Goal: Contribute content: Contribute content

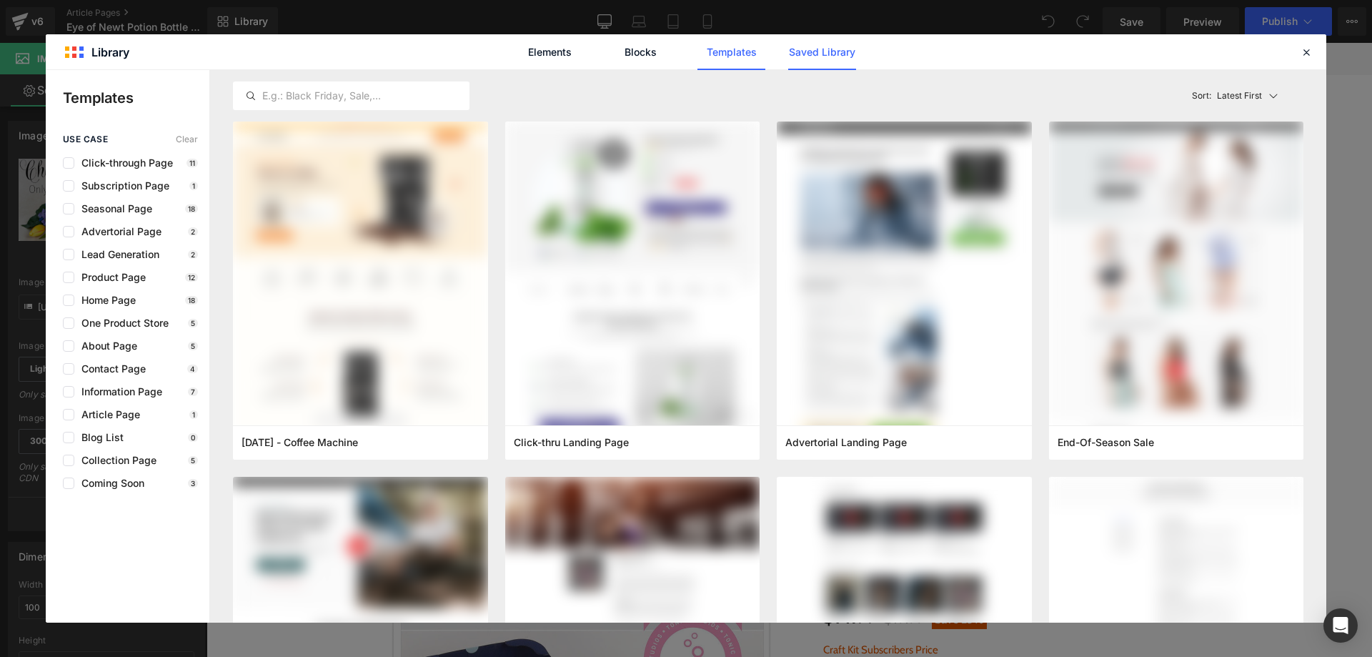
click at [0, 0] on link "Saved Library" at bounding box center [0, 0] width 0 height 0
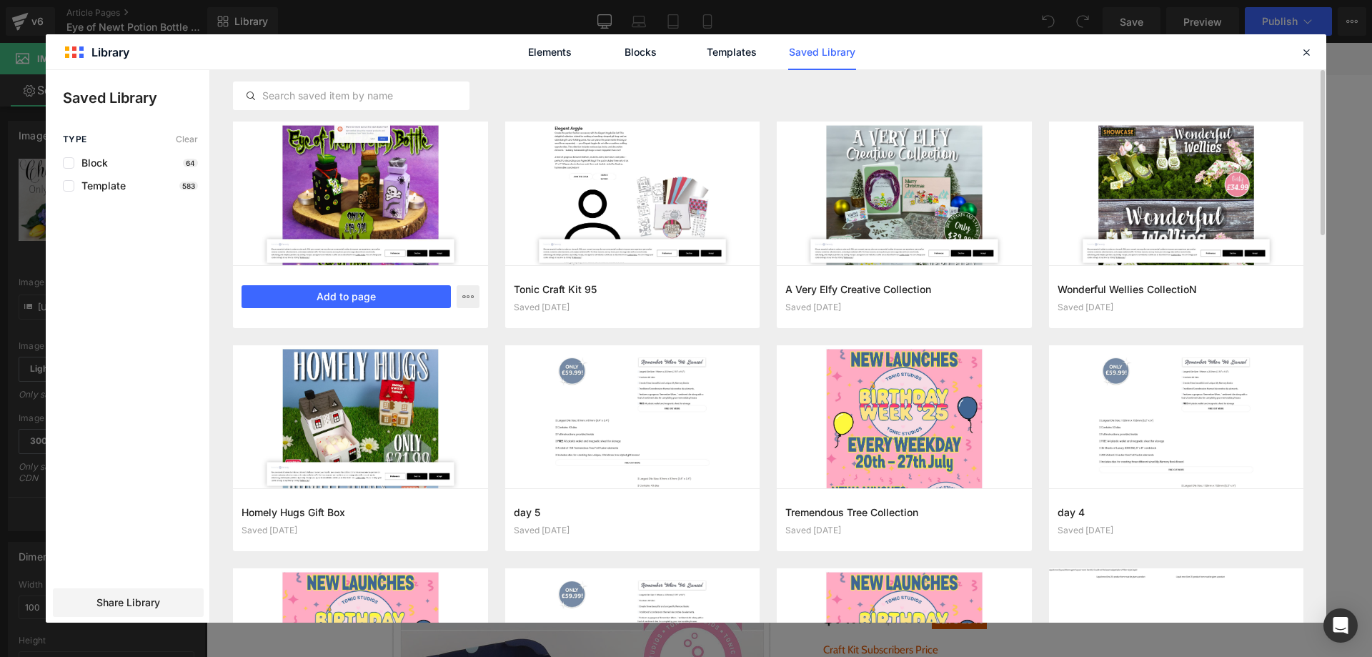
click at [0, 0] on div "Eye of Newt Potion Bottle Saved 6 minutes ago Add to page" at bounding box center [0, 0] width 0 height 0
click at [0, 0] on button "Add to page" at bounding box center [0, 0] width 0 height 0
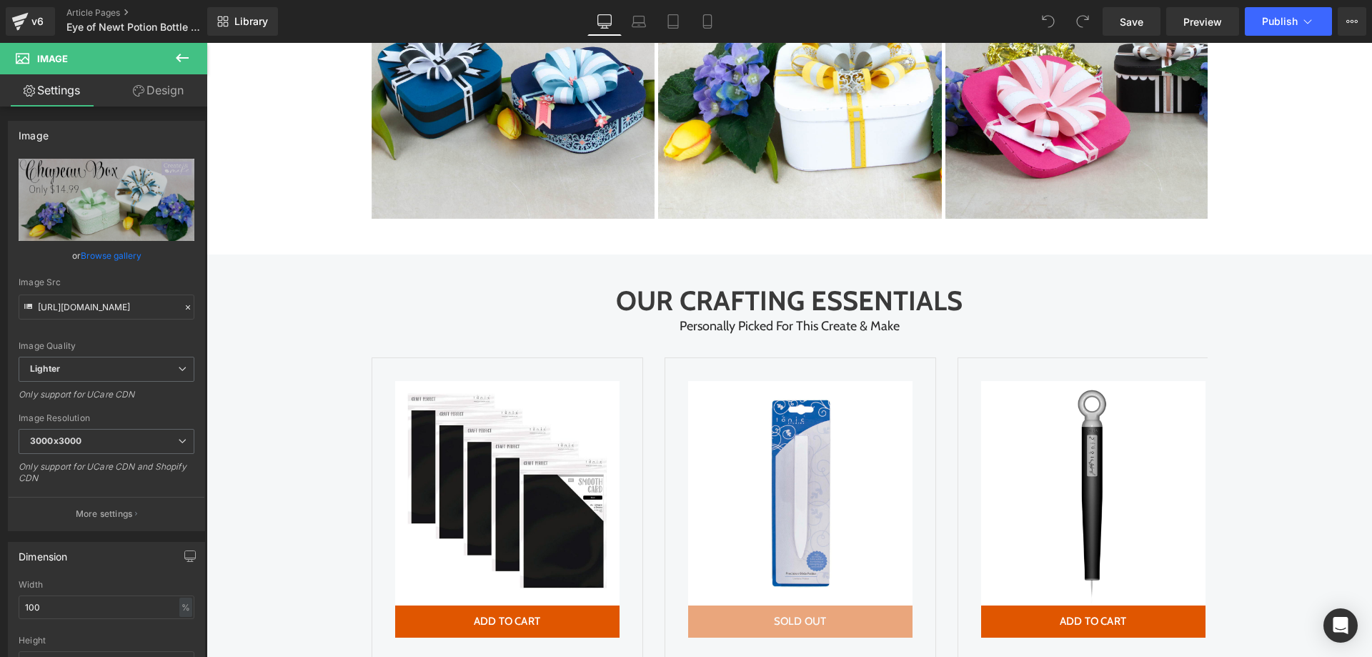
scroll to position [4668, 0]
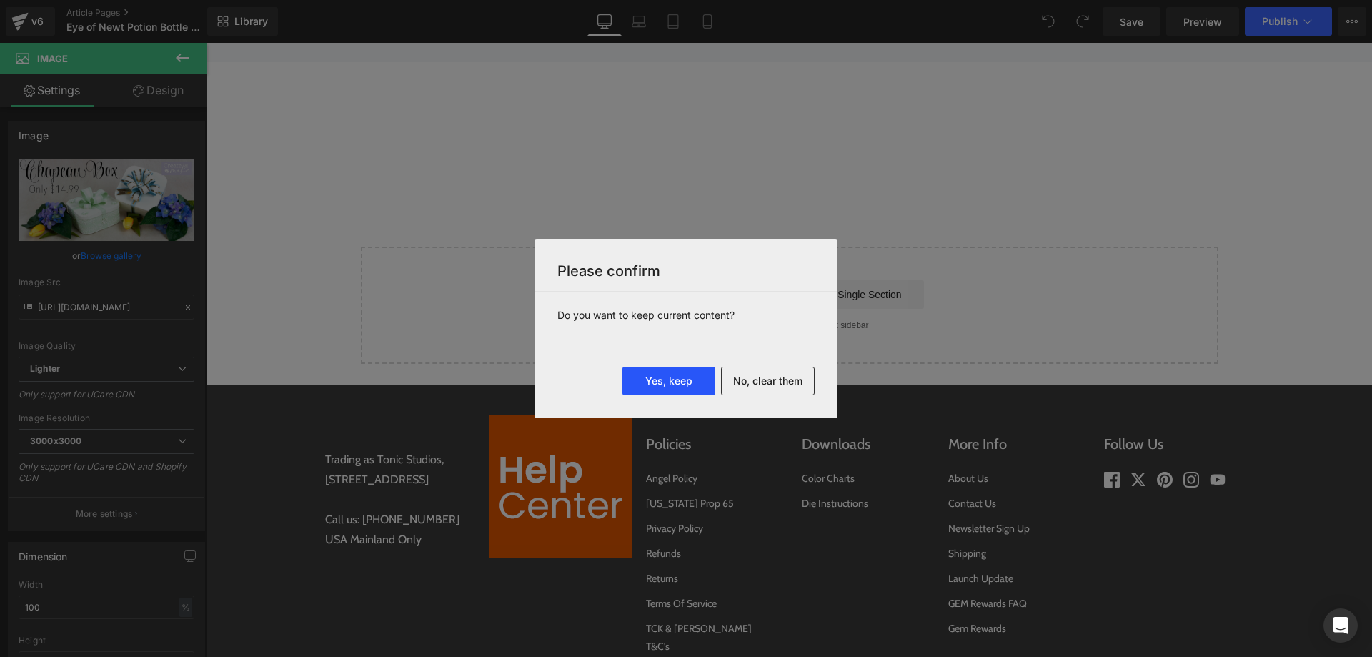
click at [639, 370] on button "Yes, keep" at bounding box center [668, 381] width 93 height 29
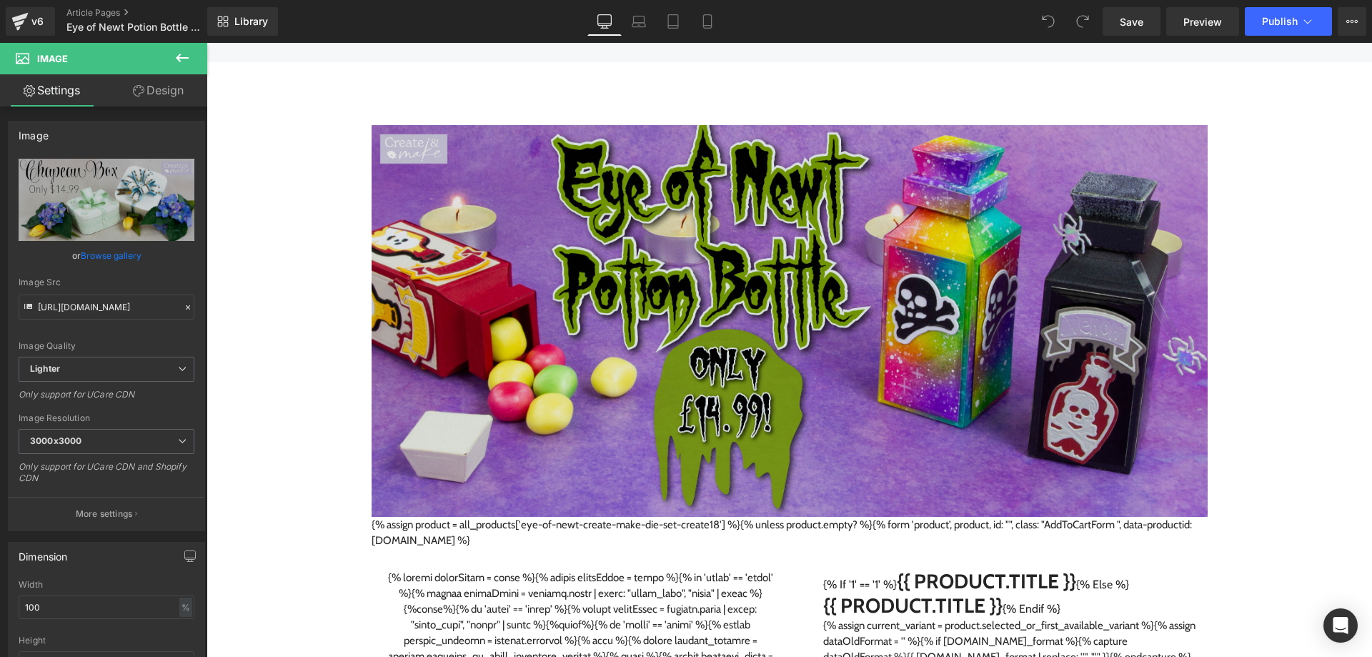
click at [550, 374] on img at bounding box center [790, 321] width 836 height 392
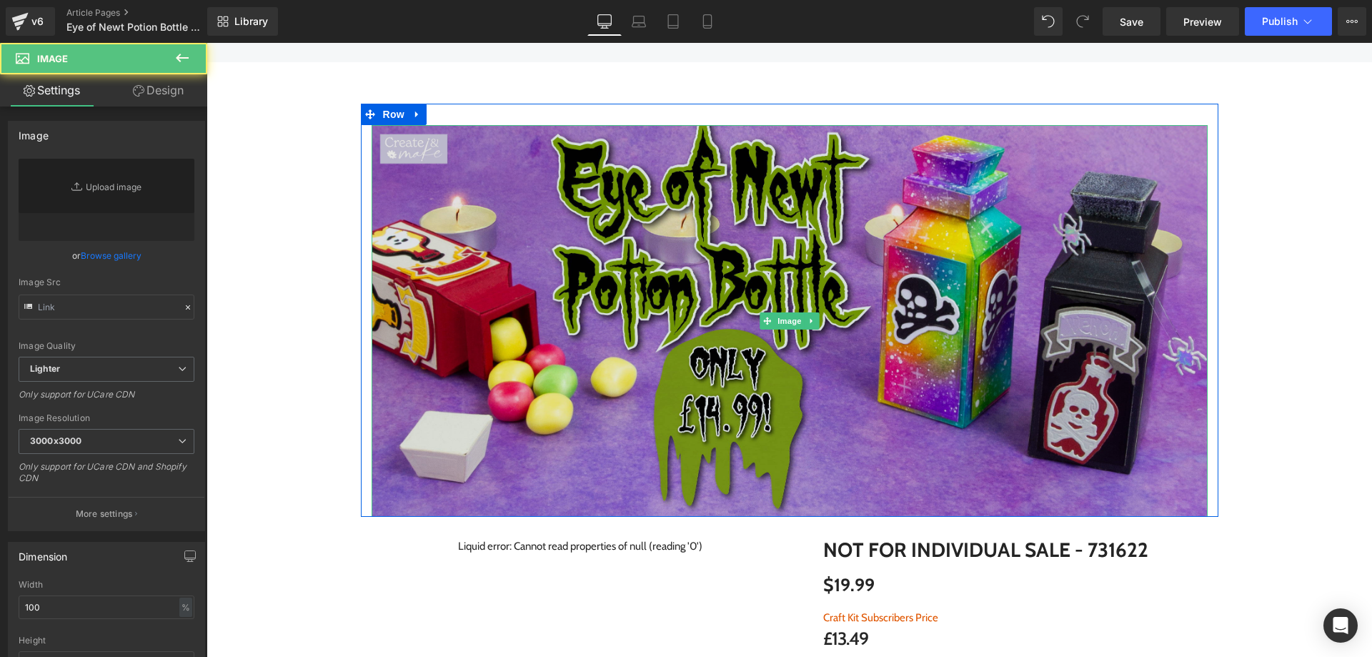
type input "[URL][DOMAIN_NAME]"
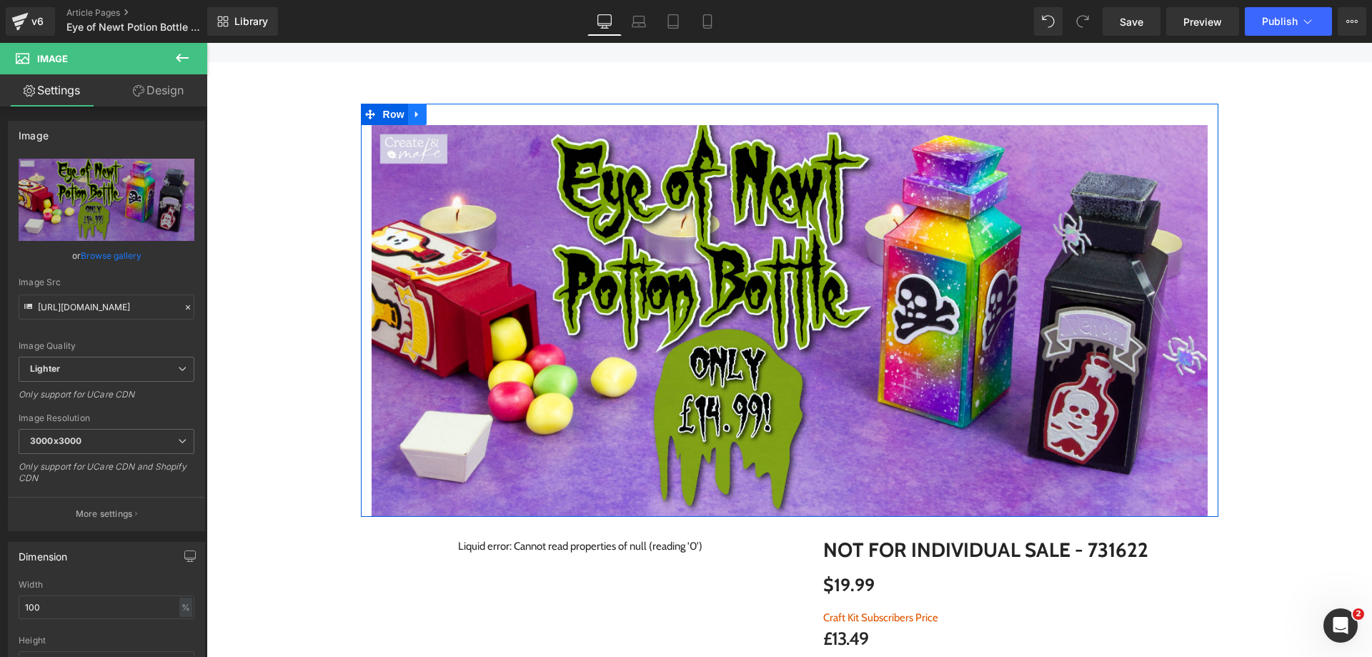
click at [415, 117] on icon at bounding box center [416, 114] width 3 height 6
click at [449, 119] on icon at bounding box center [454, 114] width 10 height 10
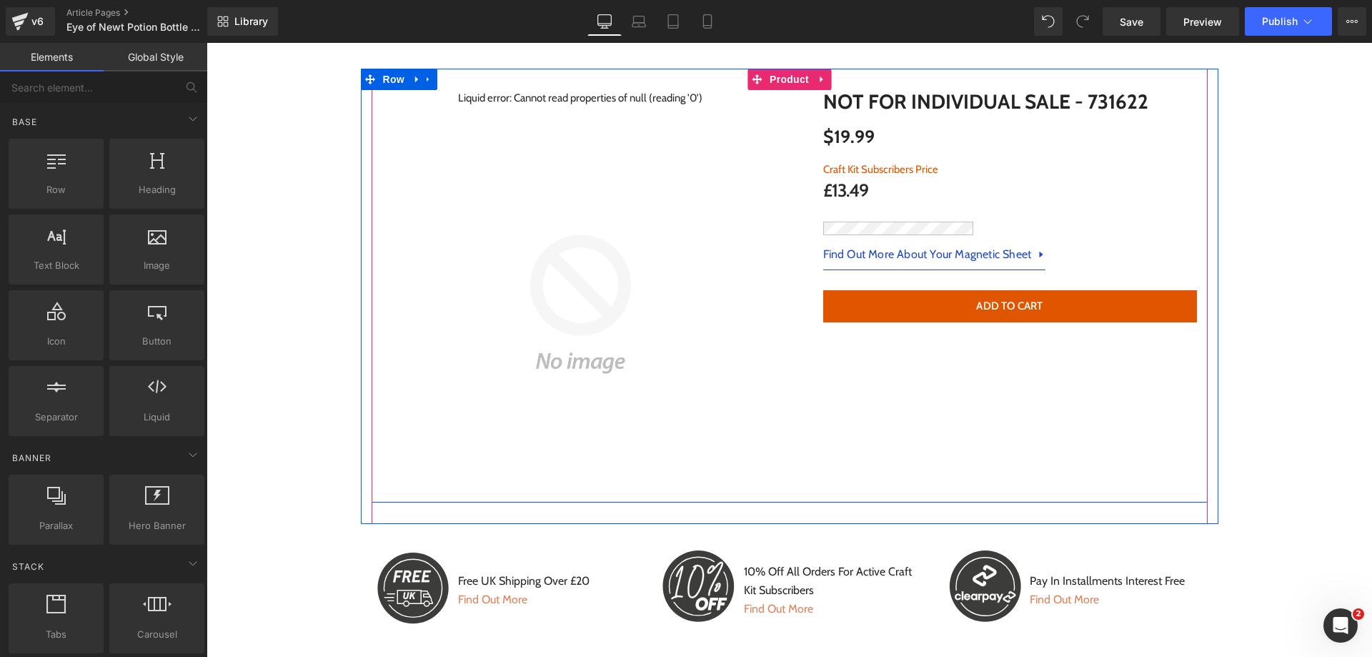
scroll to position [4633, 0]
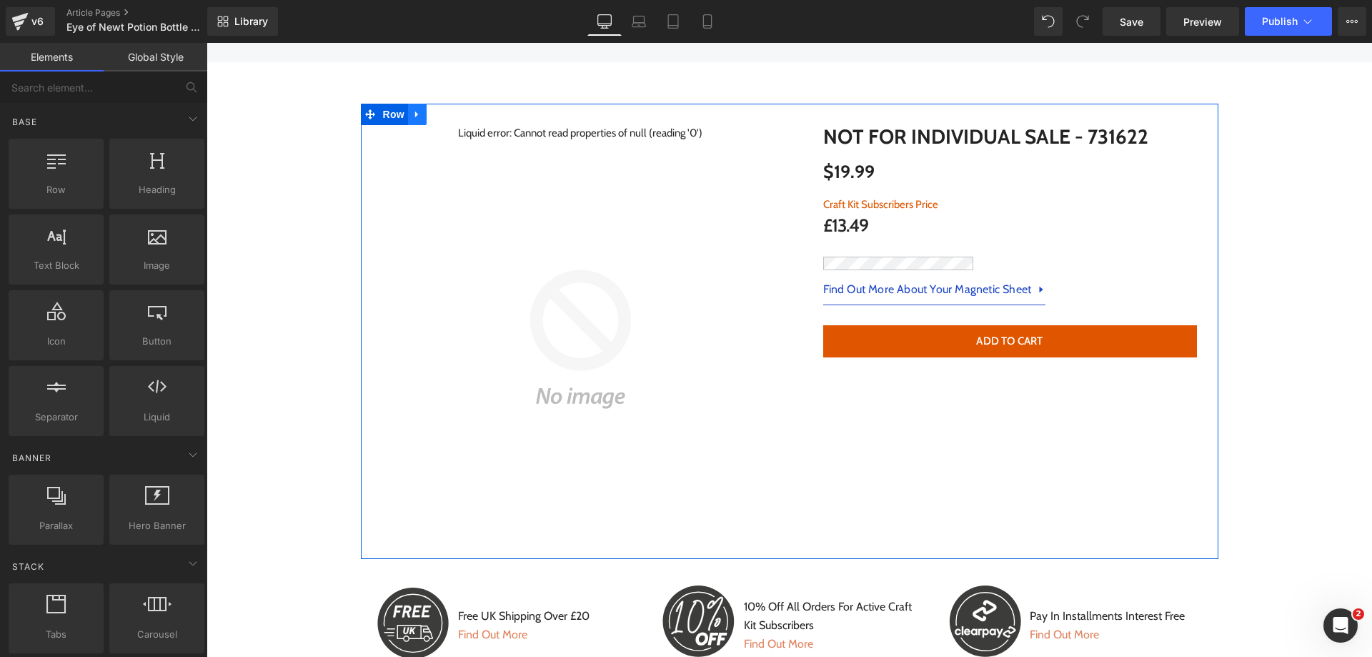
click at [412, 120] on icon at bounding box center [417, 114] width 10 height 11
click at [450, 119] on icon at bounding box center [454, 114] width 10 height 10
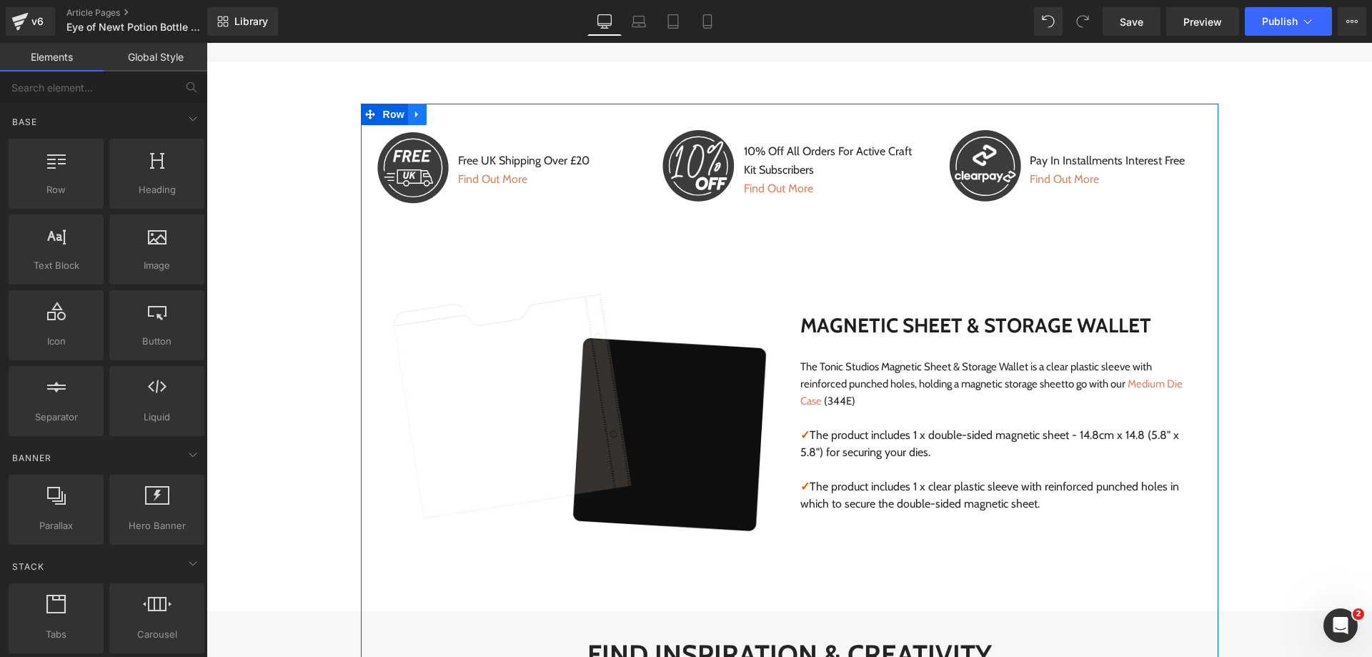
click at [414, 120] on icon at bounding box center [417, 114] width 10 height 11
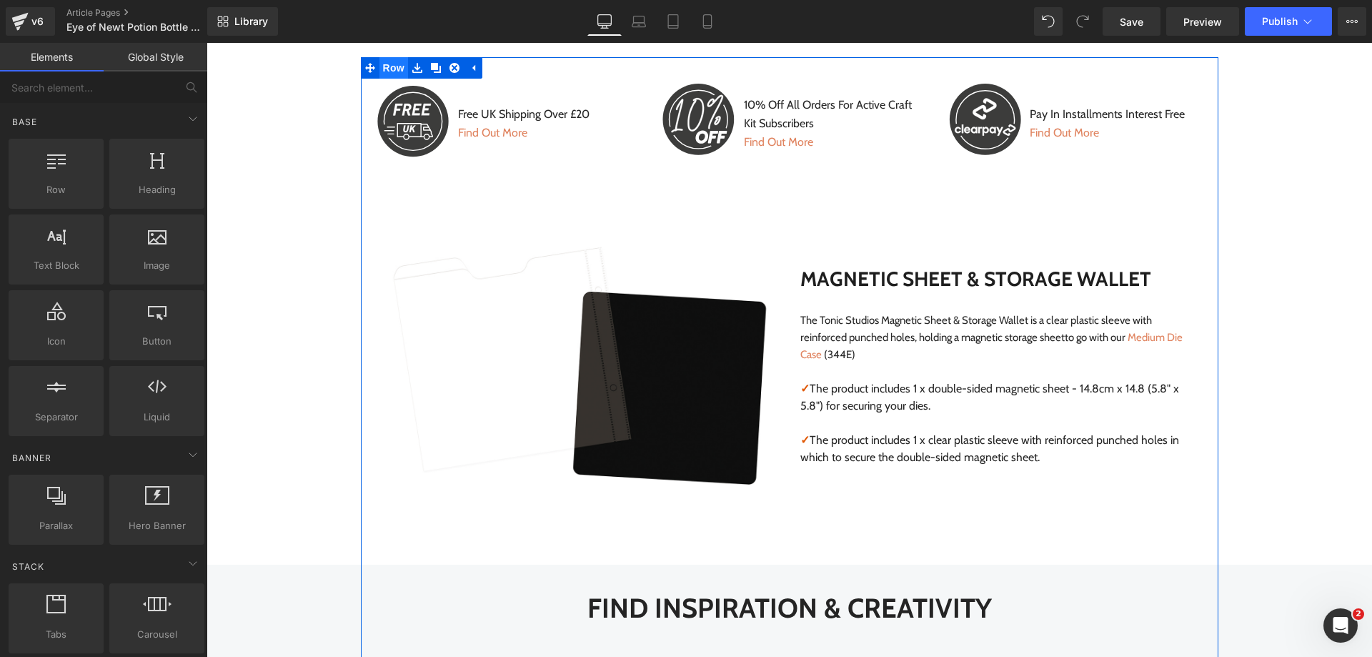
scroll to position [4705, 0]
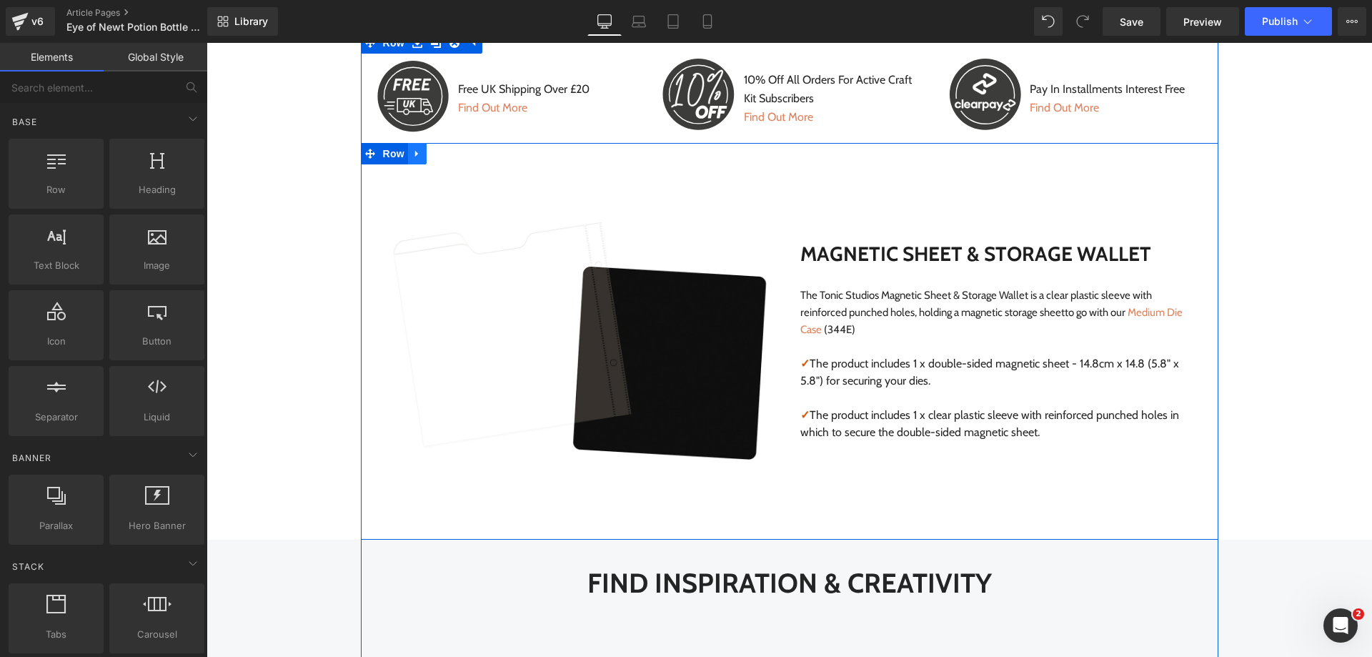
click at [417, 164] on link at bounding box center [417, 153] width 19 height 21
click at [449, 159] on icon at bounding box center [454, 154] width 10 height 11
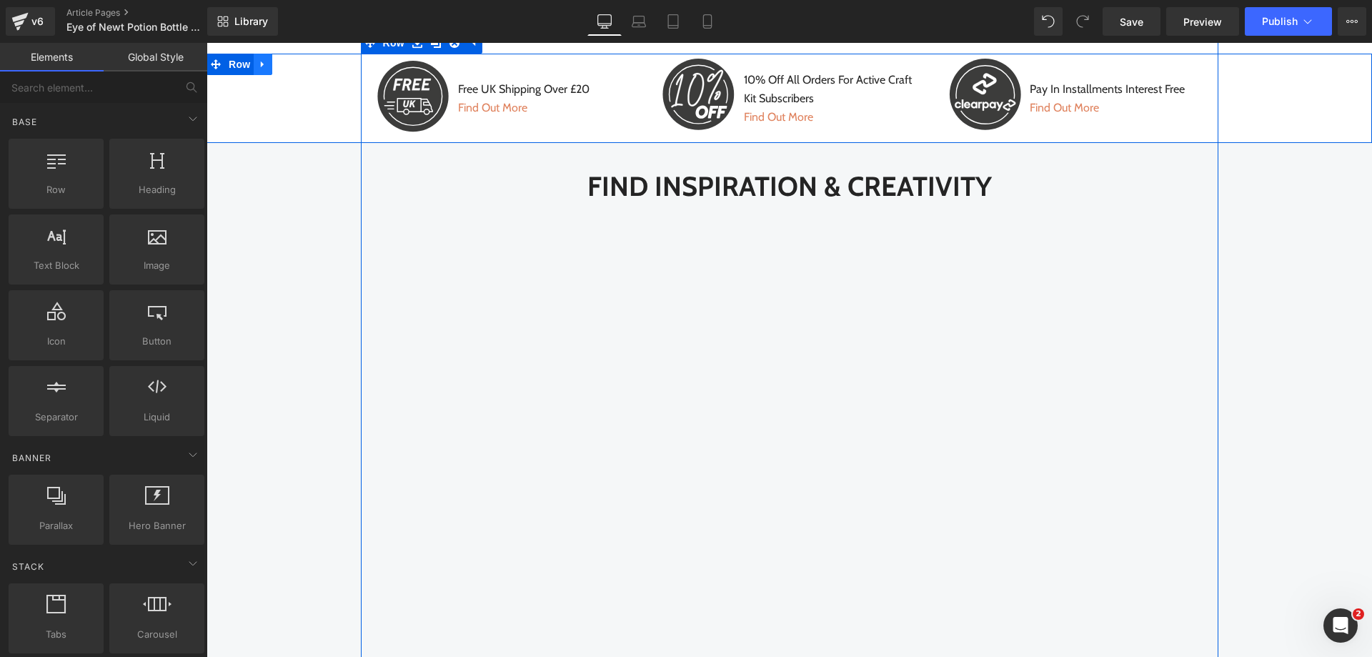
click at [264, 75] on link at bounding box center [263, 64] width 19 height 21
click at [298, 70] on icon at bounding box center [300, 64] width 10 height 11
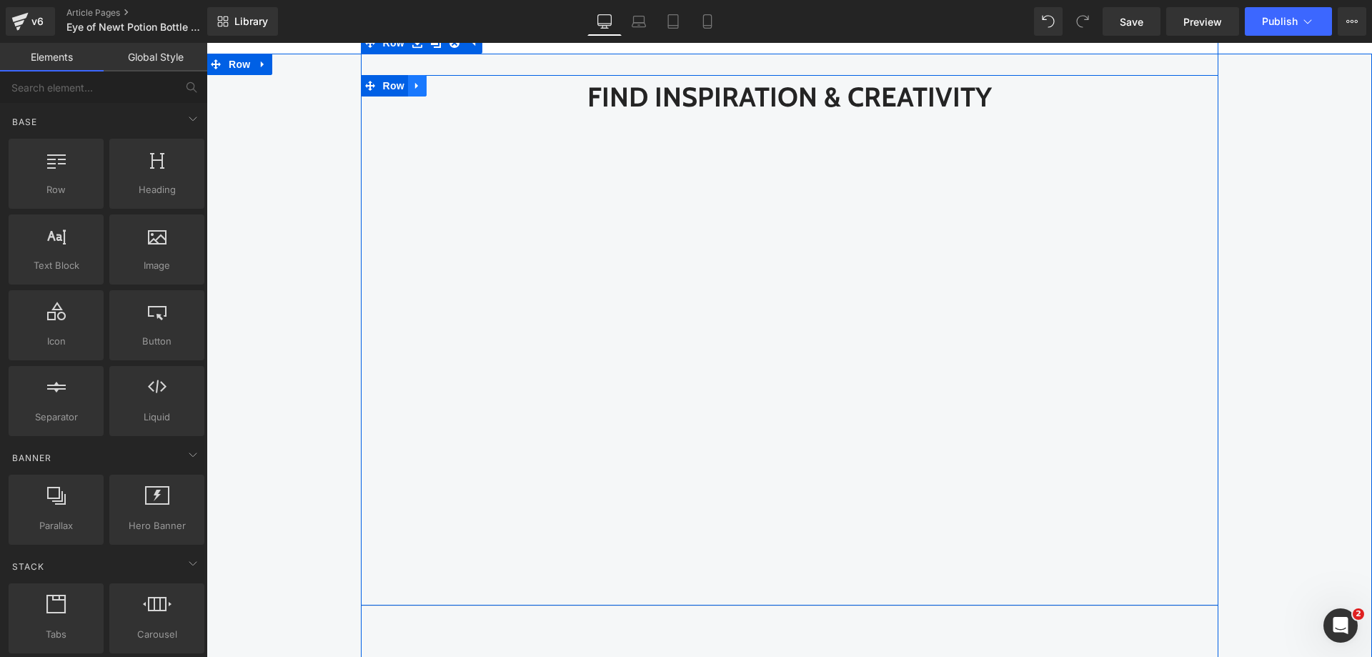
click at [415, 89] on icon at bounding box center [416, 86] width 3 height 6
click at [449, 91] on icon at bounding box center [454, 86] width 10 height 10
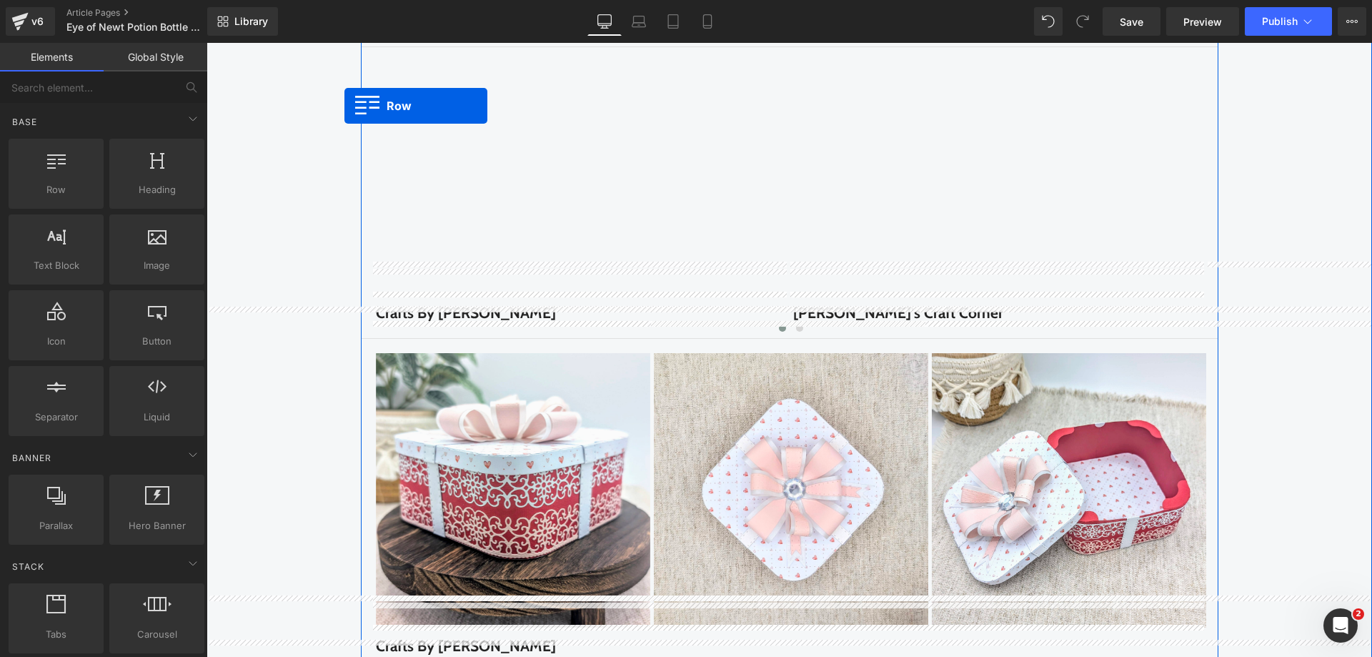
scroll to position [2090, 0]
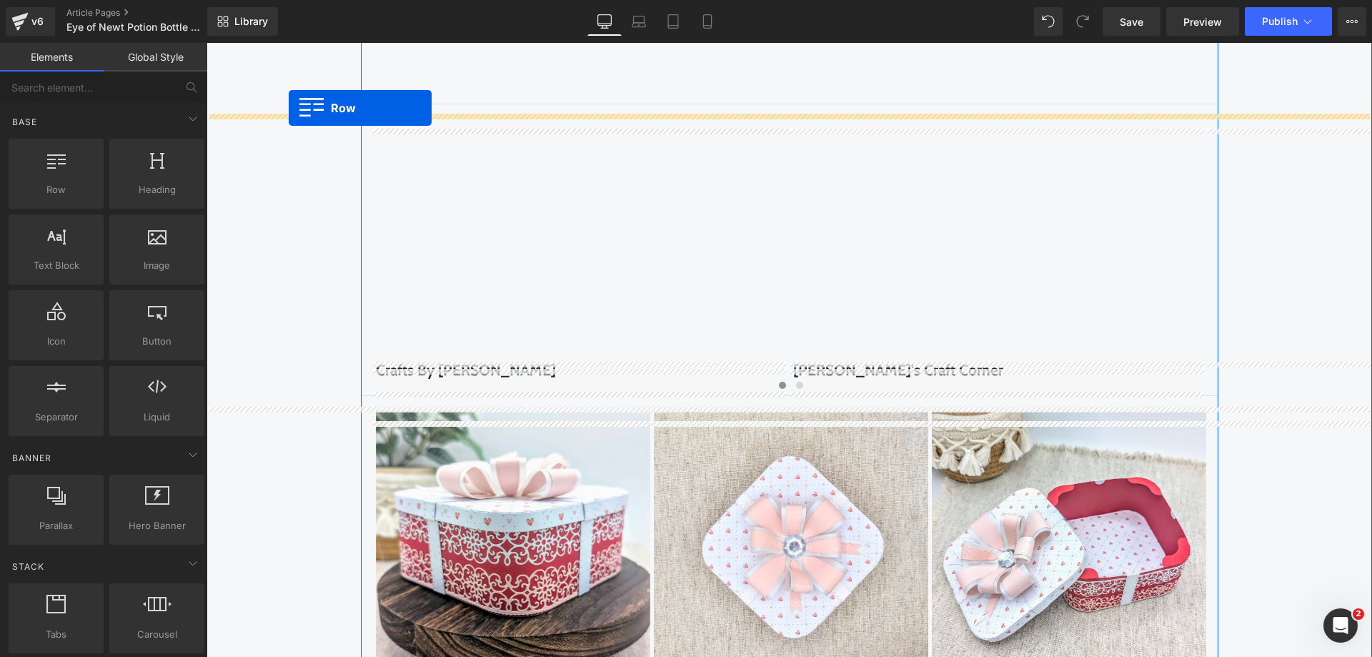
drag, startPoint x: 387, startPoint y: 96, endPoint x: 289, endPoint y: 108, distance: 98.6
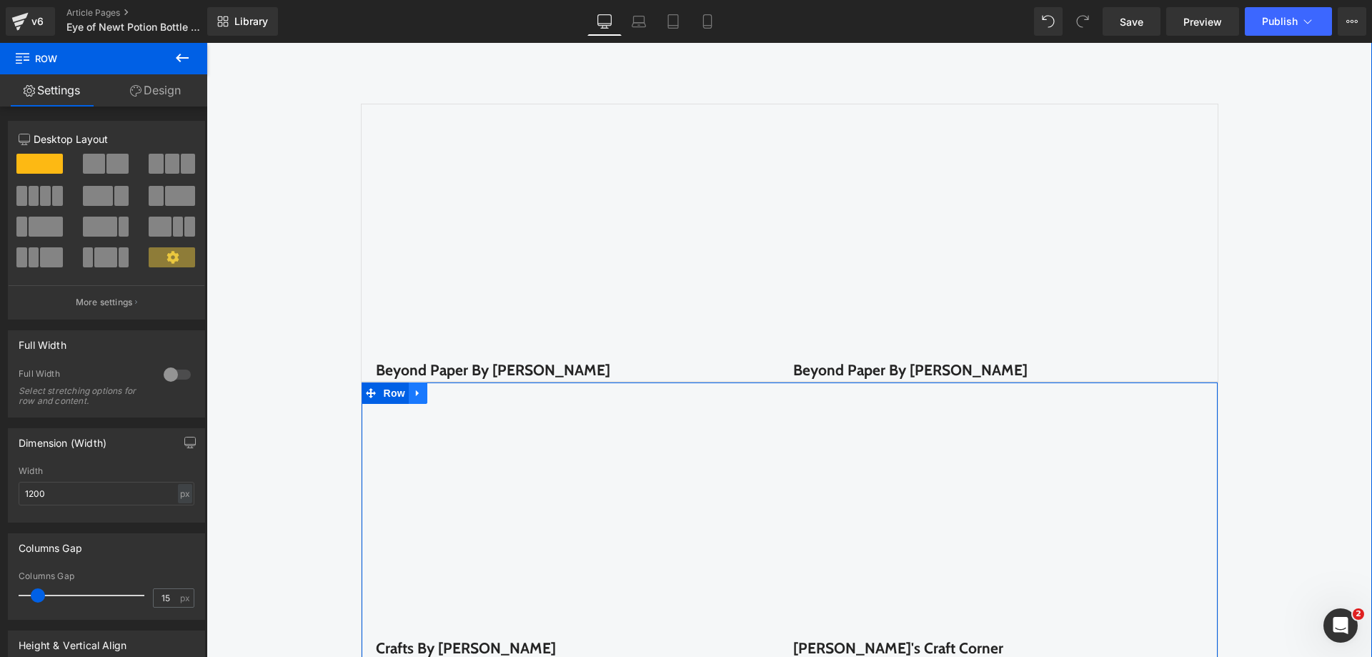
click at [415, 399] on icon at bounding box center [418, 393] width 10 height 11
click at [450, 398] on icon at bounding box center [455, 393] width 10 height 10
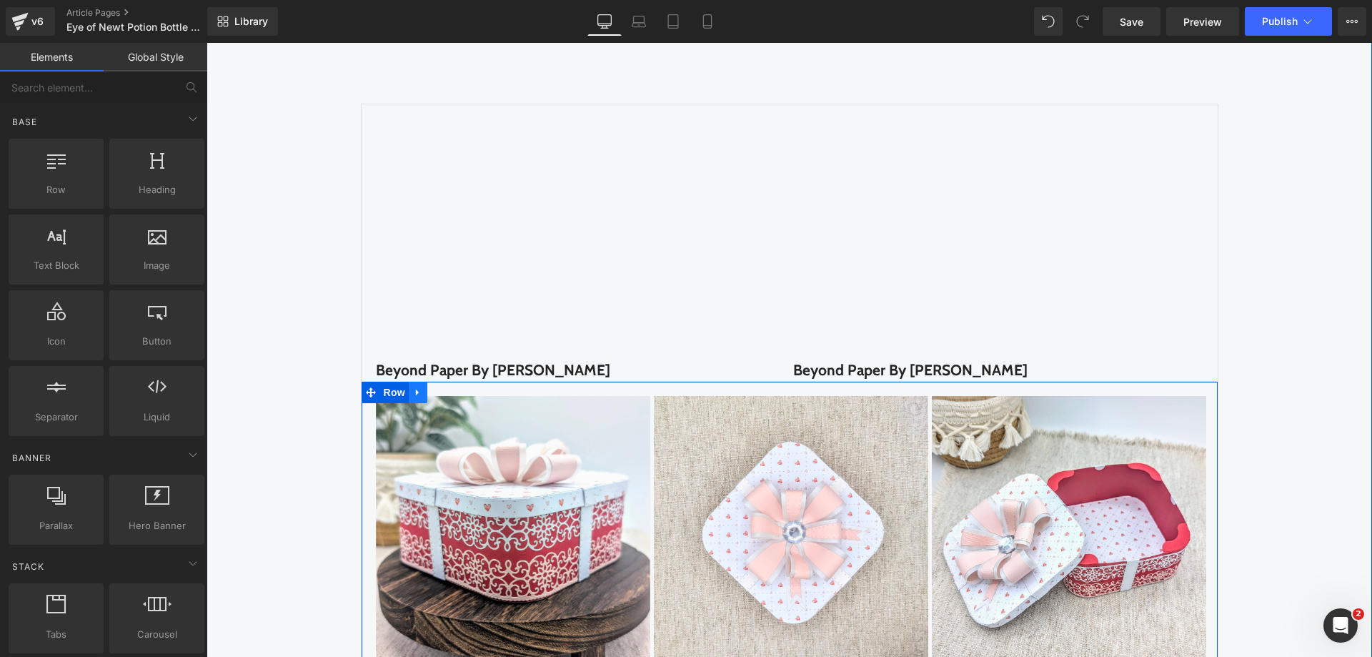
click at [413, 398] on icon at bounding box center [418, 392] width 10 height 11
click at [453, 397] on icon at bounding box center [455, 392] width 10 height 10
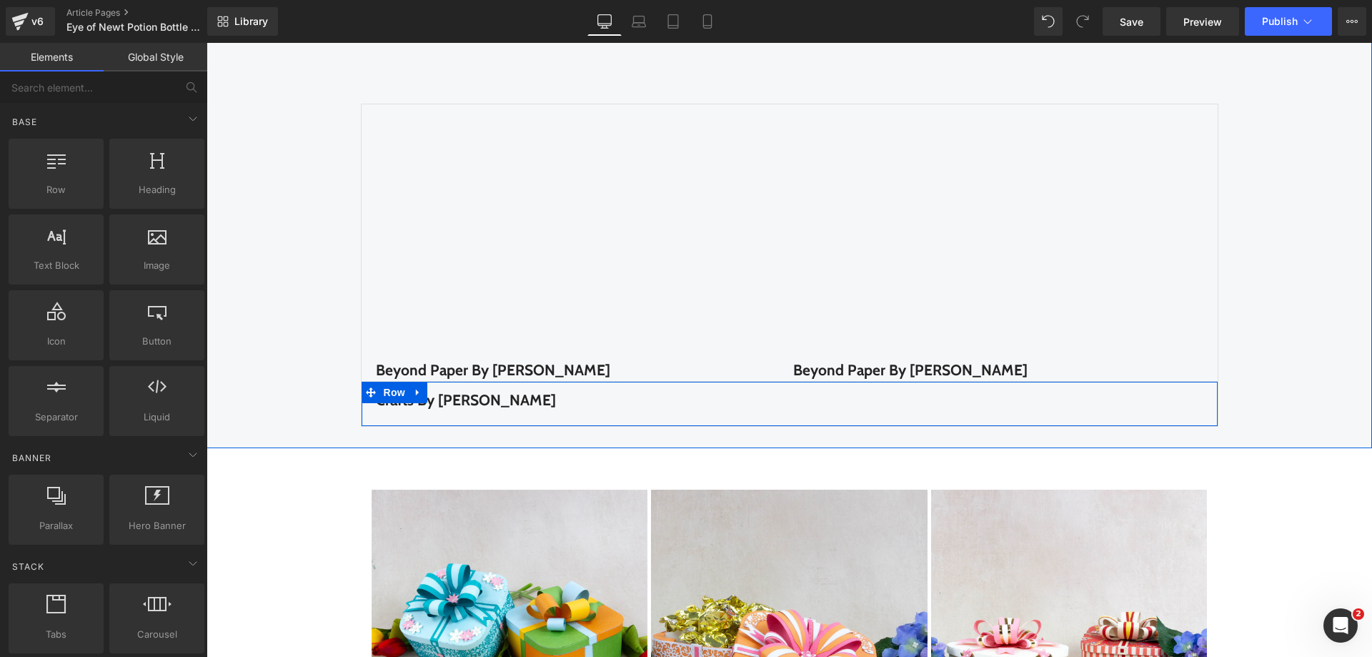
click at [414, 398] on icon at bounding box center [418, 392] width 10 height 11
click at [450, 397] on icon at bounding box center [455, 392] width 10 height 10
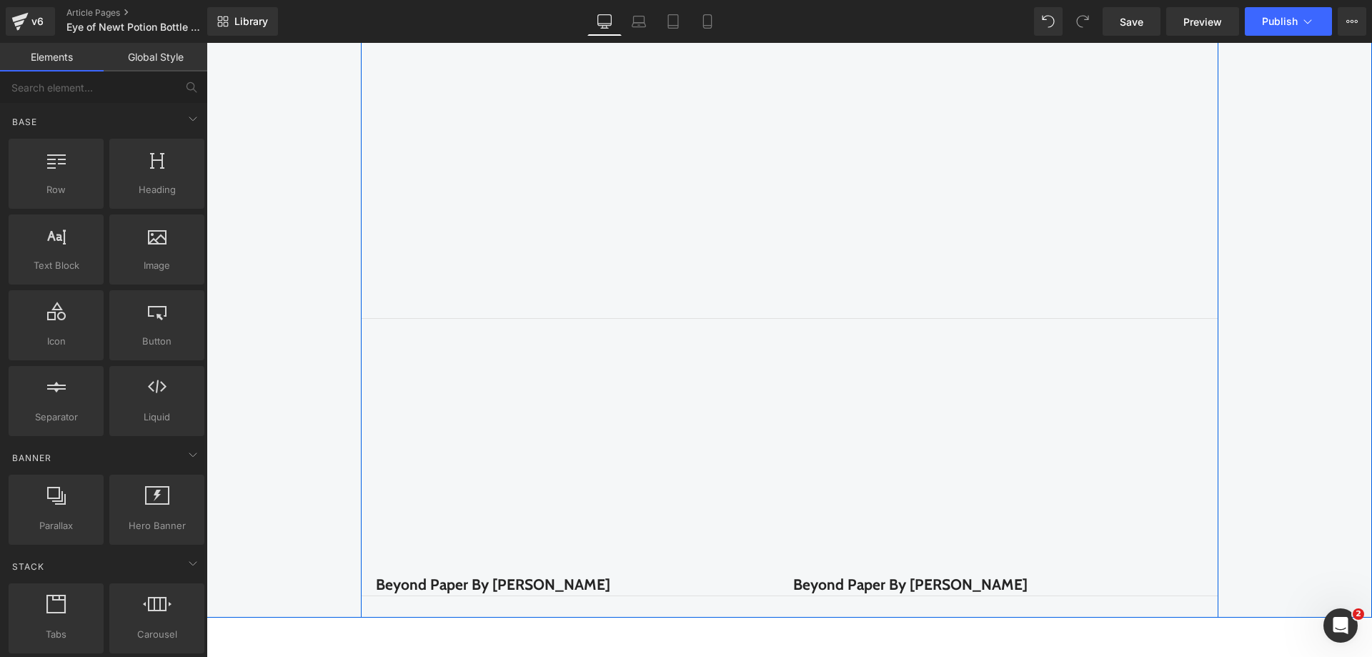
scroll to position [2304, 0]
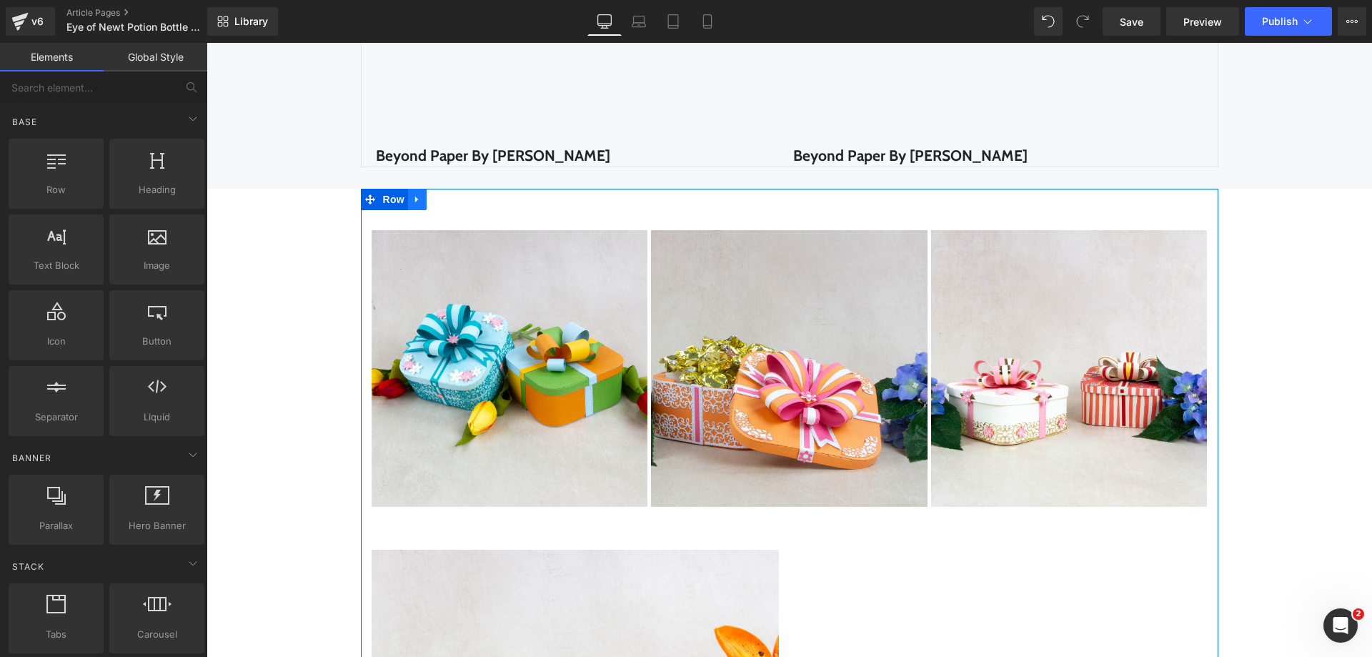
click at [414, 205] on icon at bounding box center [417, 199] width 10 height 11
click at [449, 204] on icon at bounding box center [454, 199] width 10 height 10
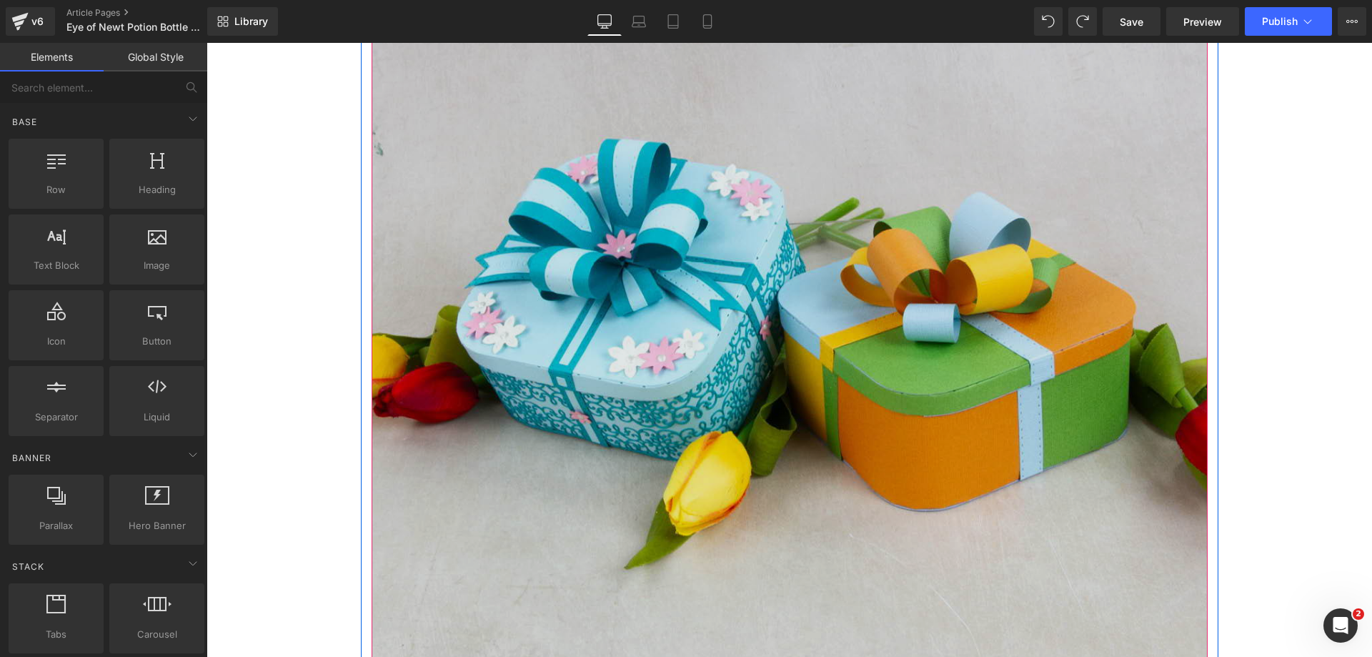
scroll to position [2447, 0]
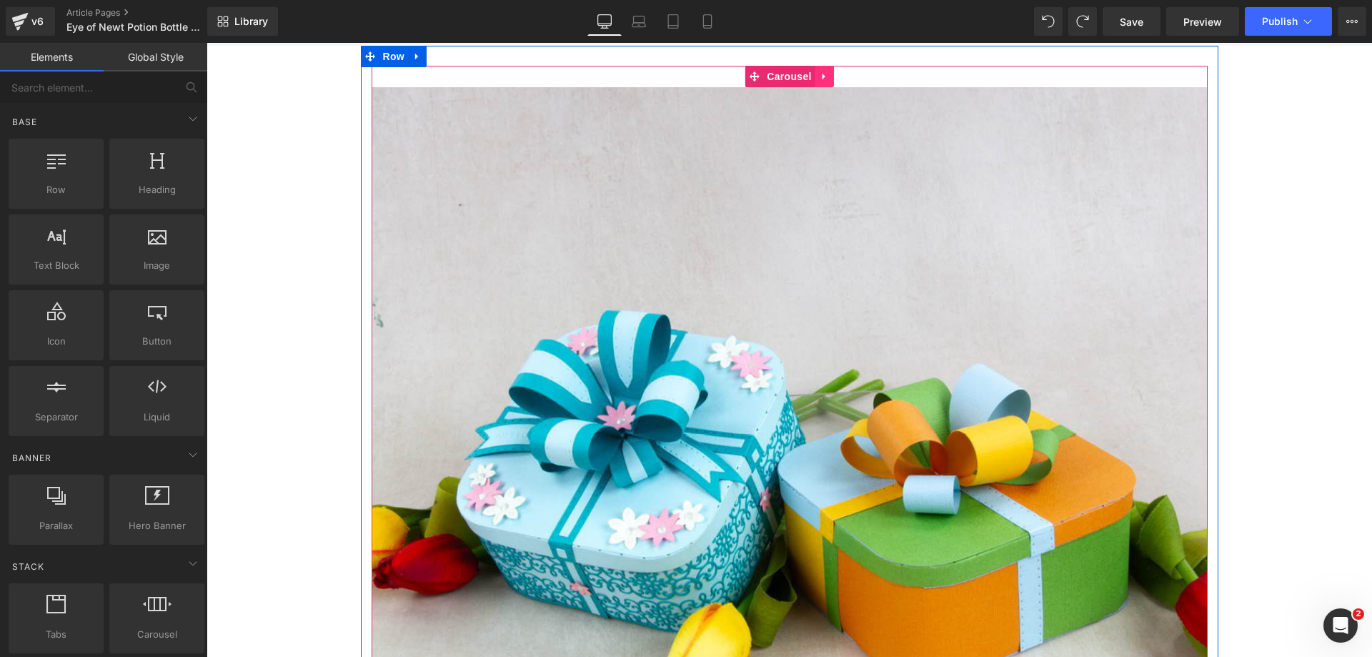
click at [821, 82] on icon at bounding box center [824, 76] width 10 height 11
click at [829, 81] on icon at bounding box center [834, 76] width 10 height 10
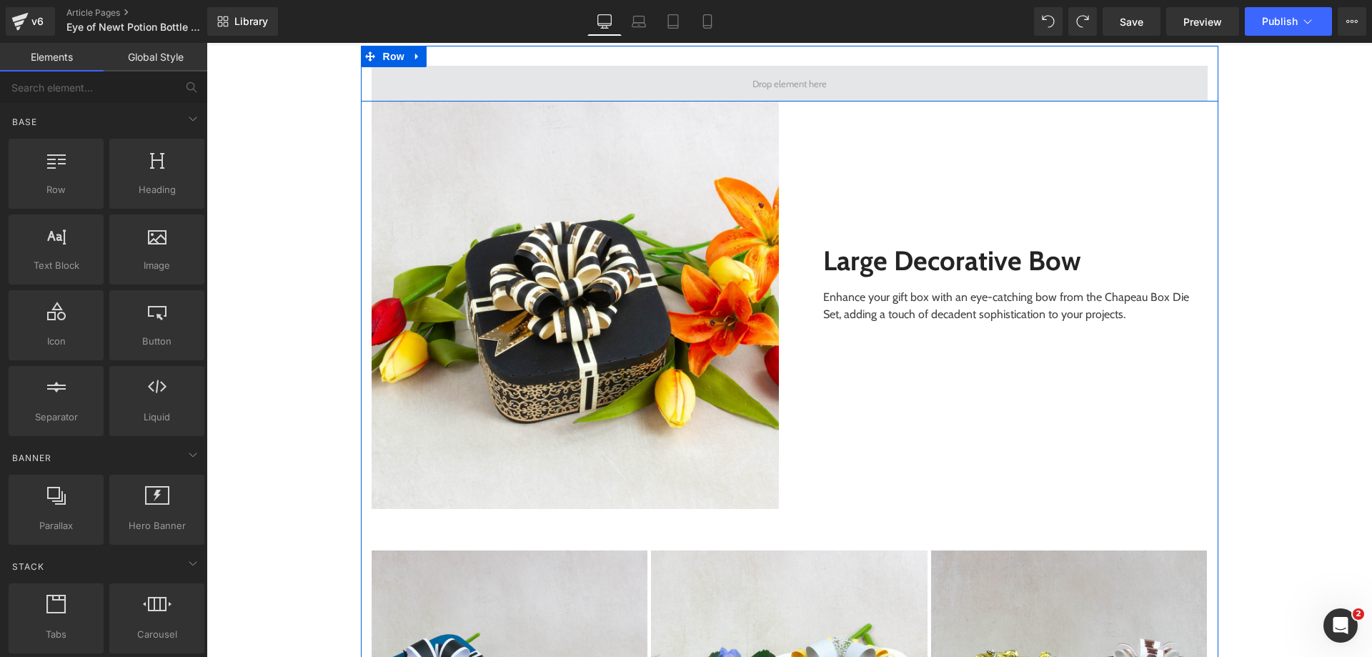
click at [797, 90] on span at bounding box center [789, 83] width 84 height 23
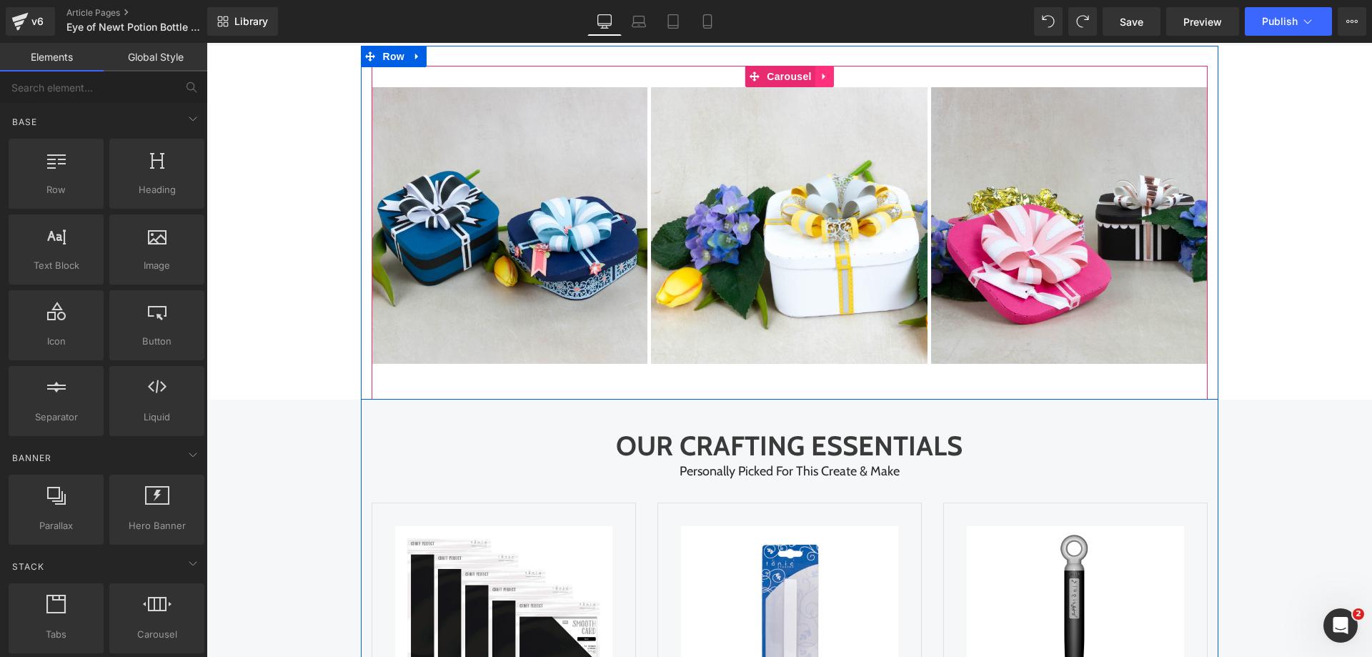
click at [820, 82] on icon at bounding box center [824, 76] width 10 height 11
click at [829, 81] on icon at bounding box center [834, 76] width 10 height 10
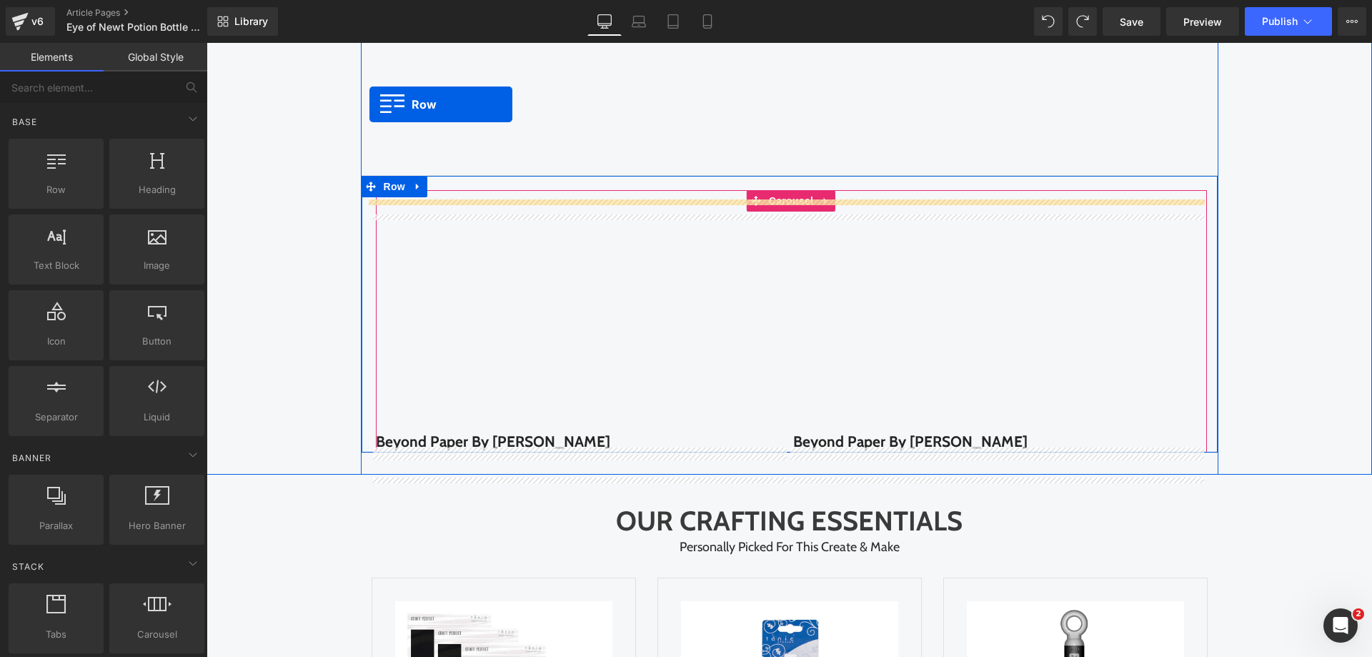
scroll to position [2004, 0]
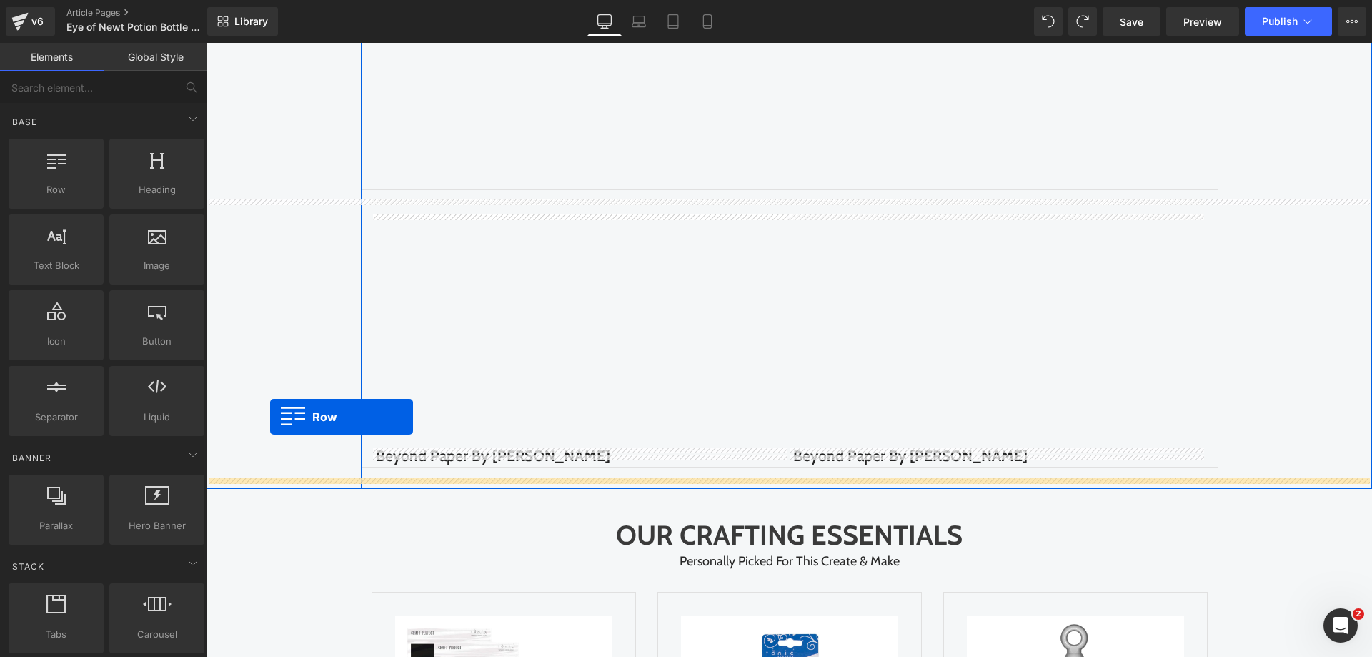
drag, startPoint x: 367, startPoint y: 272, endPoint x: 268, endPoint y: 418, distance: 176.0
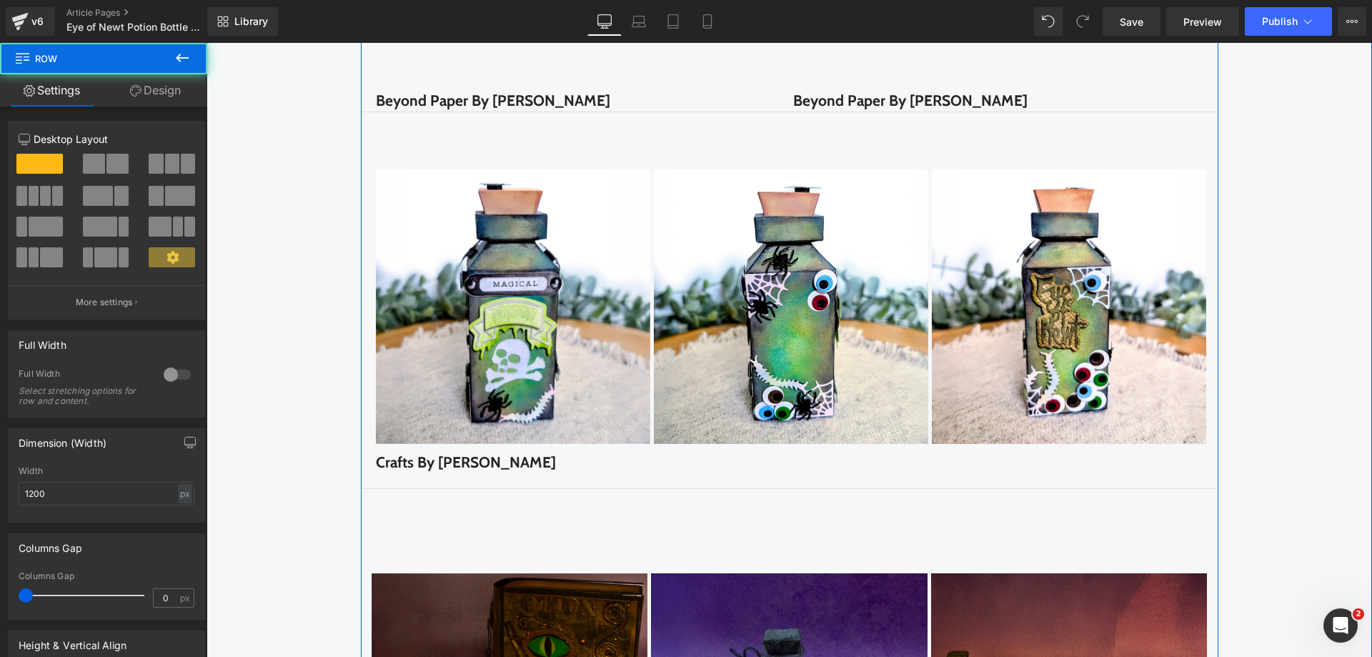
scroll to position [2361, 0]
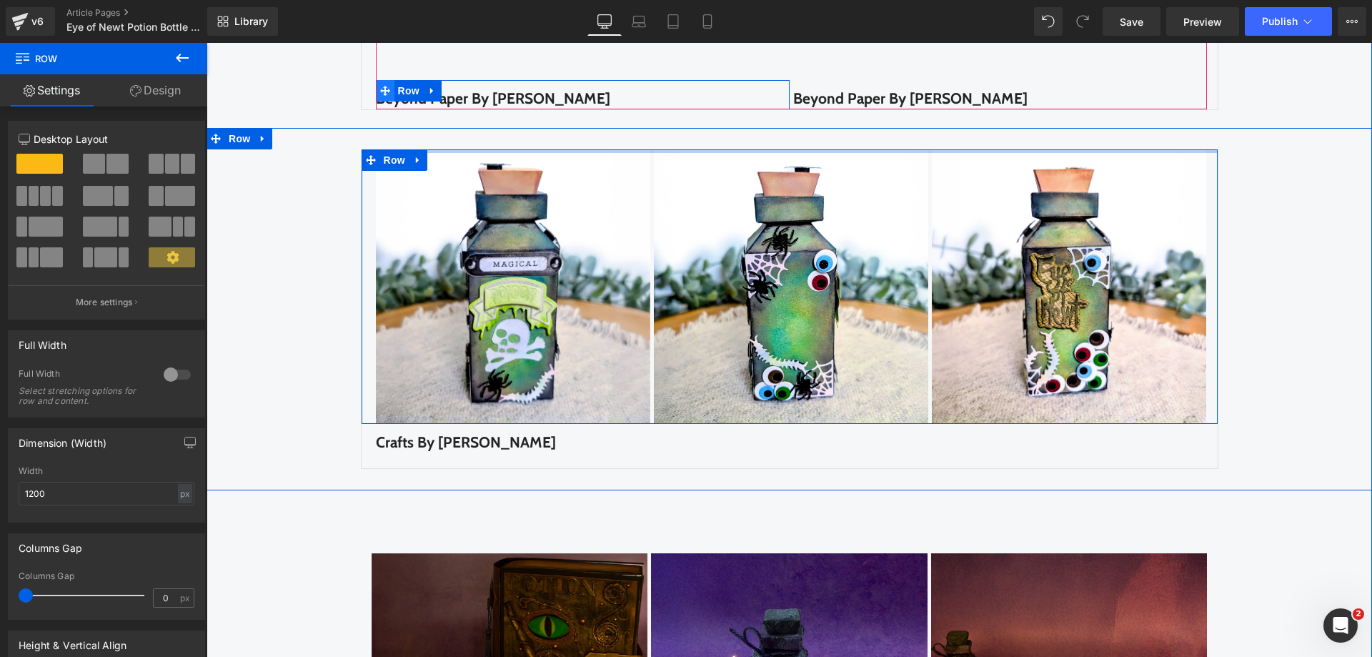
drag, startPoint x: 433, startPoint y: 129, endPoint x: 377, endPoint y: 104, distance: 61.1
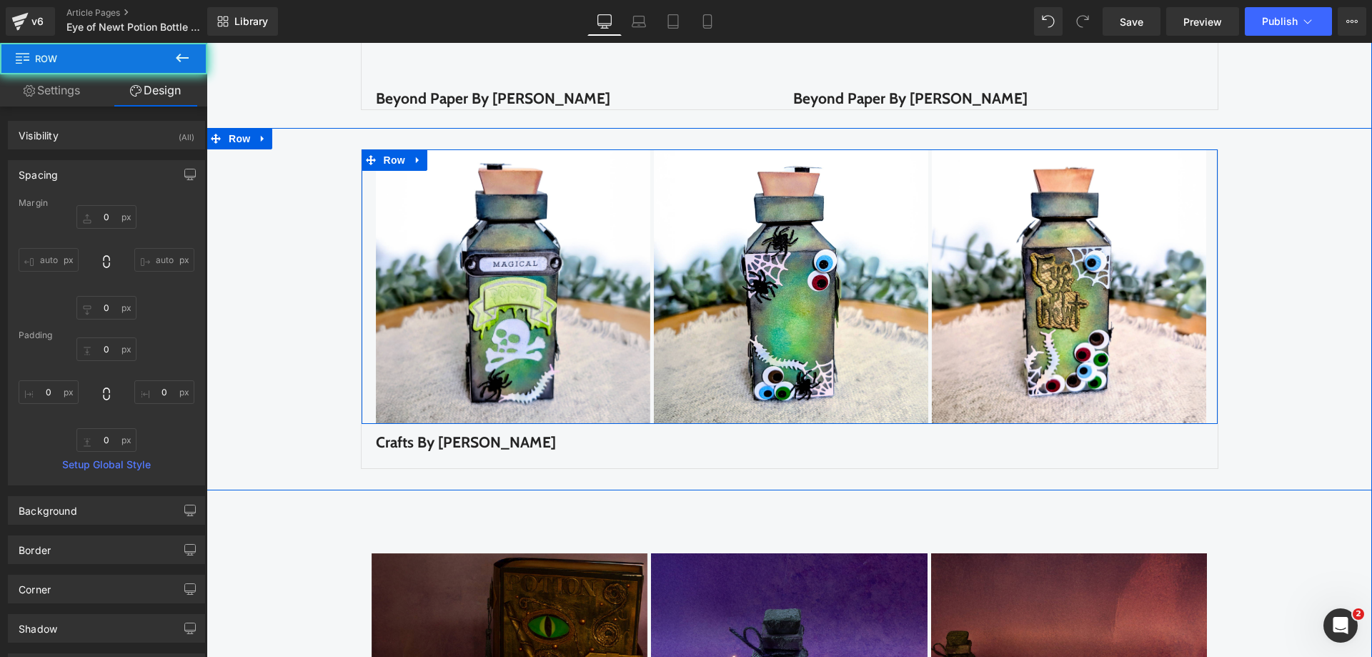
type input "0"
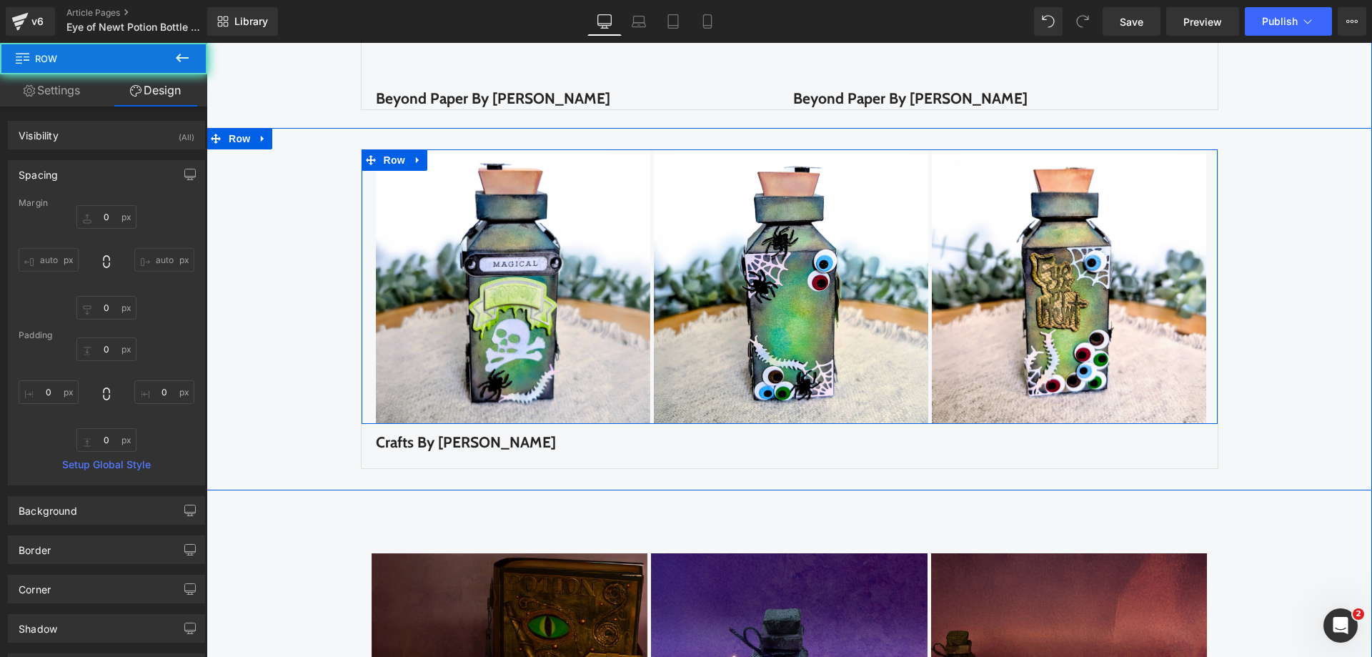
type input "5"
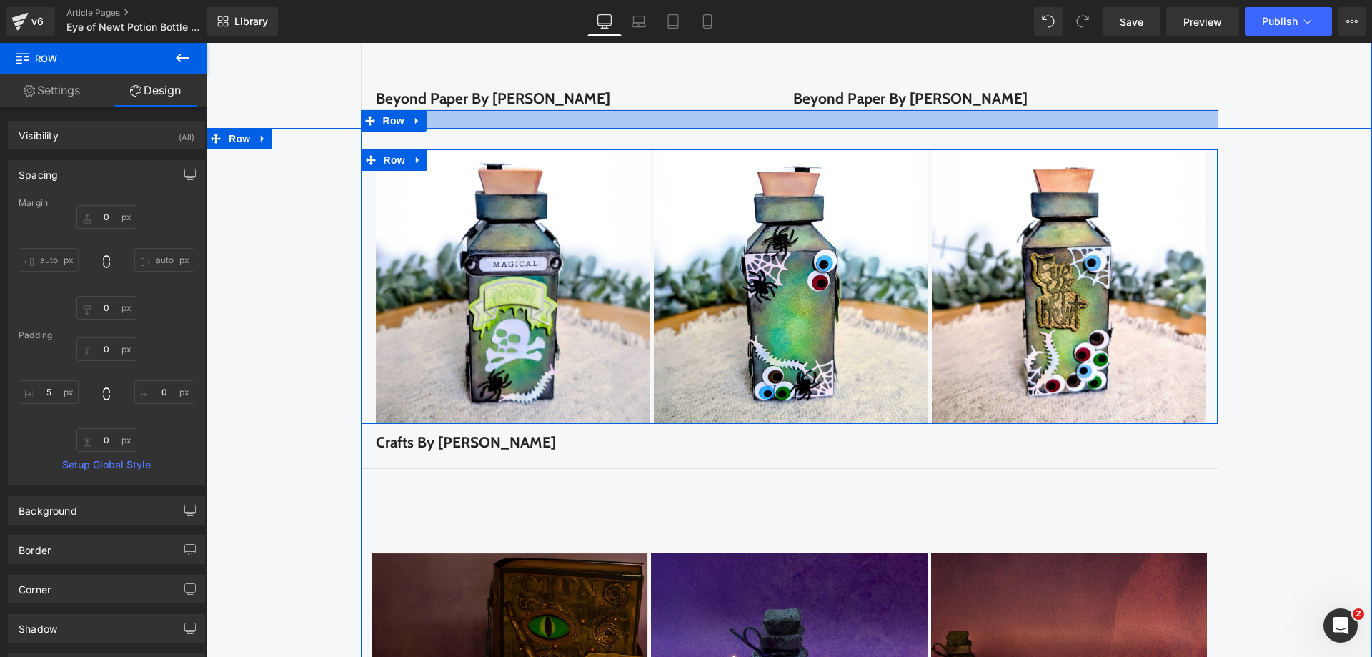
click at [447, 128] on div at bounding box center [789, 119] width 857 height 18
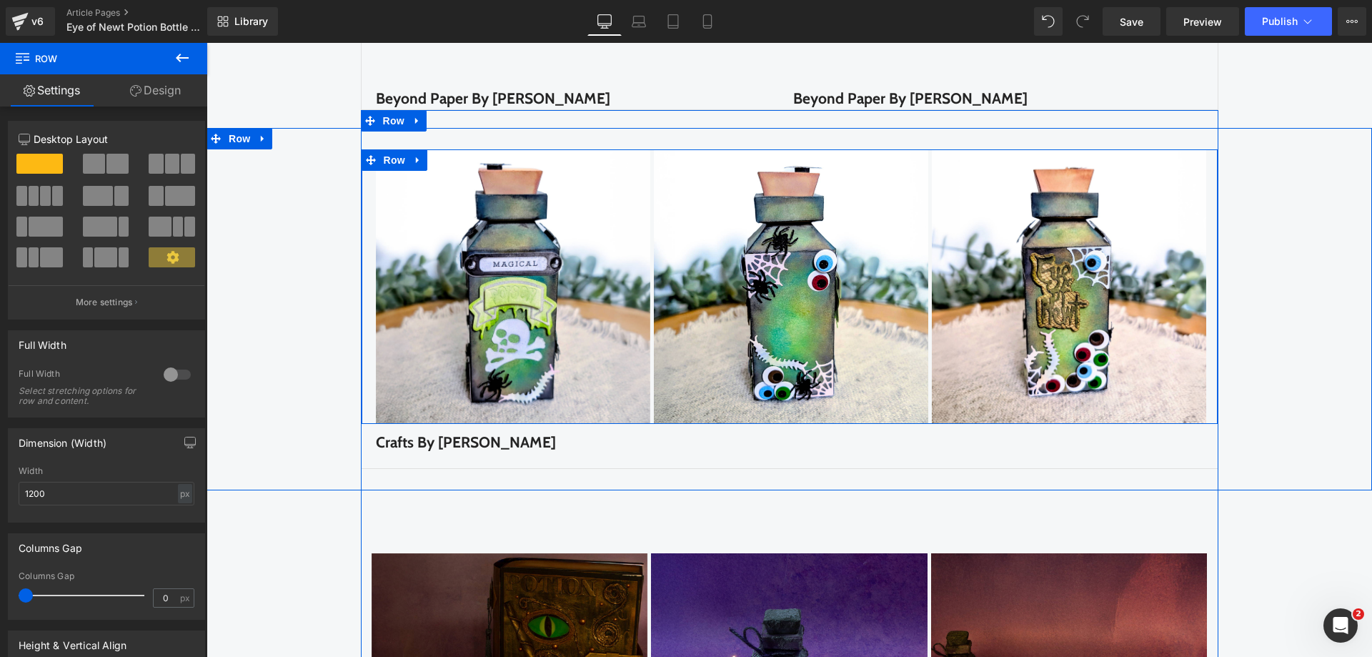
click at [163, 97] on link "Design" at bounding box center [156, 90] width 104 height 32
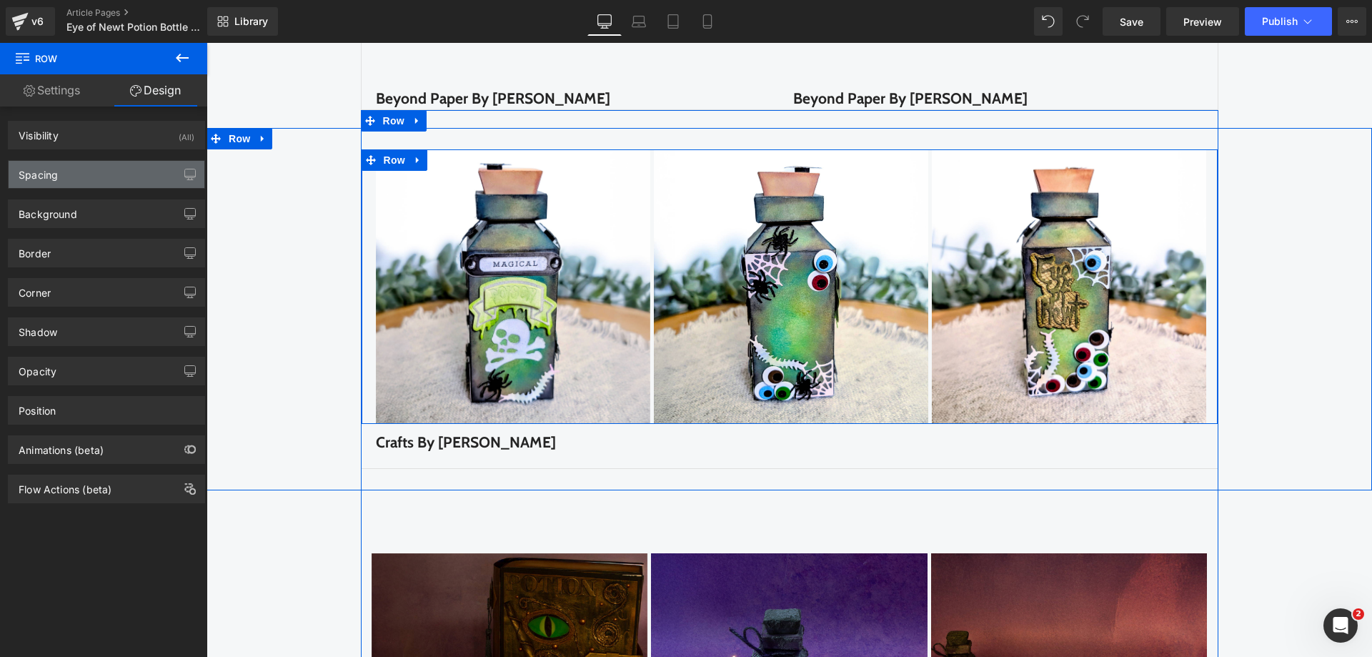
click at [126, 176] on div "Spacing" at bounding box center [107, 174] width 196 height 27
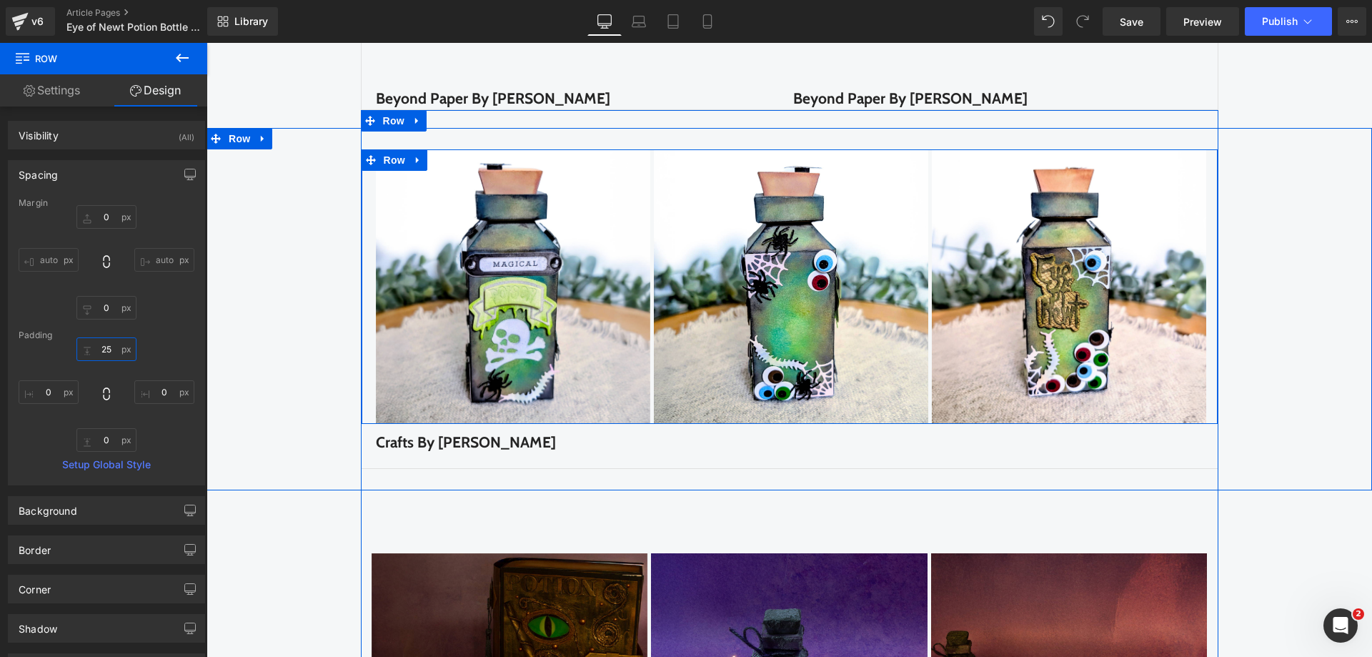
click at [111, 347] on input "25" at bounding box center [106, 349] width 60 height 24
type input "0"
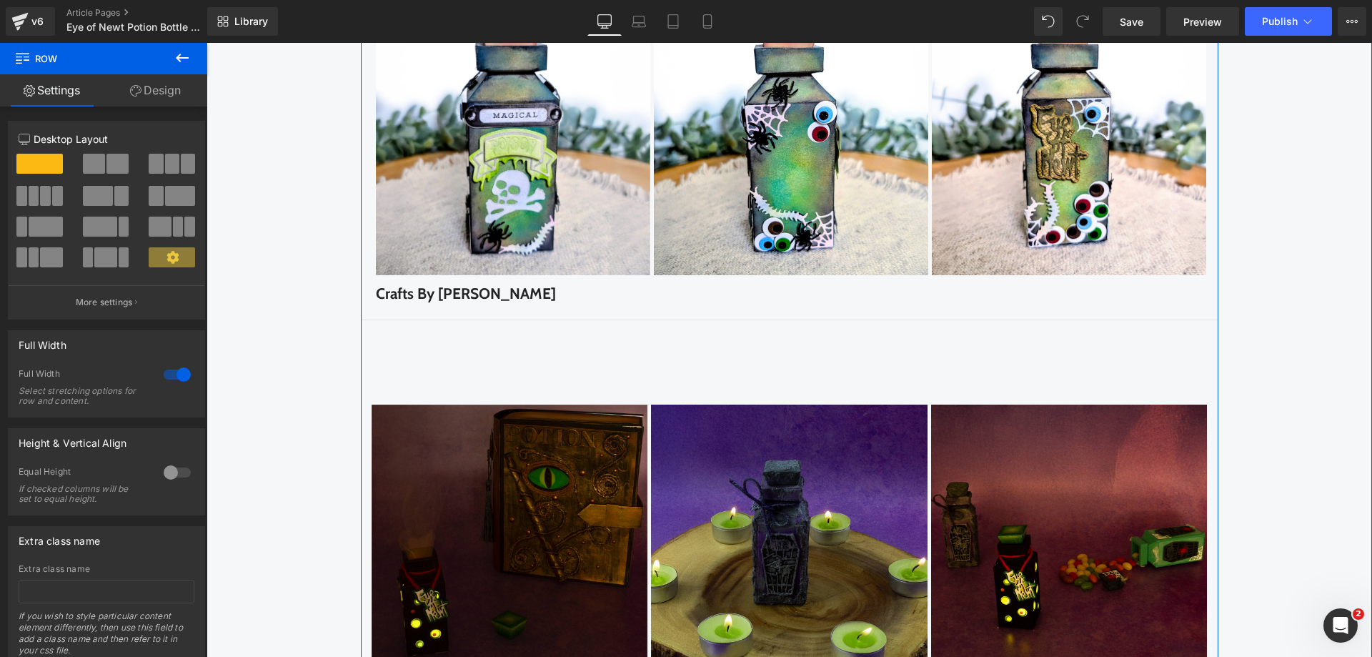
scroll to position [2504, 0]
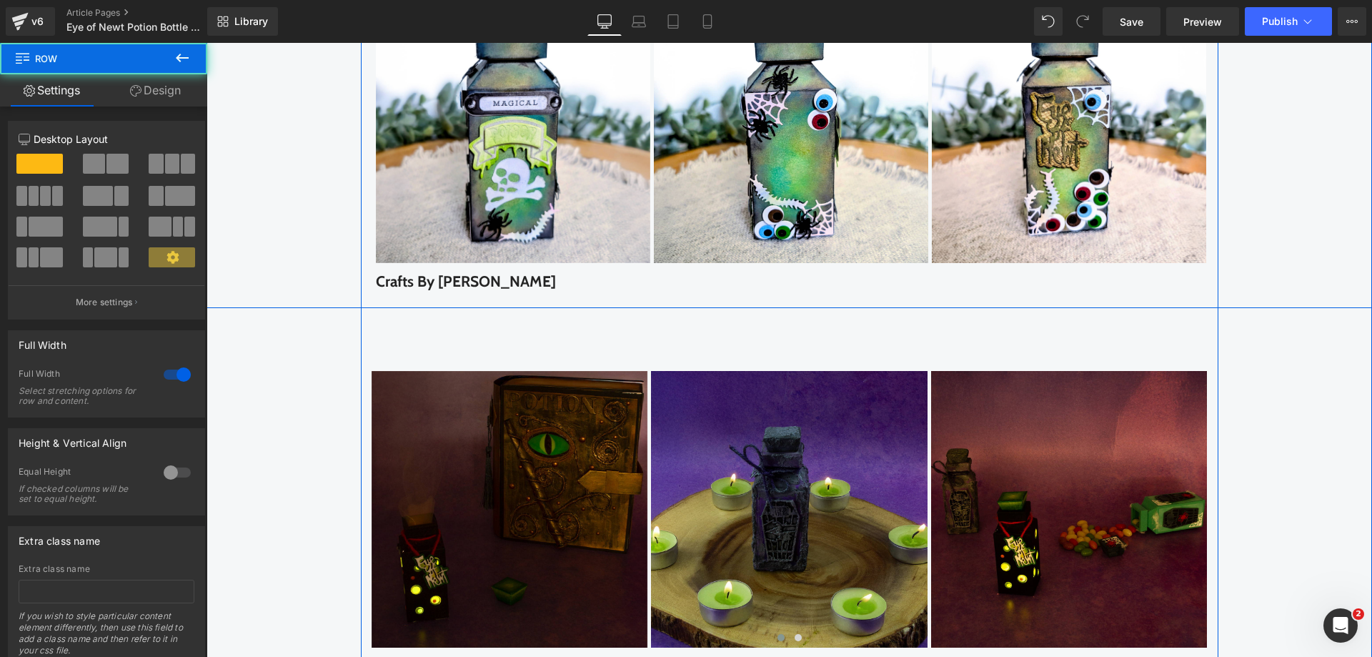
drag, startPoint x: 547, startPoint y: 338, endPoint x: 557, endPoint y: 287, distance: 51.8
click at [557, 287] on div "Image Image Image ‹ › Carousel Row Crafts By [PERSON_NAME] Text Block Row Row R…" at bounding box center [788, 137] width 1165 height 341
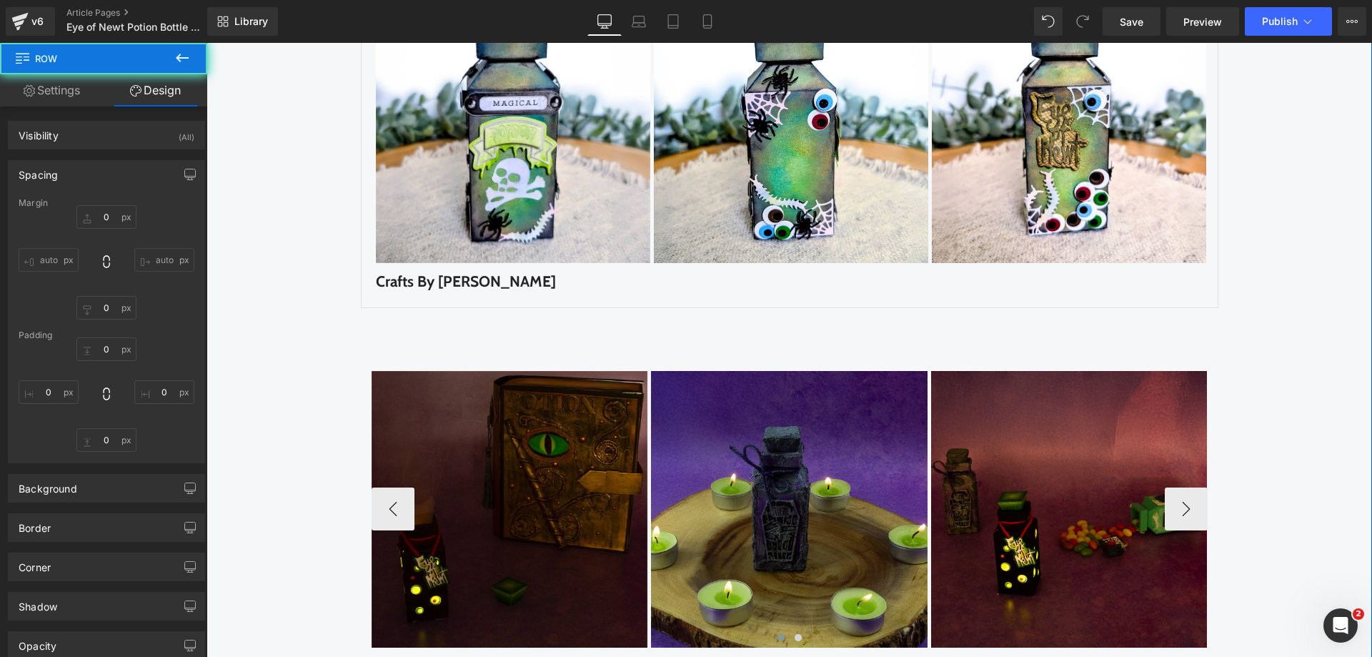
type input "0"
type input "30"
type input "0"
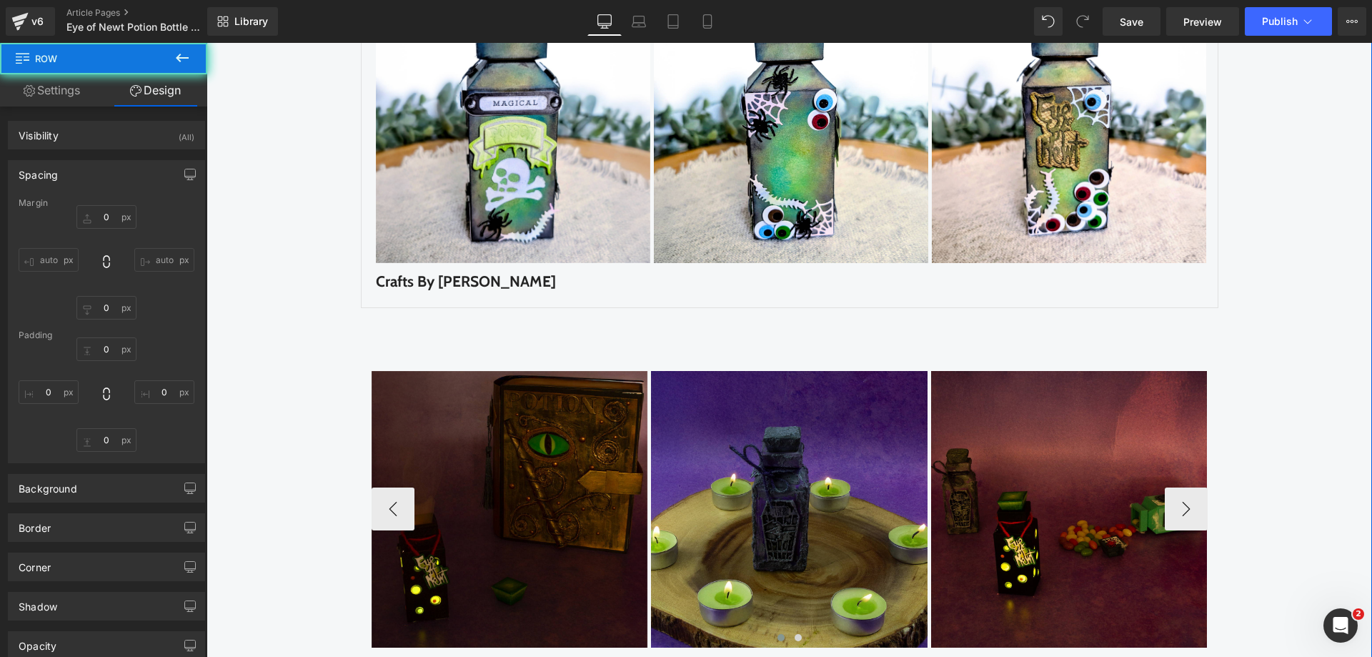
type input "0"
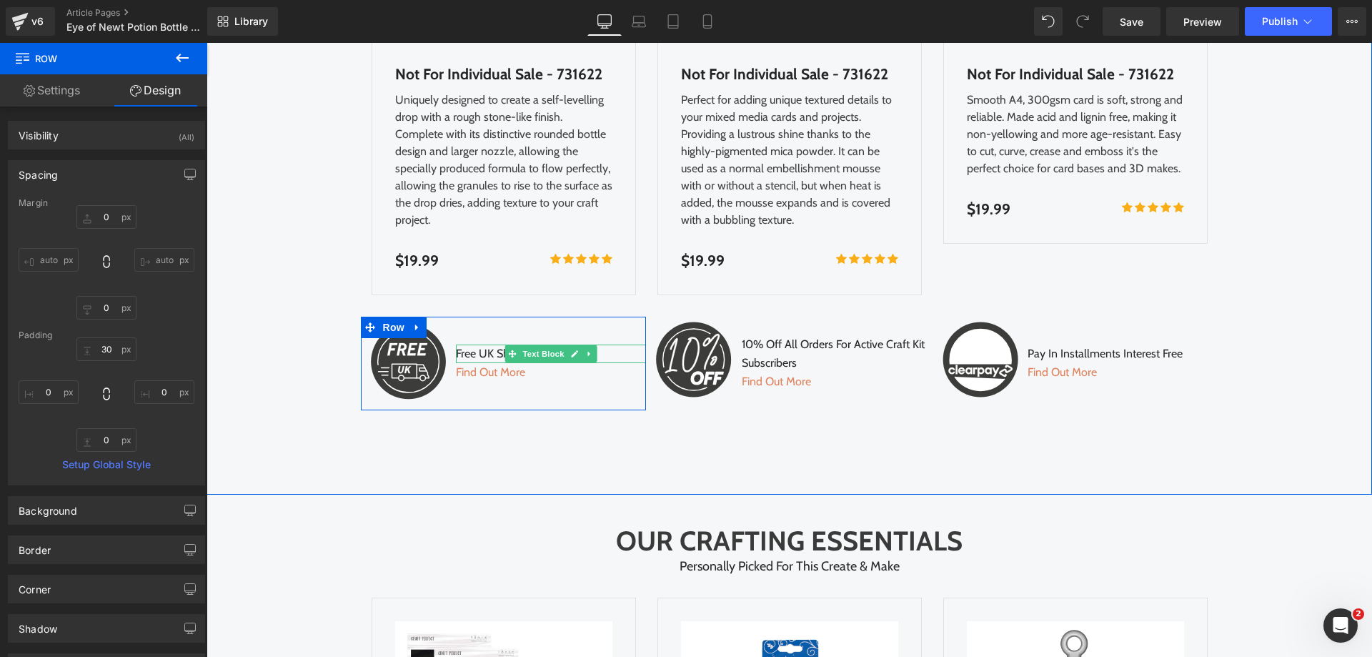
scroll to position [3862, 0]
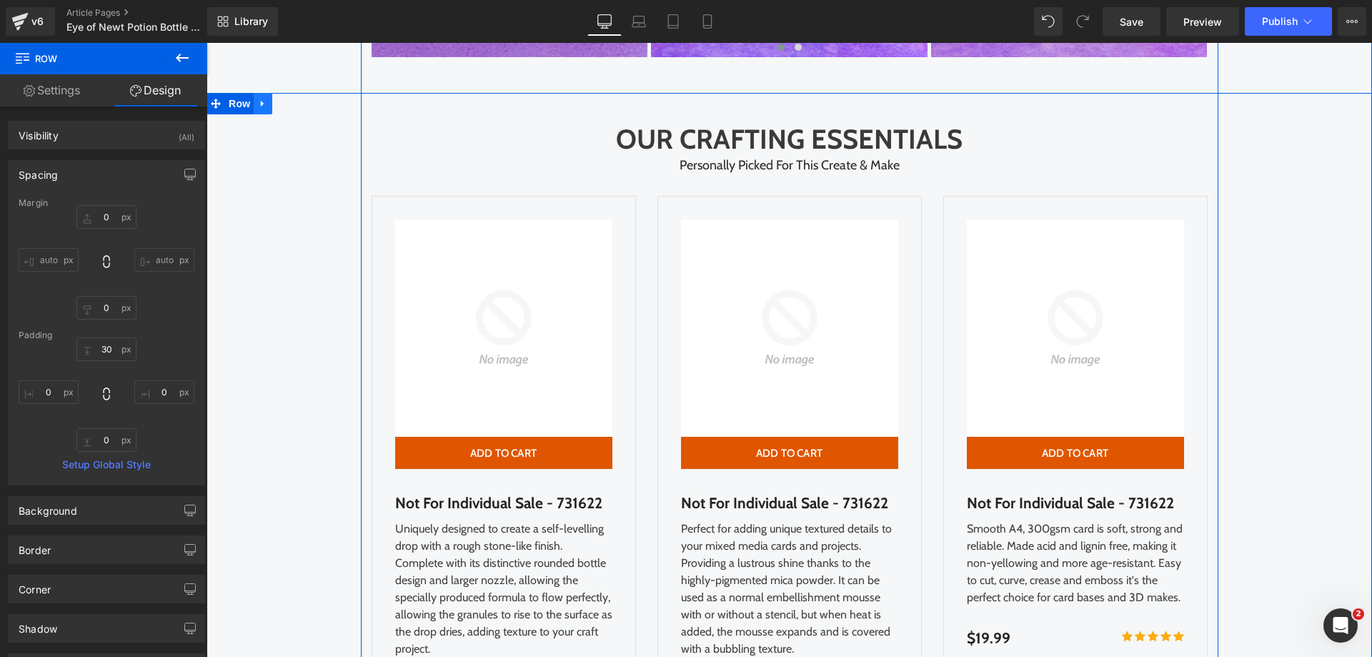
click at [262, 113] on link at bounding box center [263, 103] width 19 height 21
click at [295, 109] on icon at bounding box center [300, 104] width 10 height 10
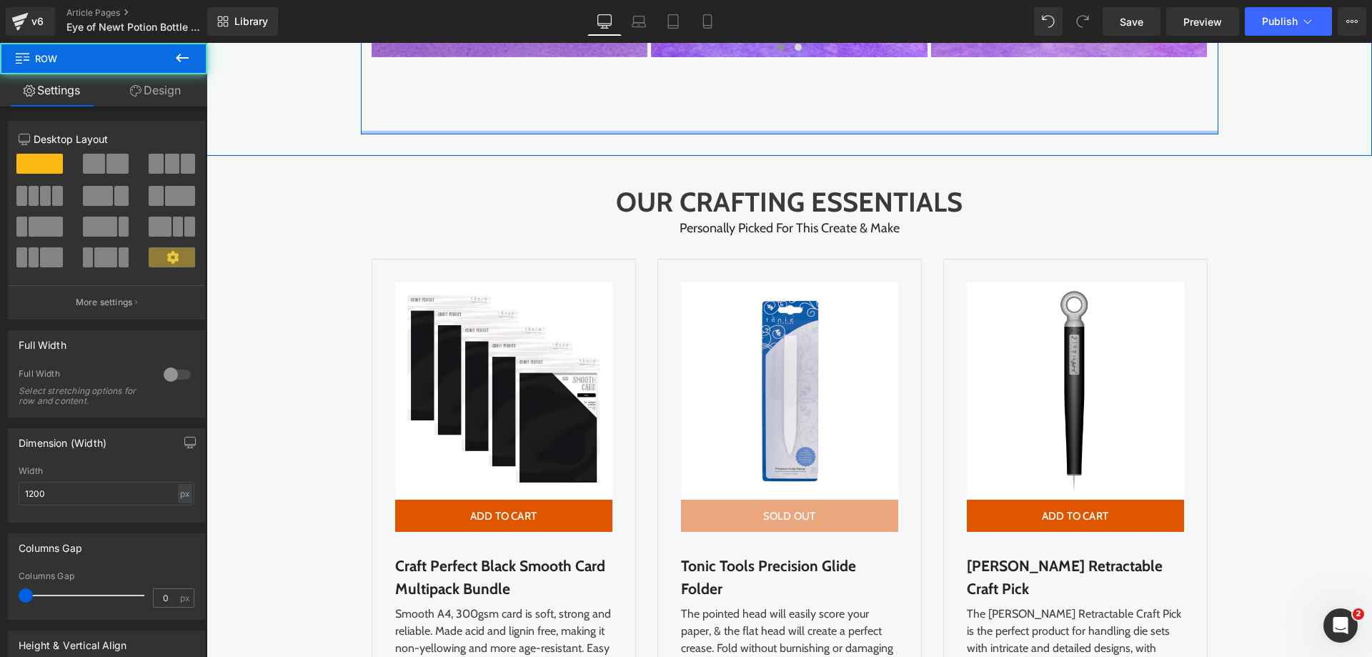
drag, startPoint x: 414, startPoint y: 143, endPoint x: 415, endPoint y: 133, distance: 10.1
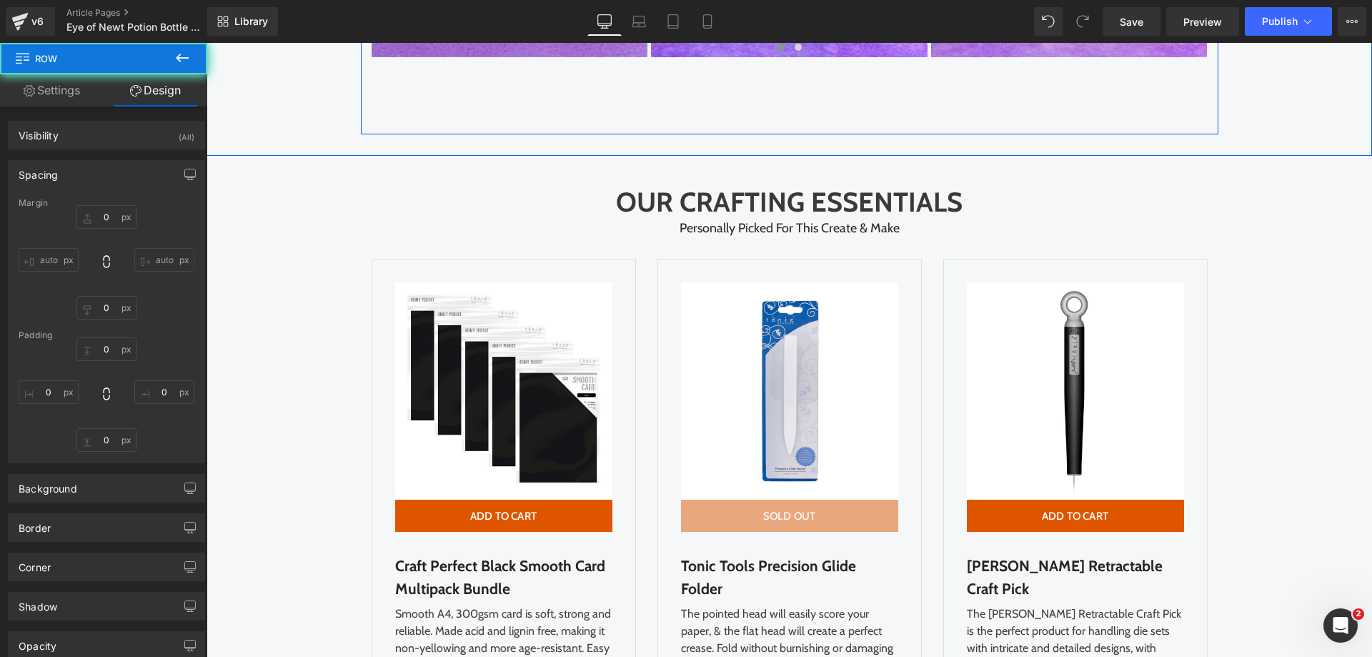
type input "0"
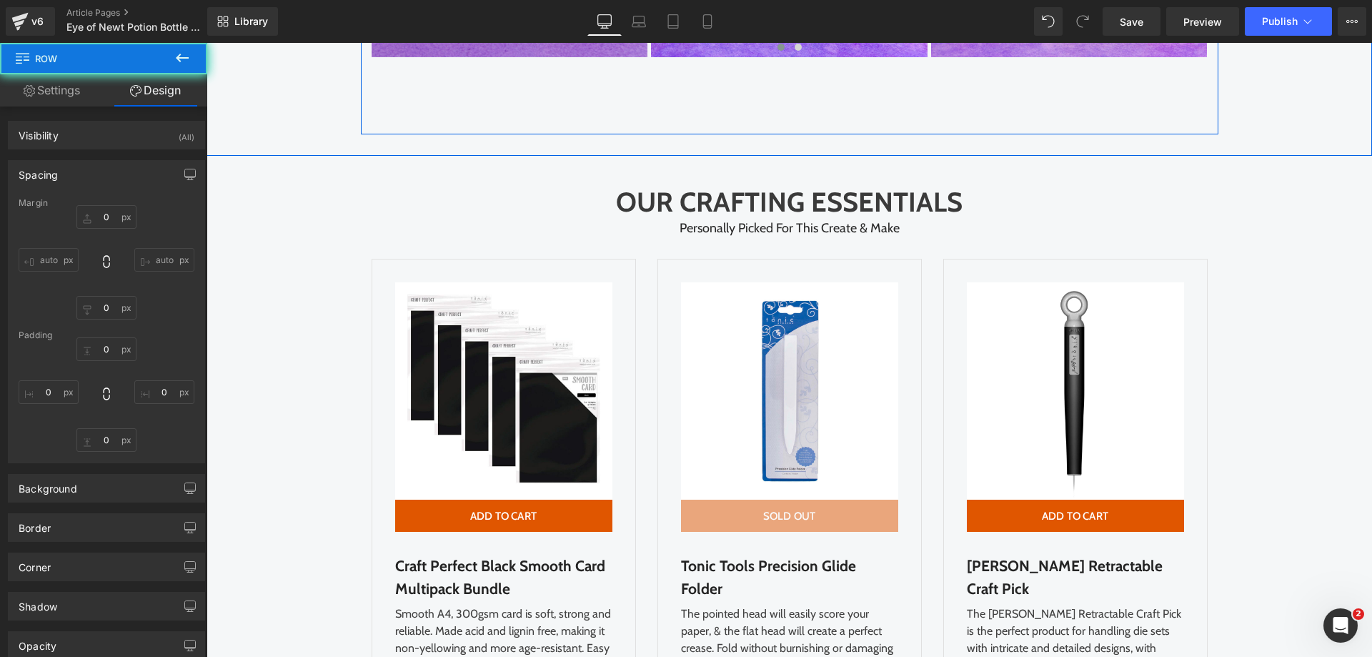
type input "0"
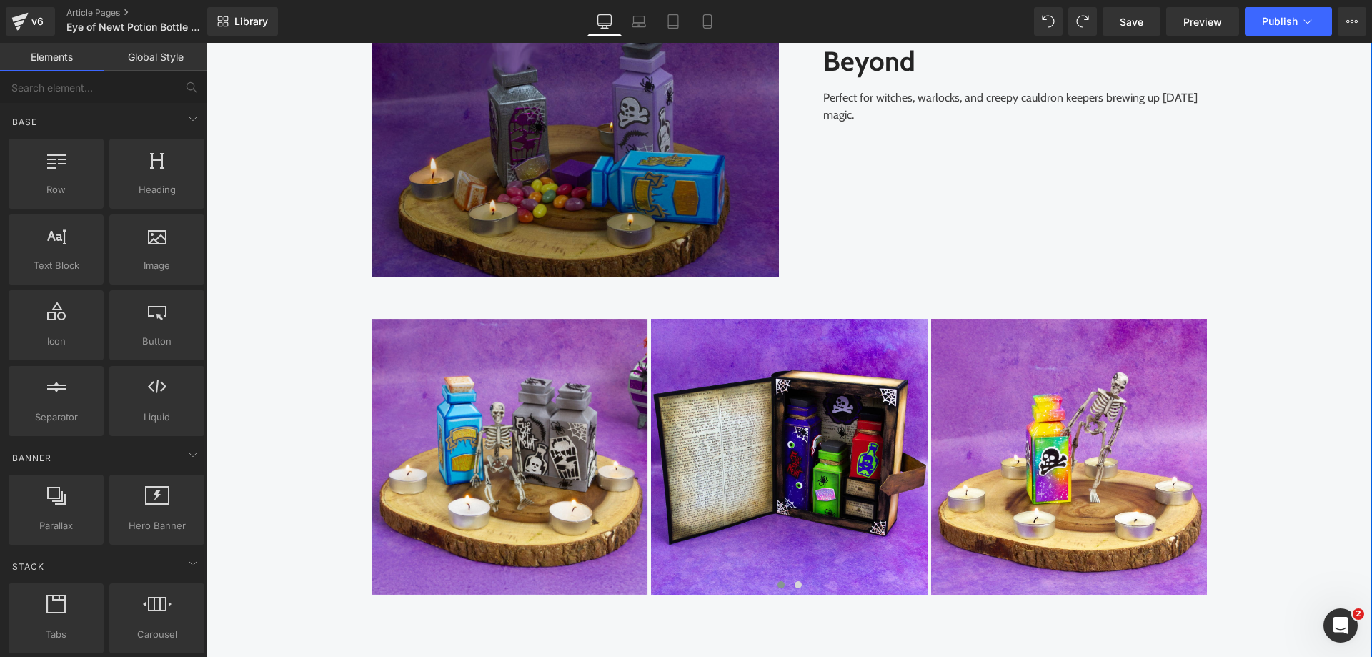
scroll to position [3501, 0]
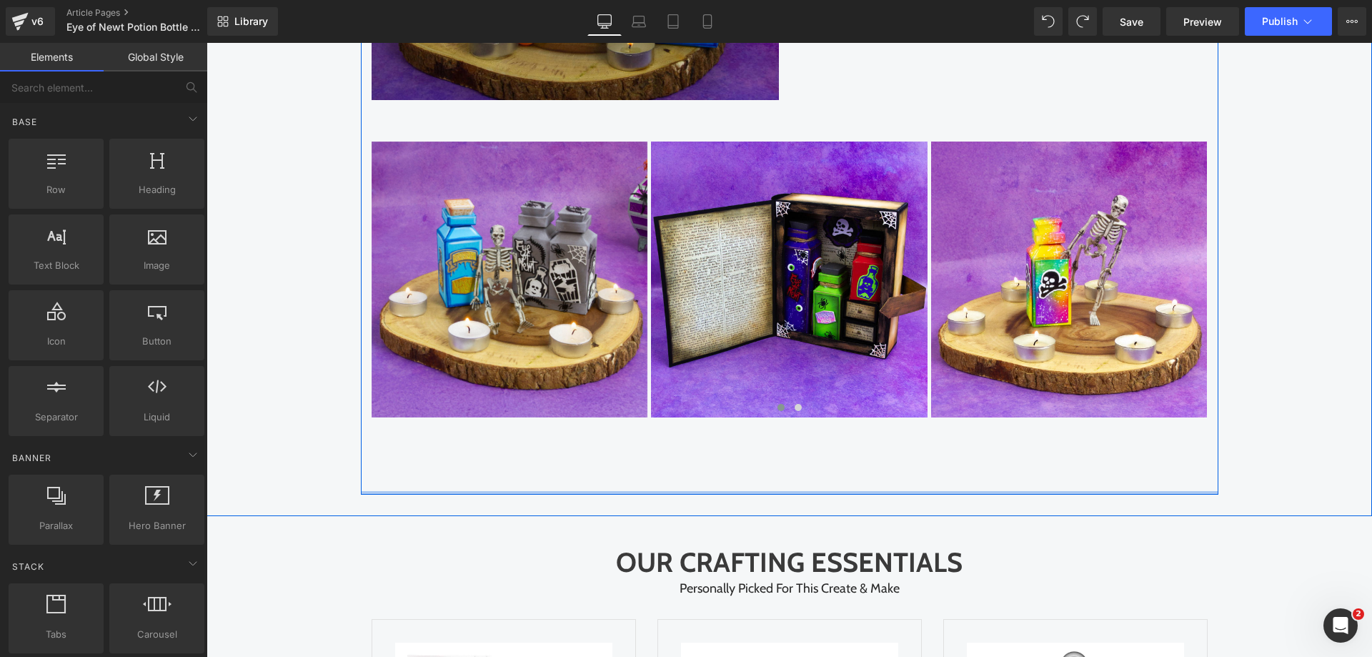
click at [549, 494] on div at bounding box center [789, 493] width 857 height 4
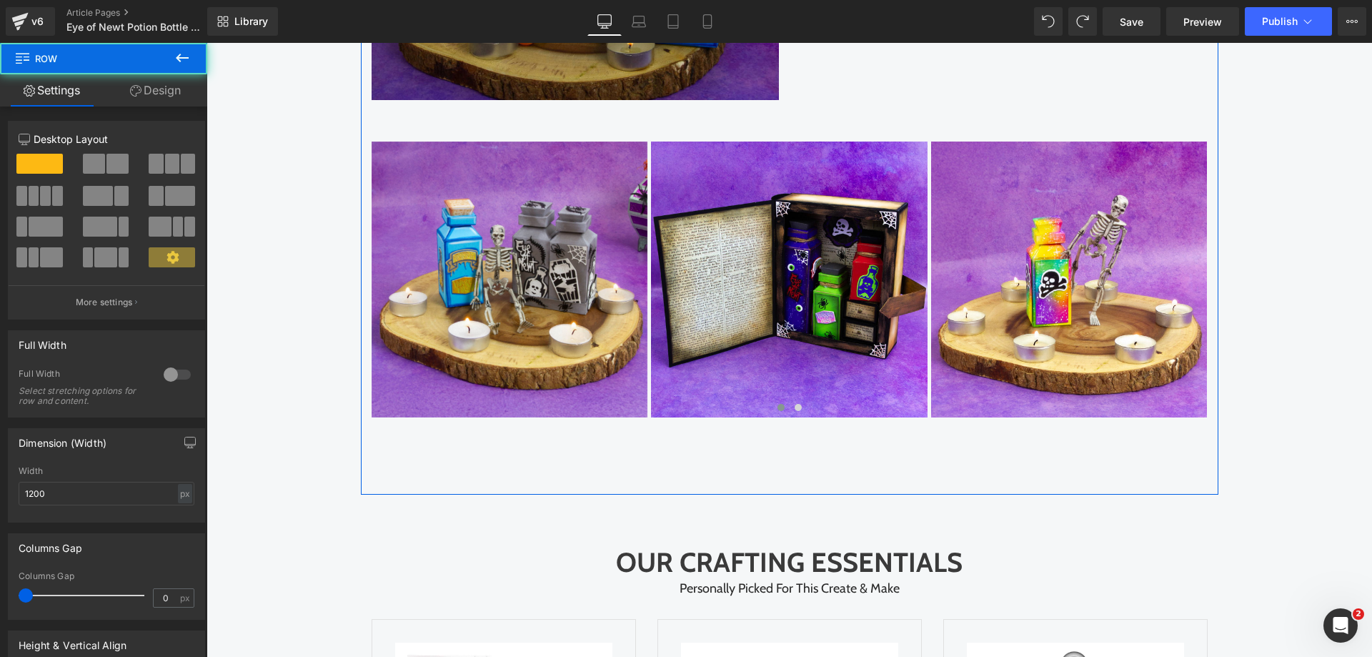
click at [157, 76] on link "Design" at bounding box center [156, 90] width 104 height 32
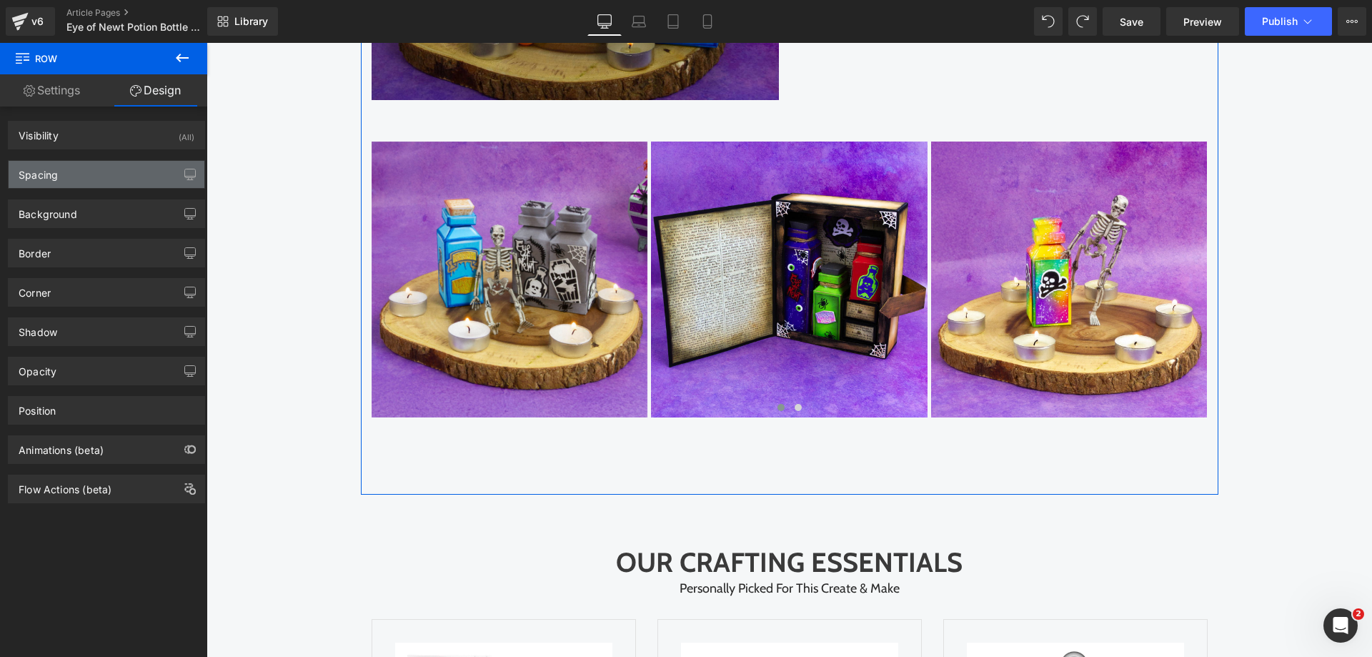
click at [114, 171] on div "Spacing" at bounding box center [107, 174] width 196 height 27
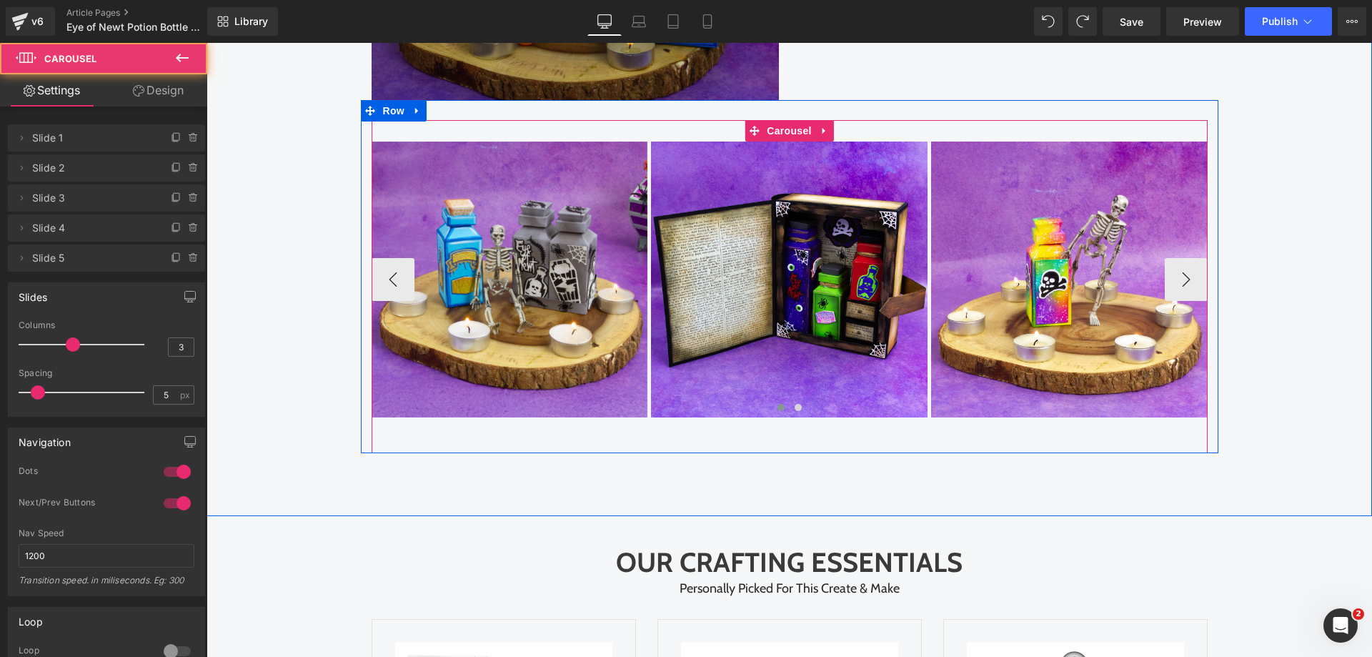
click at [454, 451] on div "Image Image Image Image" at bounding box center [790, 287] width 836 height 334
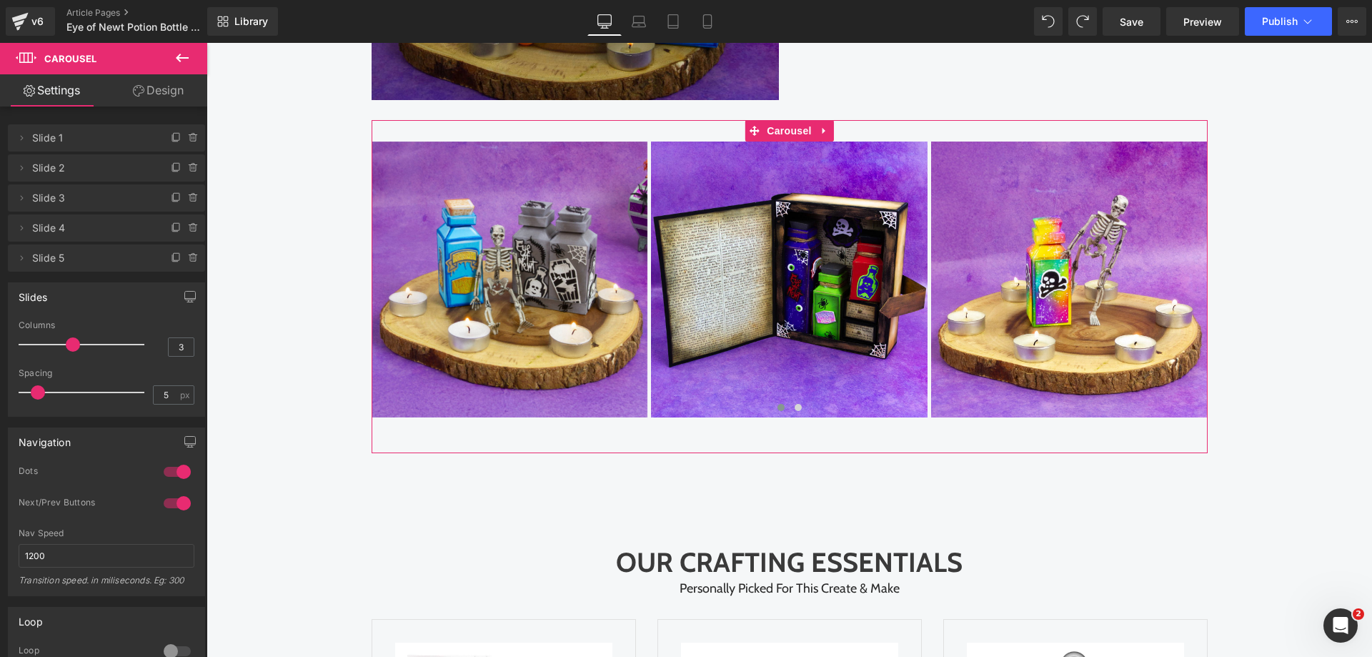
click at [164, 99] on link "Design" at bounding box center [158, 90] width 104 height 32
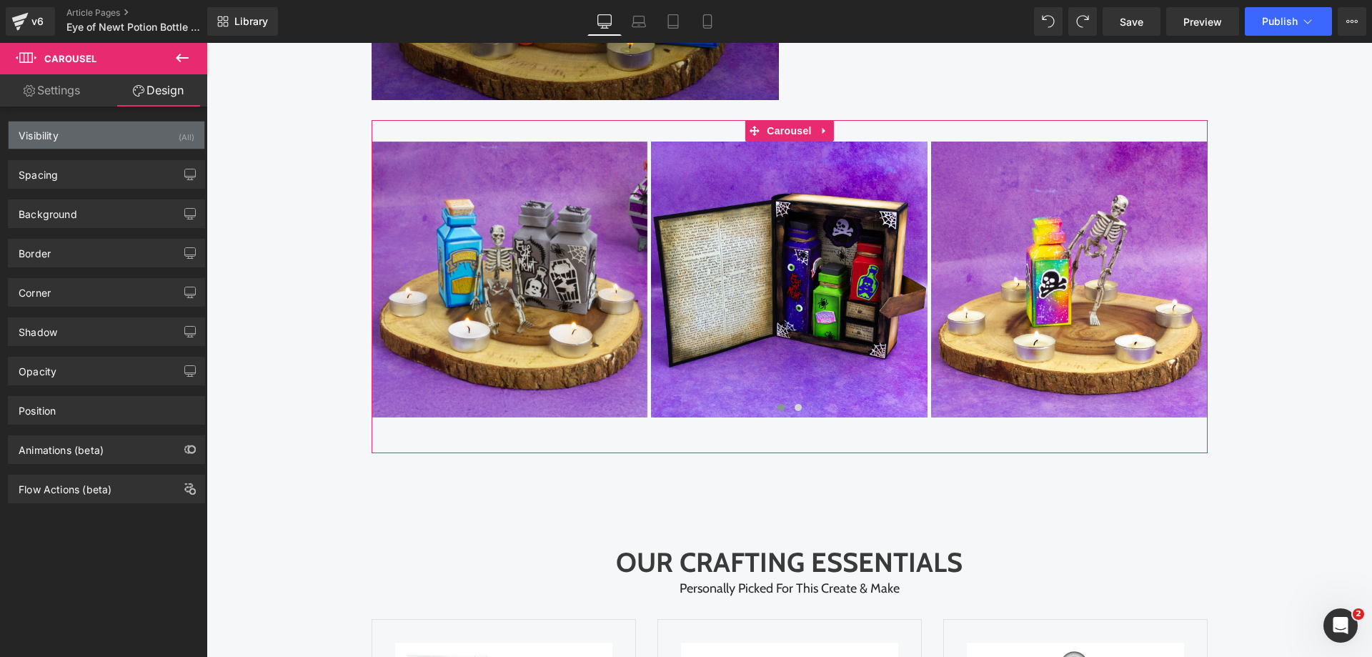
click at [139, 147] on div "Visibility (All)" at bounding box center [107, 134] width 196 height 27
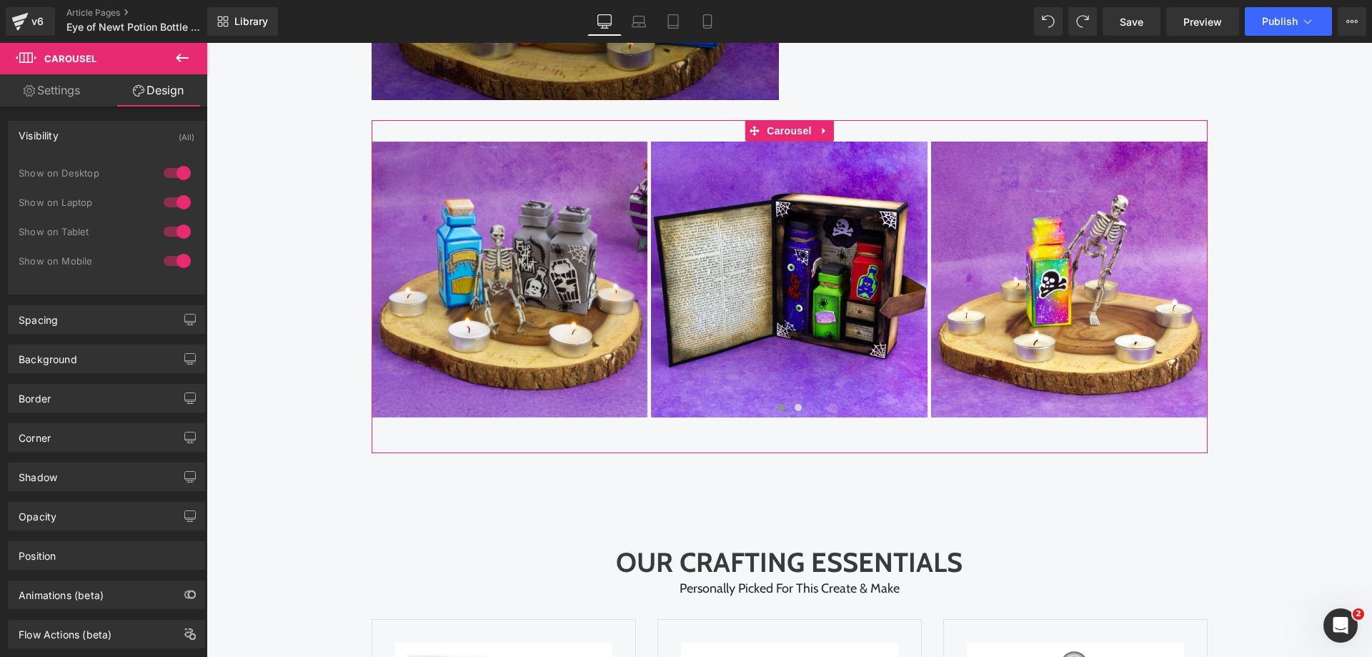
click at [135, 134] on div "Visibility (All)" at bounding box center [107, 134] width 196 height 27
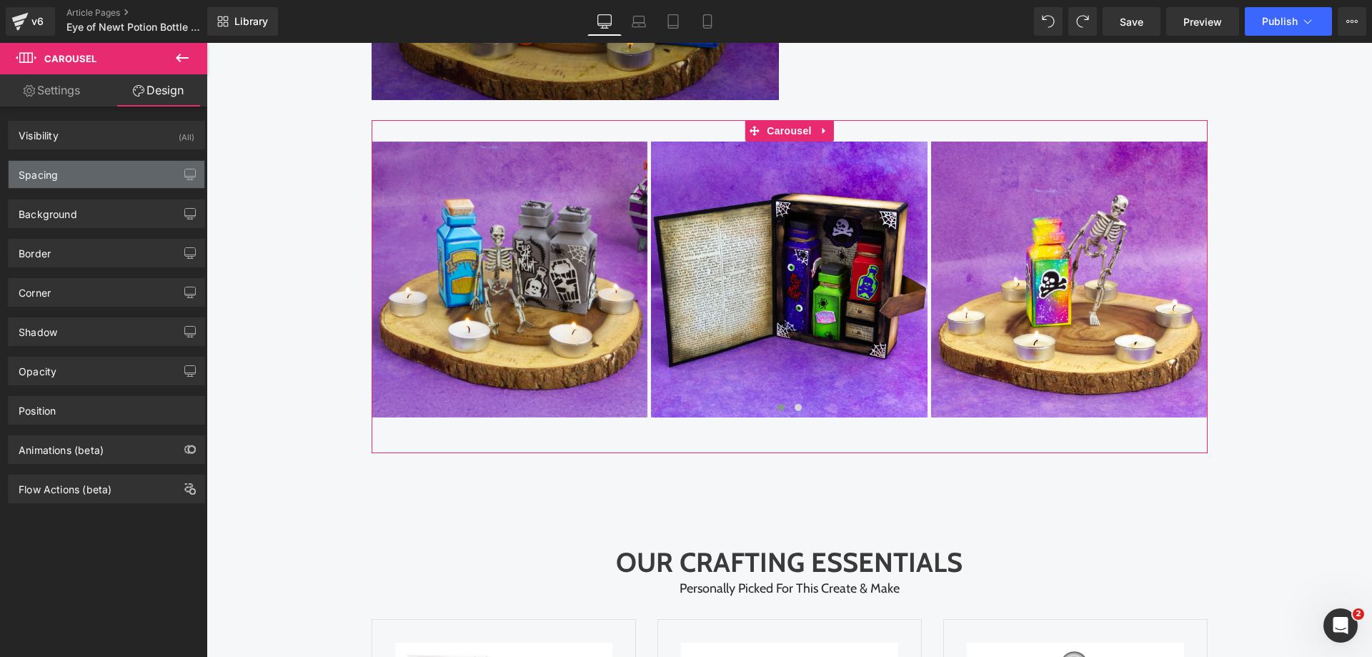
click at [131, 168] on div "Spacing" at bounding box center [107, 174] width 196 height 27
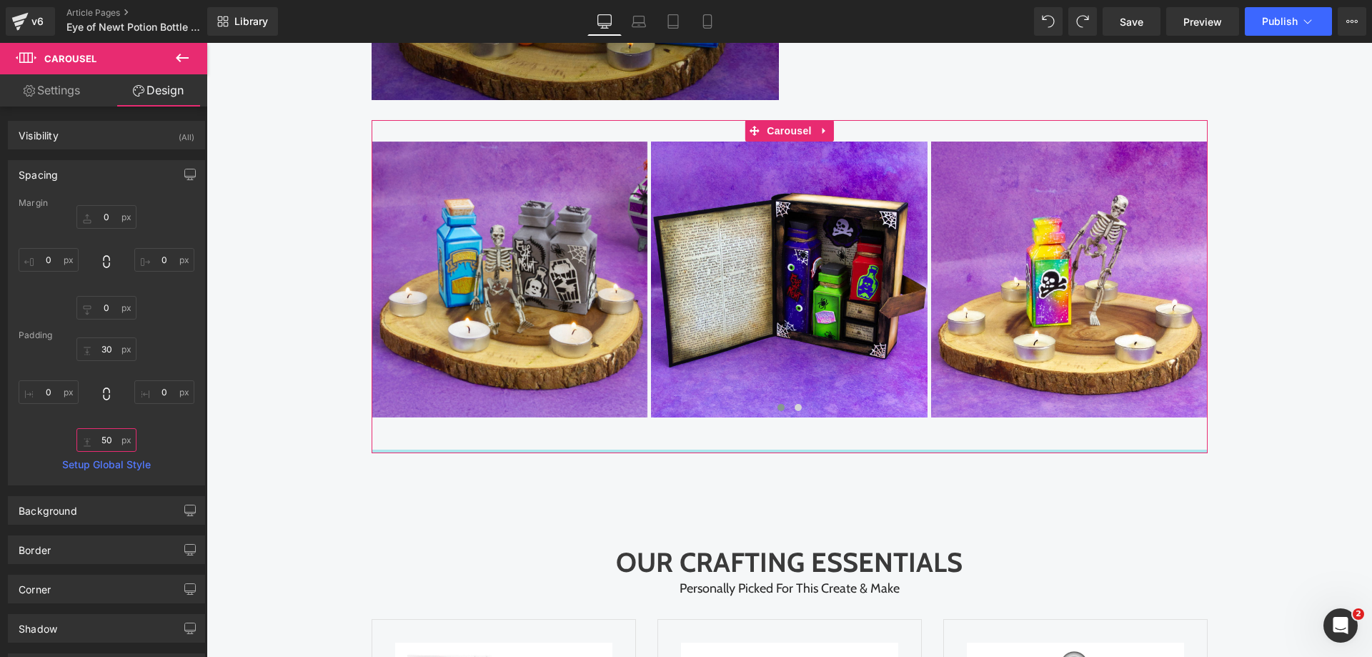
click at [108, 444] on input "50" at bounding box center [106, 440] width 60 height 24
type input "0"
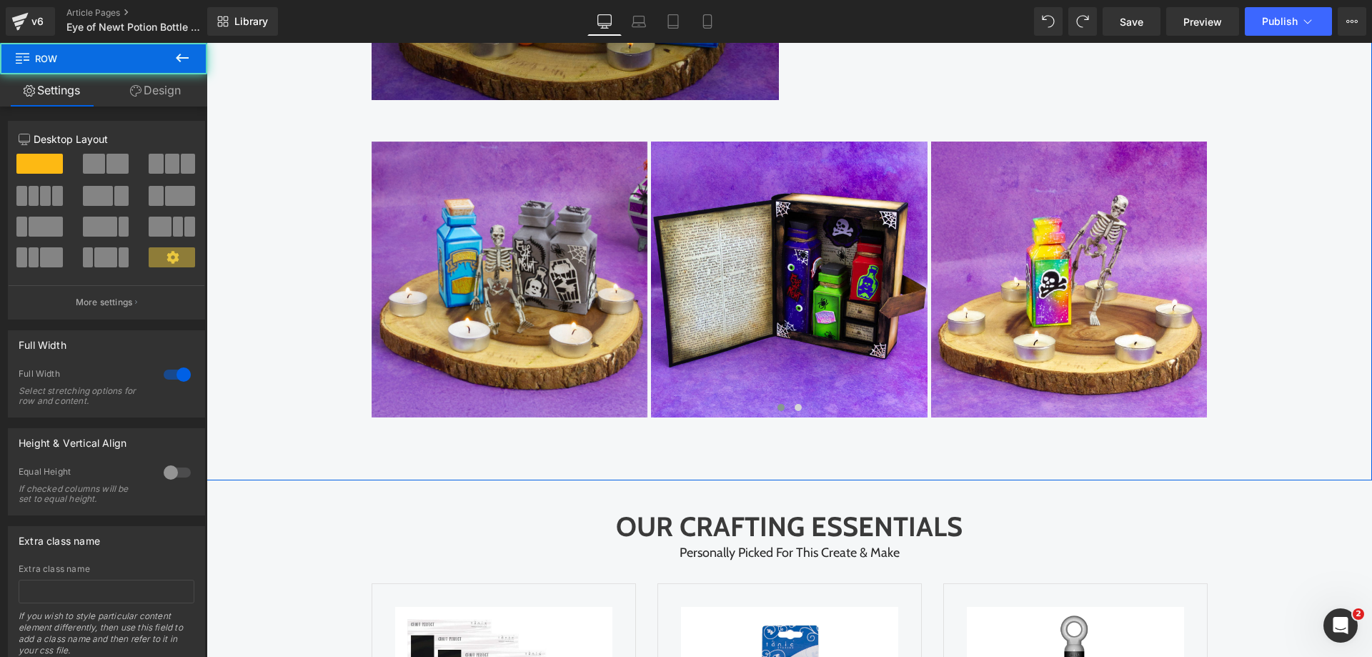
click at [169, 89] on link "Design" at bounding box center [156, 90] width 104 height 32
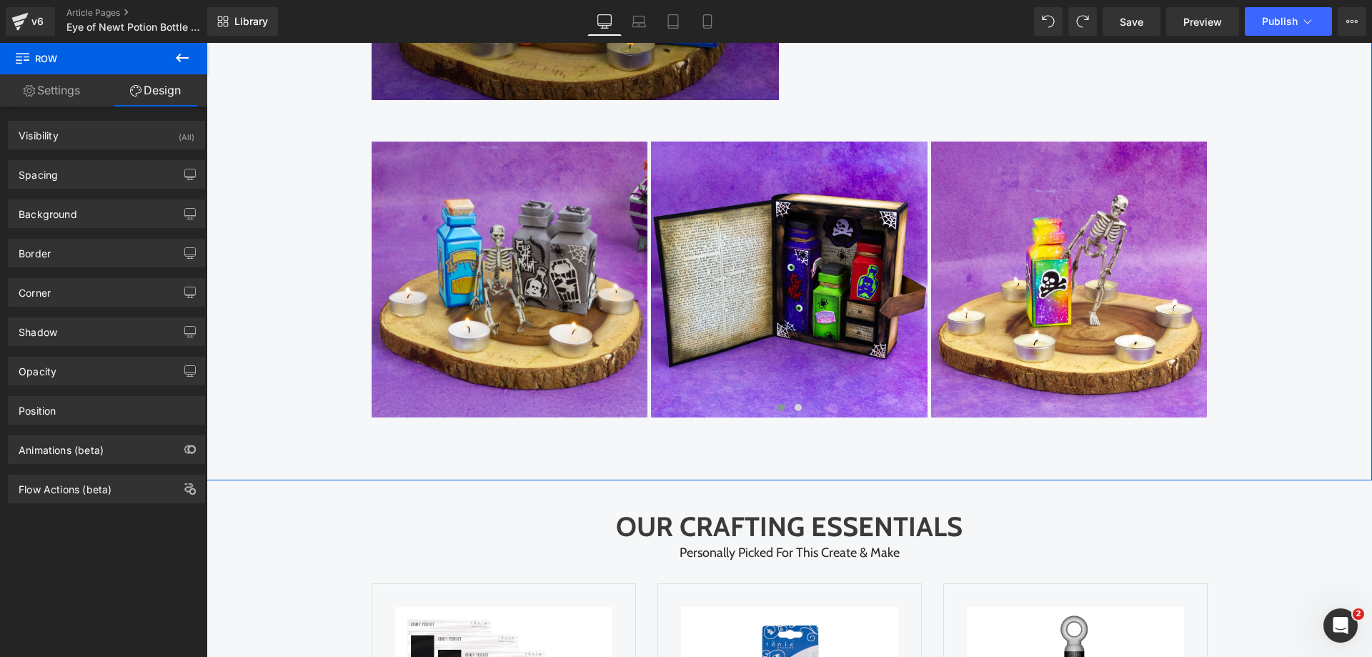
type input "0"
type input "30"
type input "0"
type input "30"
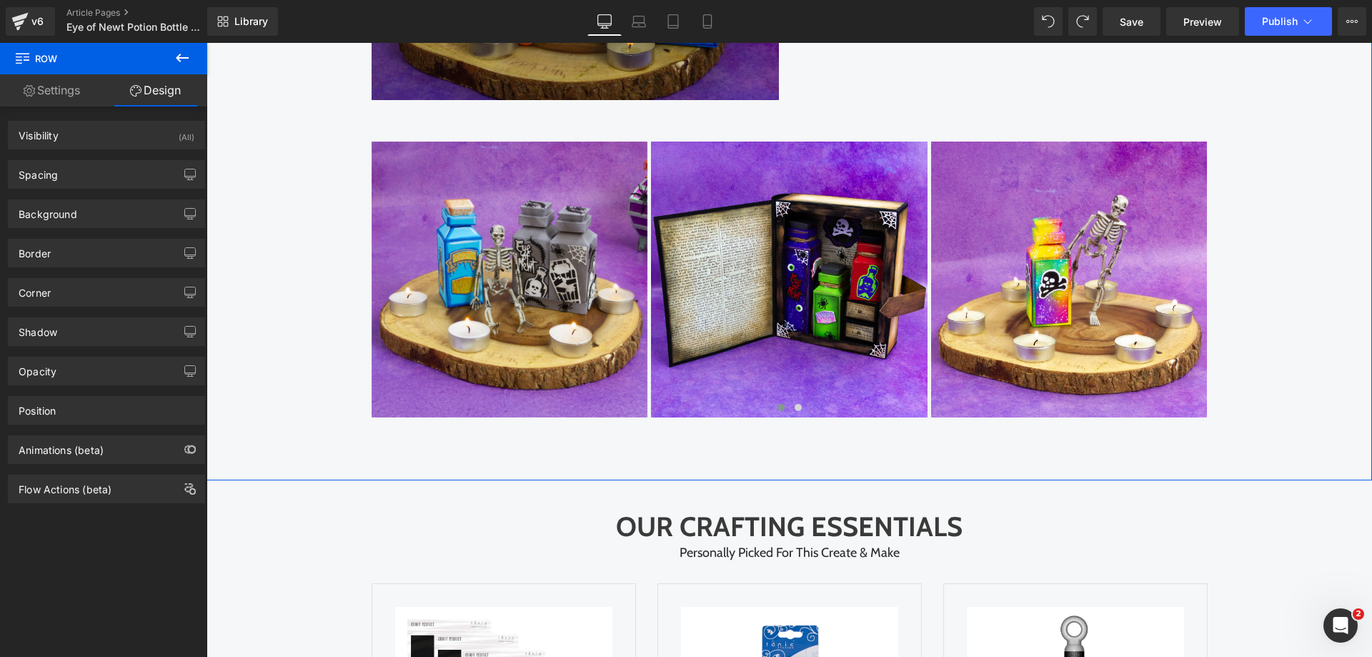
type input "0"
click at [109, 174] on div "Spacing" at bounding box center [107, 174] width 196 height 27
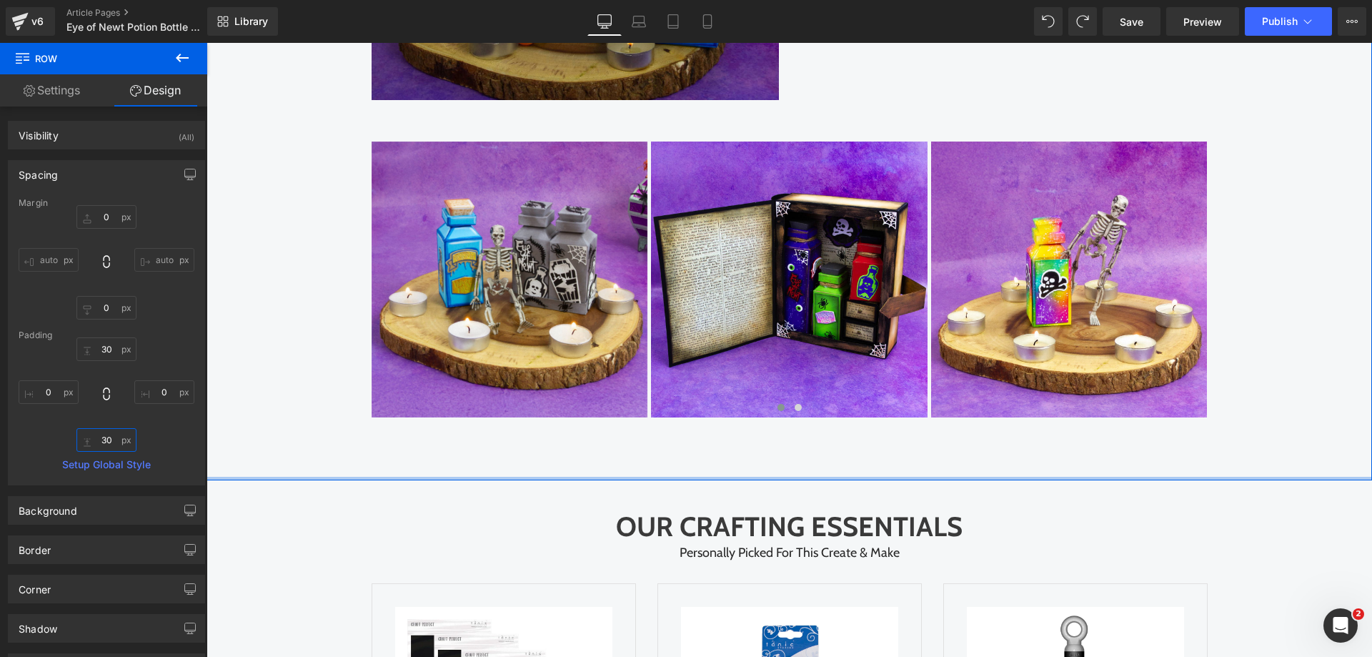
click at [102, 447] on input "30" at bounding box center [106, 440] width 60 height 24
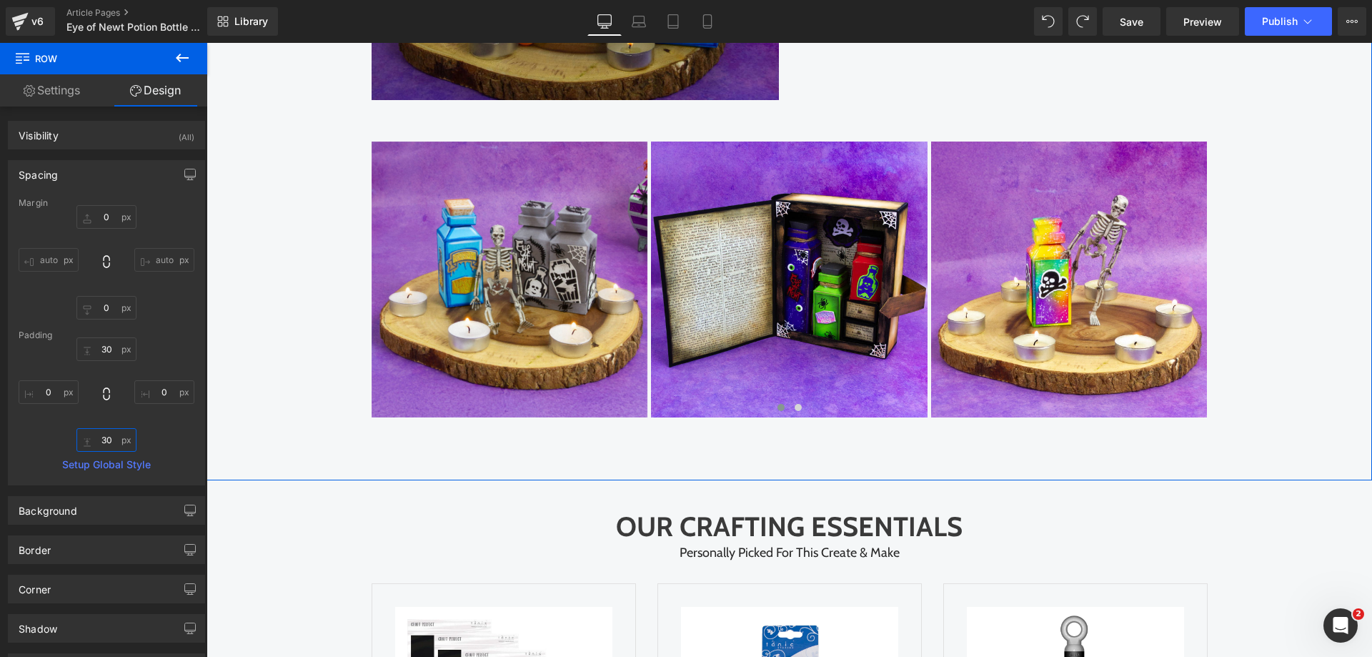
type input "0"
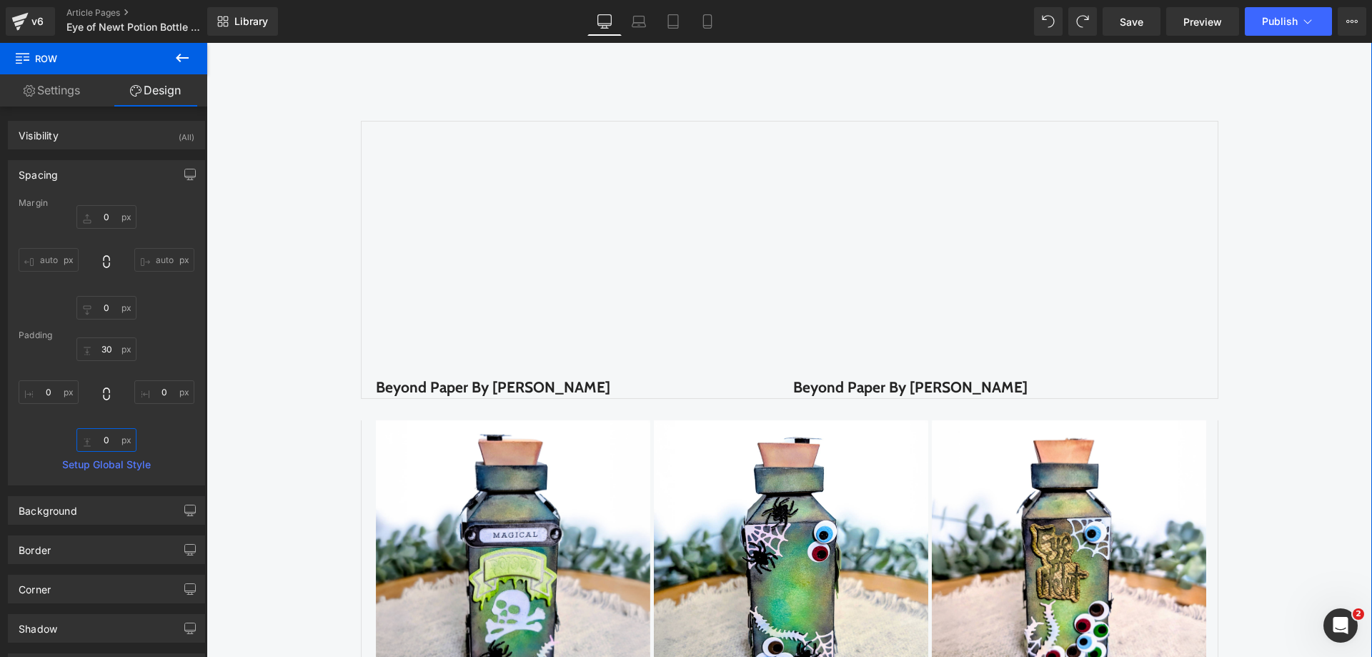
scroll to position [2573, 0]
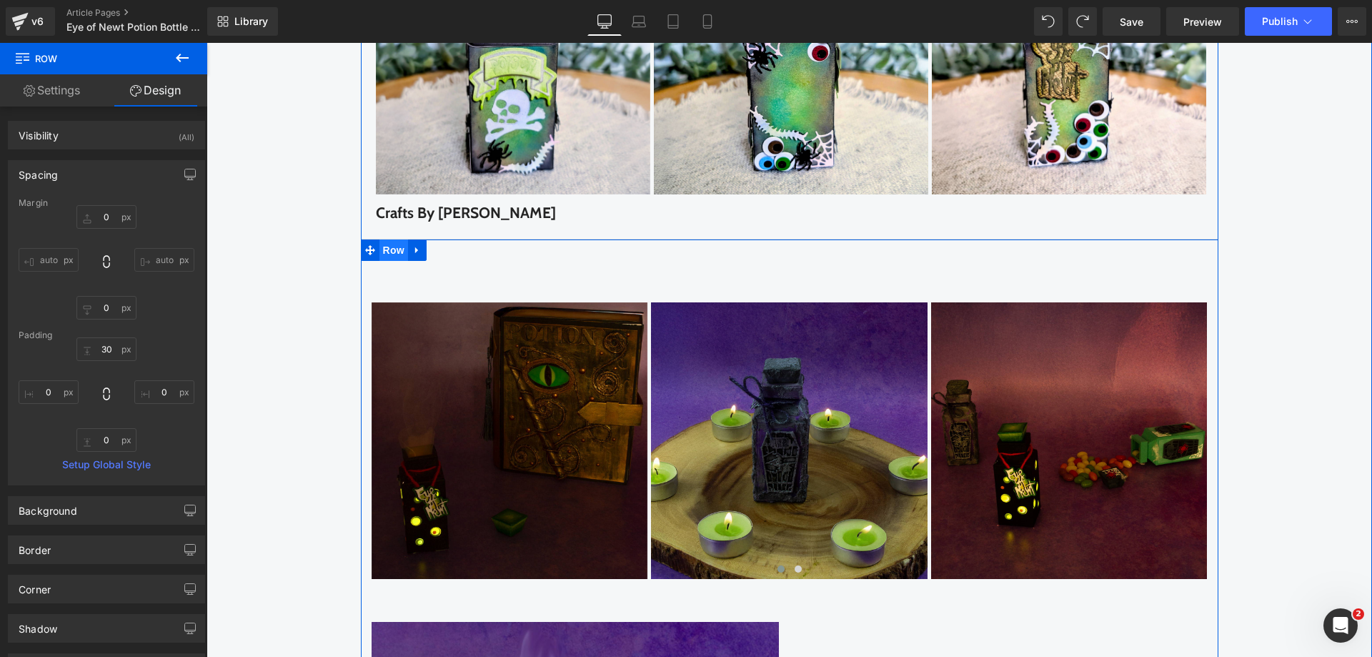
click at [382, 261] on span "Row" at bounding box center [393, 249] width 29 height 21
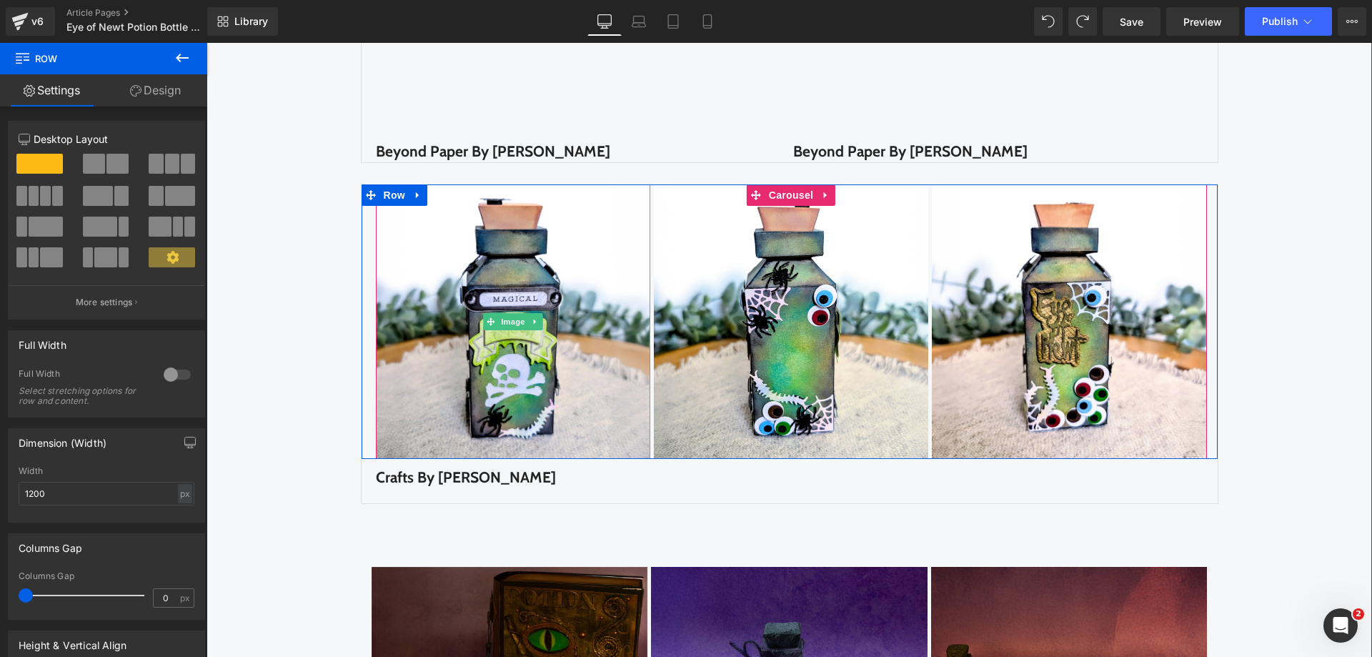
scroll to position [2287, 0]
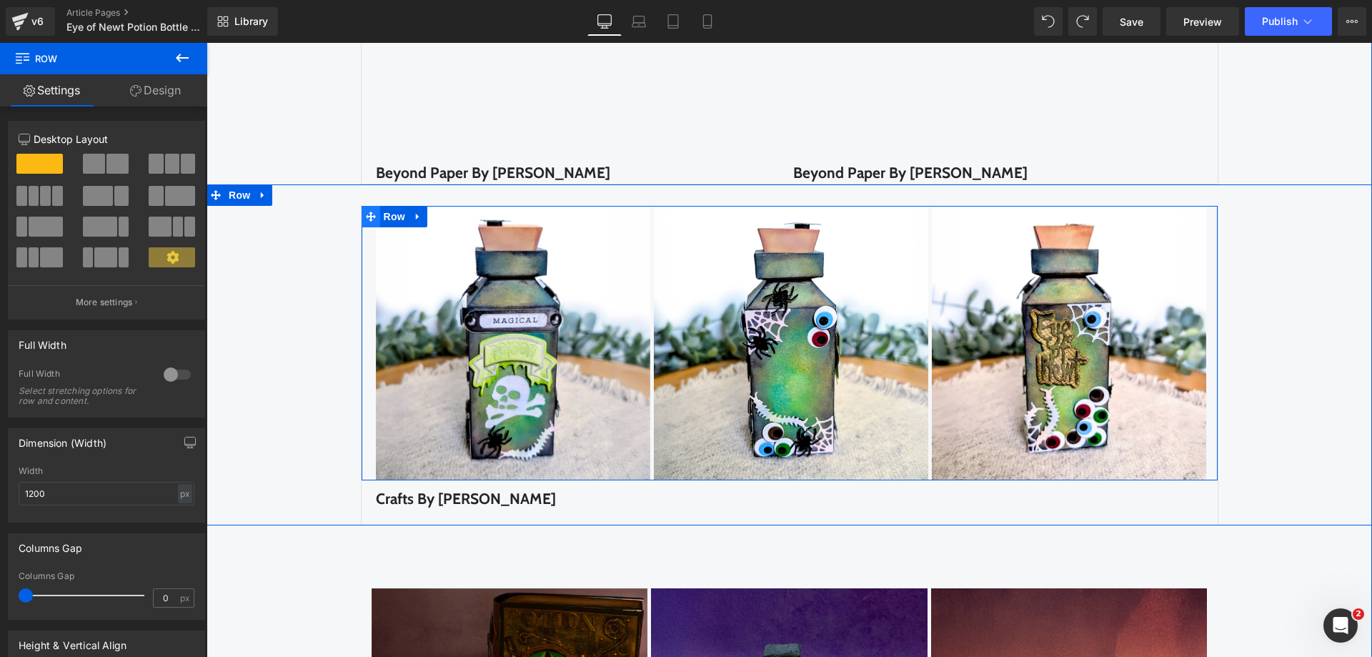
click at [371, 227] on span at bounding box center [371, 216] width 19 height 21
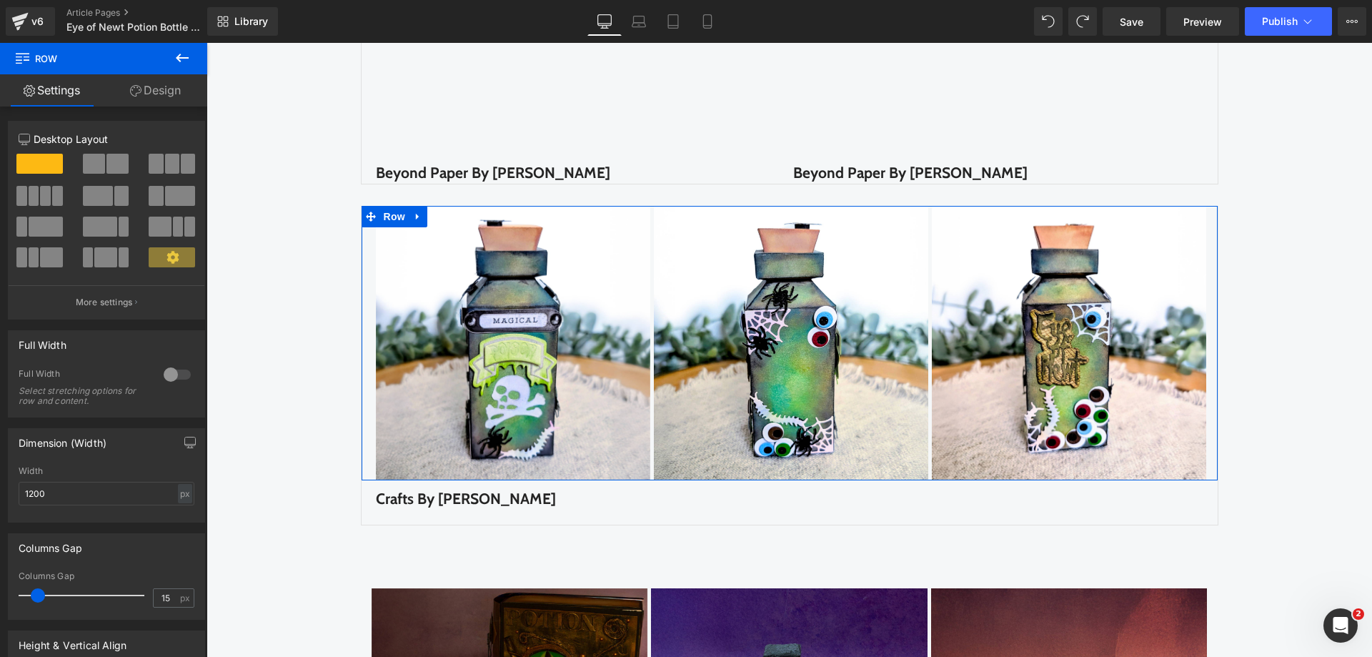
click at [163, 91] on link "Design" at bounding box center [156, 90] width 104 height 32
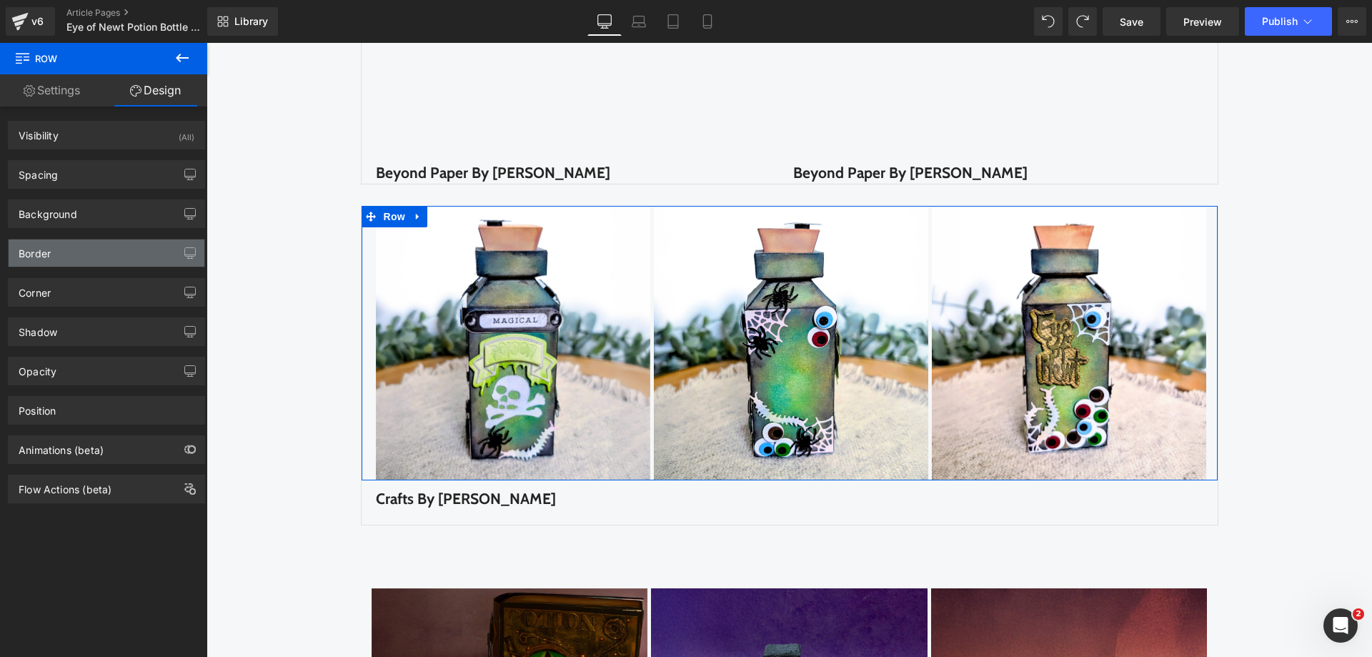
click at [87, 257] on div "Border" at bounding box center [107, 252] width 196 height 27
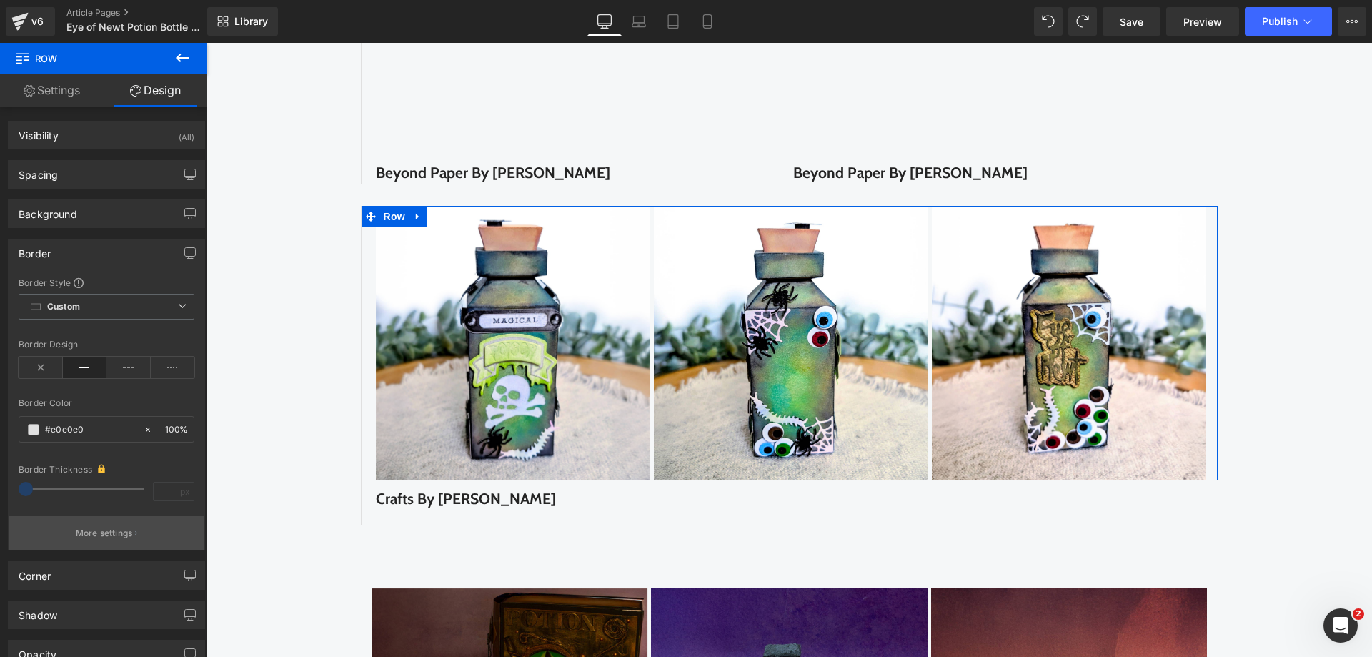
click at [88, 533] on p "More settings" at bounding box center [104, 533] width 57 height 13
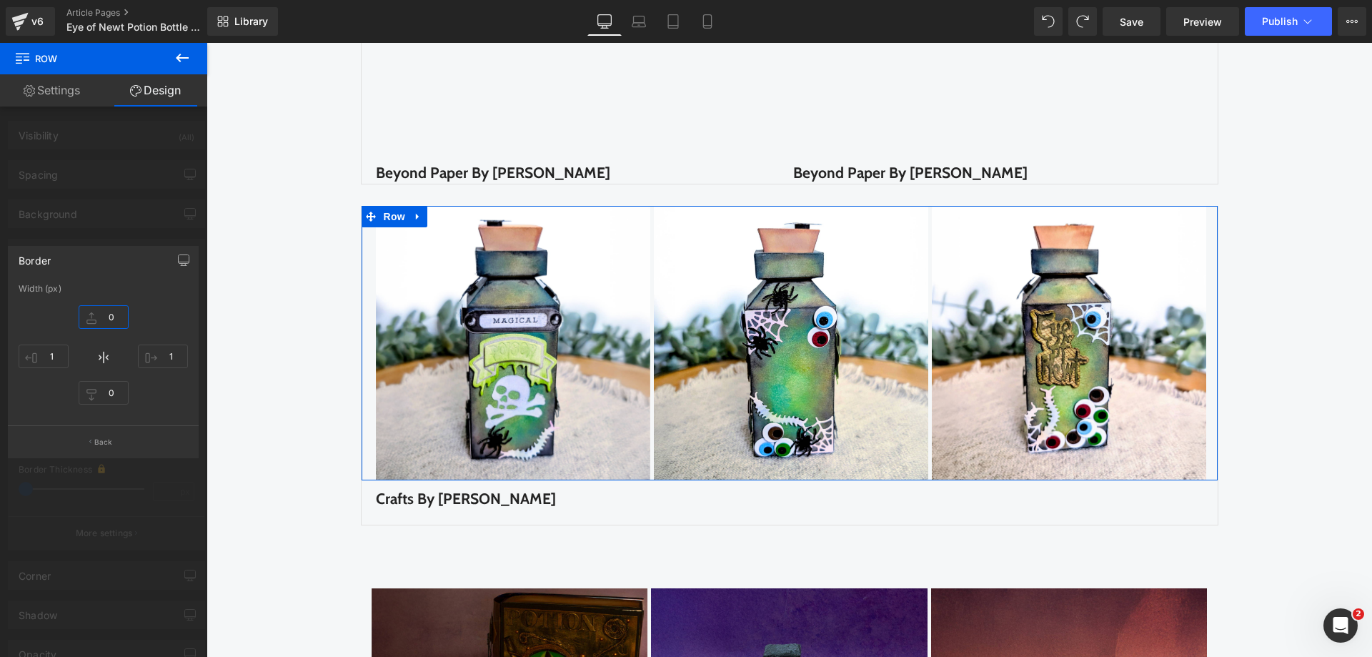
click at [106, 312] on input "0" at bounding box center [104, 317] width 50 height 24
type input "1"
click at [95, 189] on div at bounding box center [103, 353] width 207 height 621
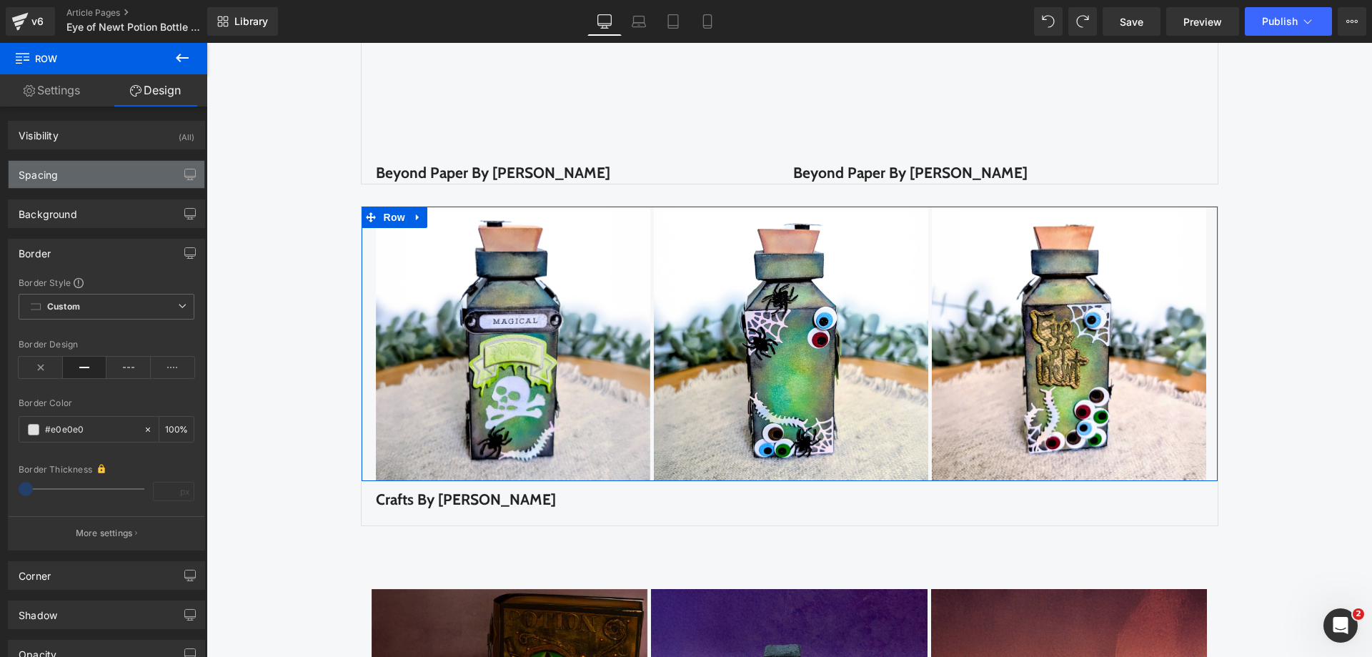
click at [91, 171] on div "Spacing" at bounding box center [107, 174] width 196 height 27
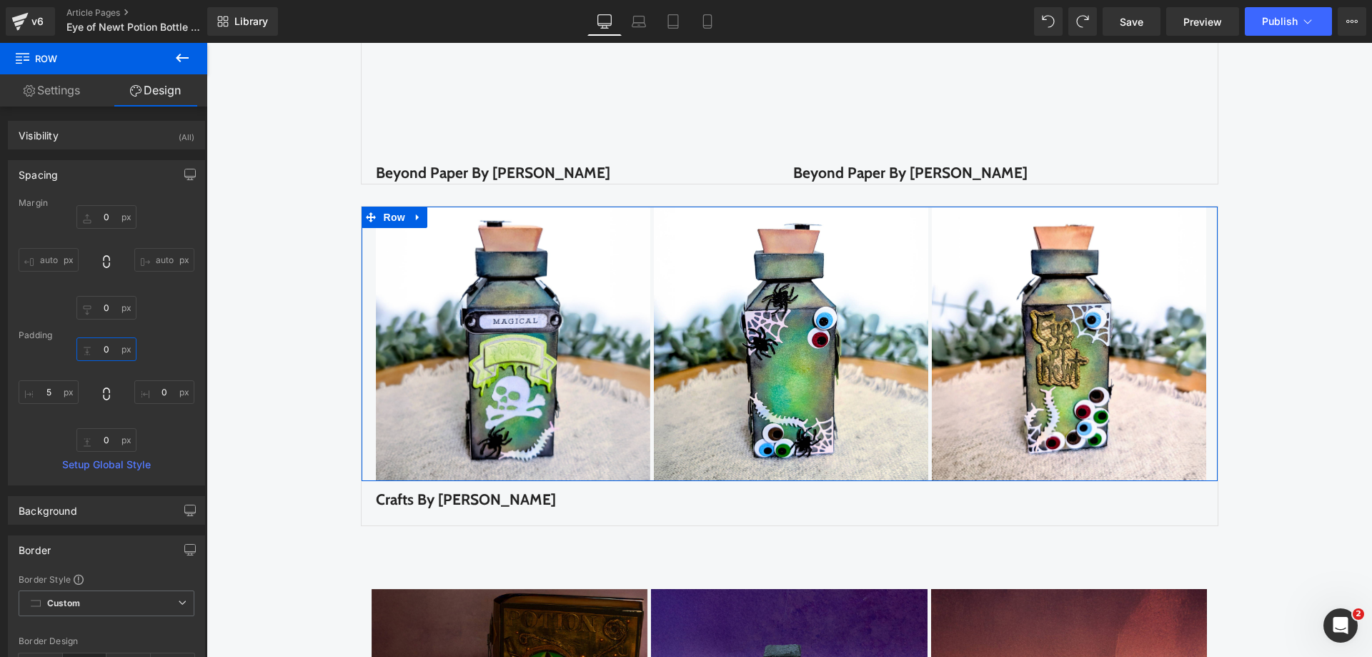
click at [106, 349] on input "0" at bounding box center [106, 349] width 60 height 24
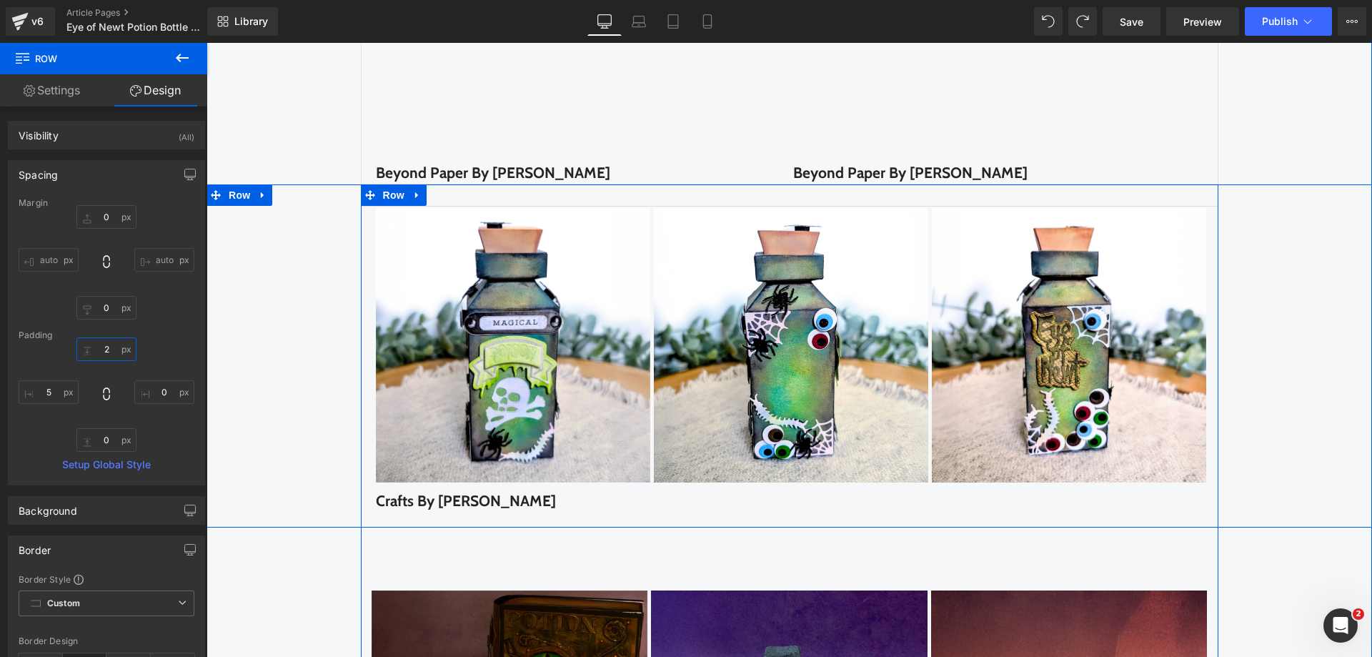
type input "20"
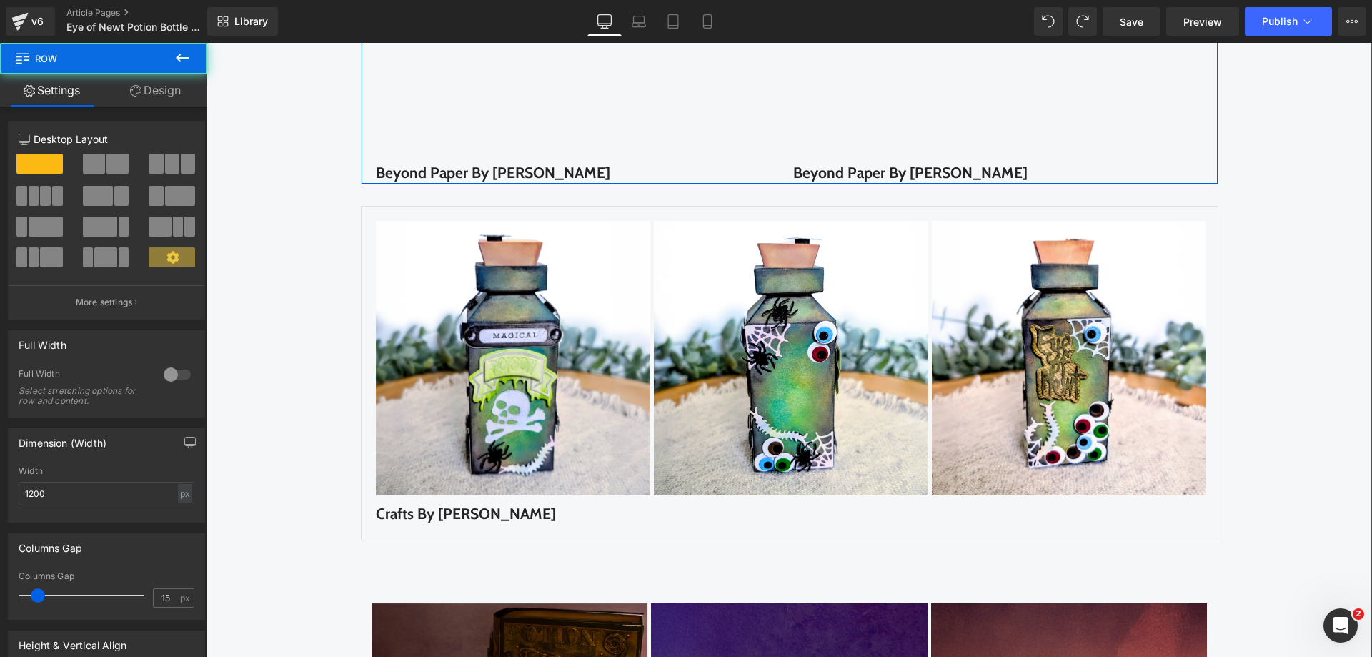
click at [365, 184] on div "Youtube Beyond Paper By Victoria Text Block Row Youtube Beyond Paper By Victori…" at bounding box center [791, 52] width 852 height 262
click at [139, 89] on icon at bounding box center [135, 90] width 11 height 11
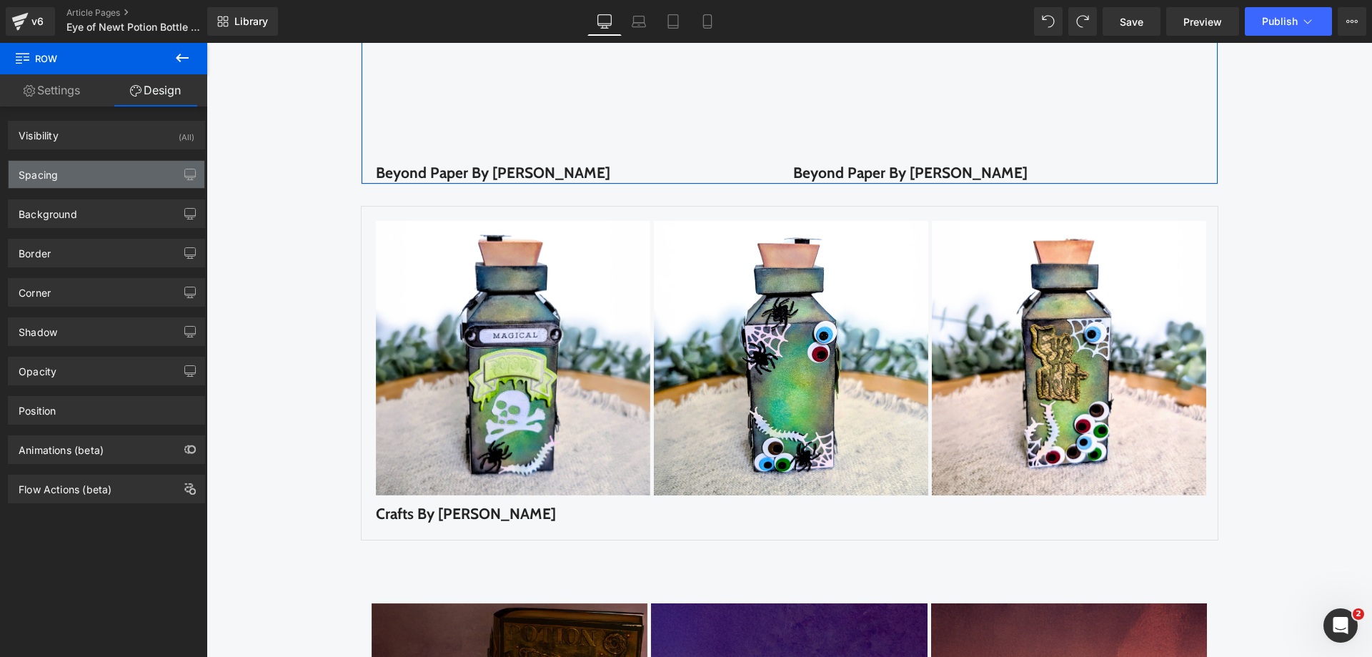
click at [94, 181] on div "Spacing" at bounding box center [107, 174] width 196 height 27
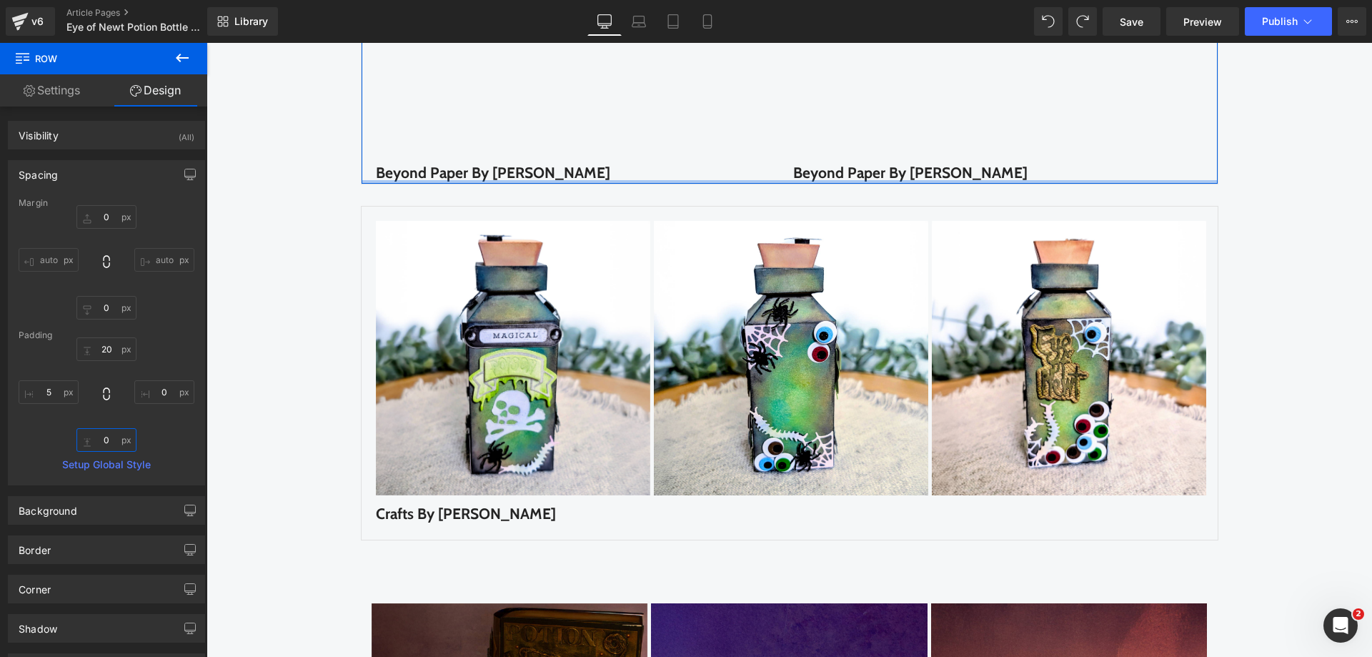
click at [100, 434] on input "0" at bounding box center [106, 440] width 60 height 24
type input "10"
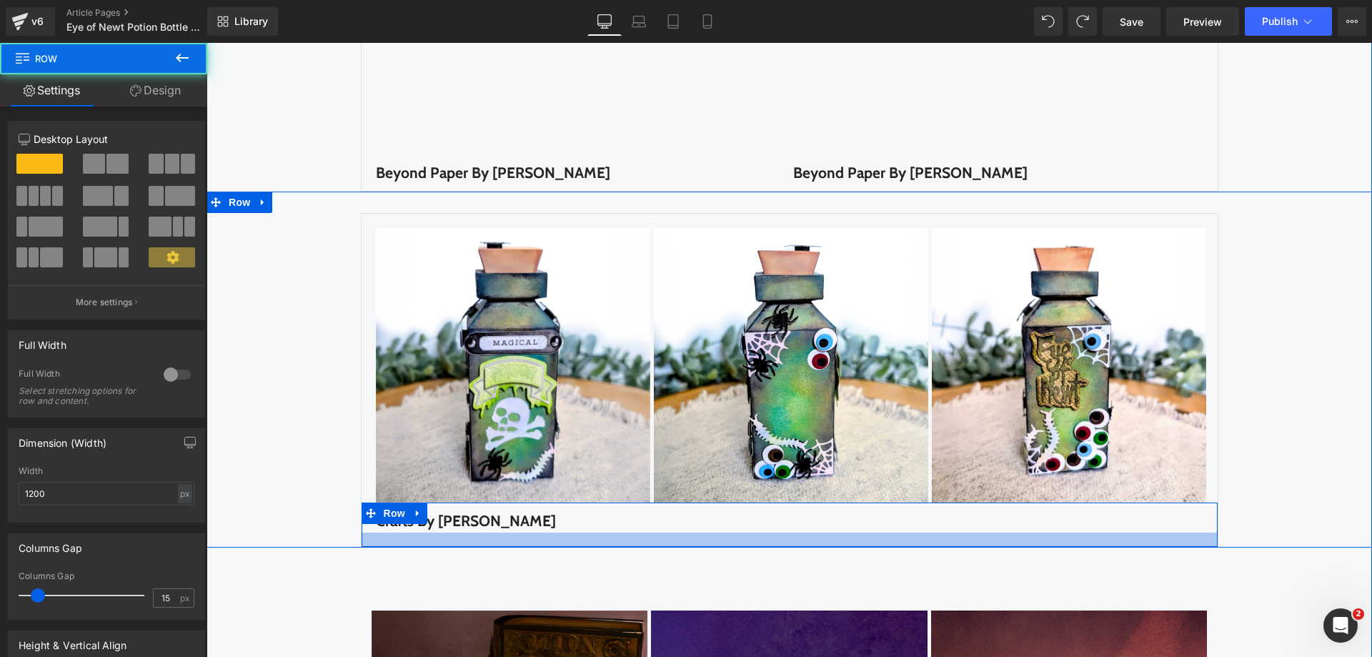
click at [396, 544] on div at bounding box center [790, 539] width 856 height 14
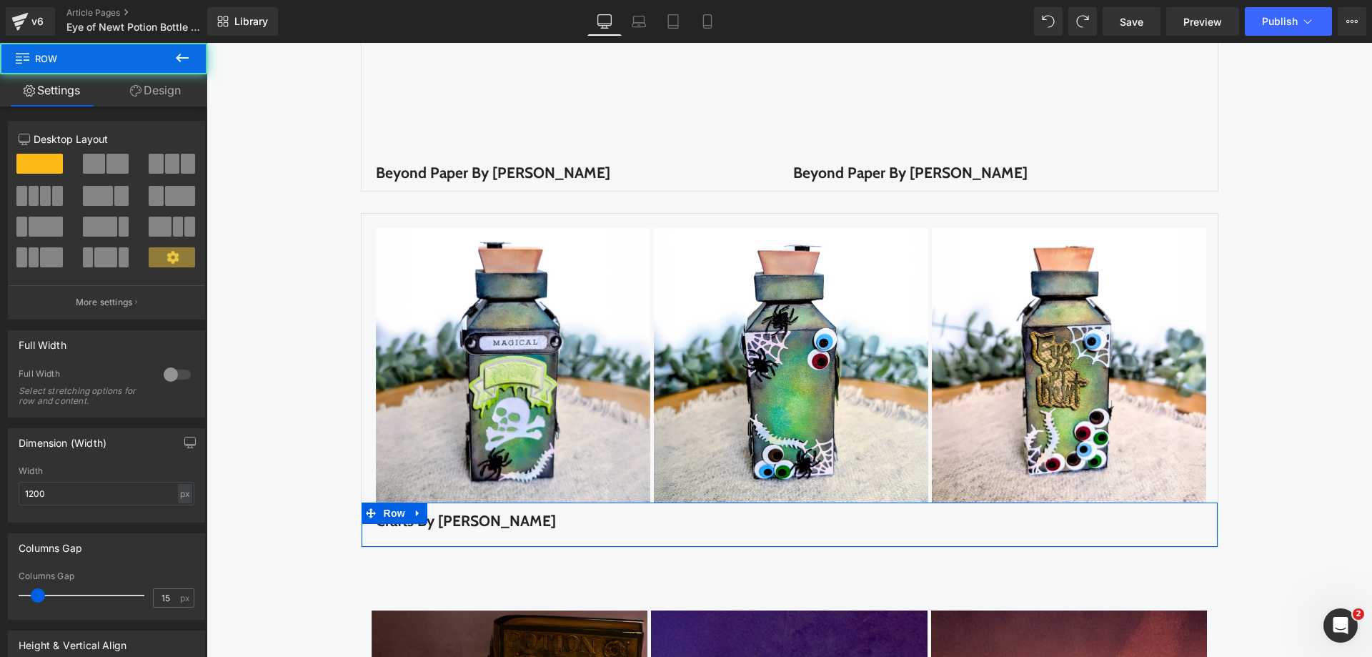
click at [147, 76] on link "Design" at bounding box center [156, 90] width 104 height 32
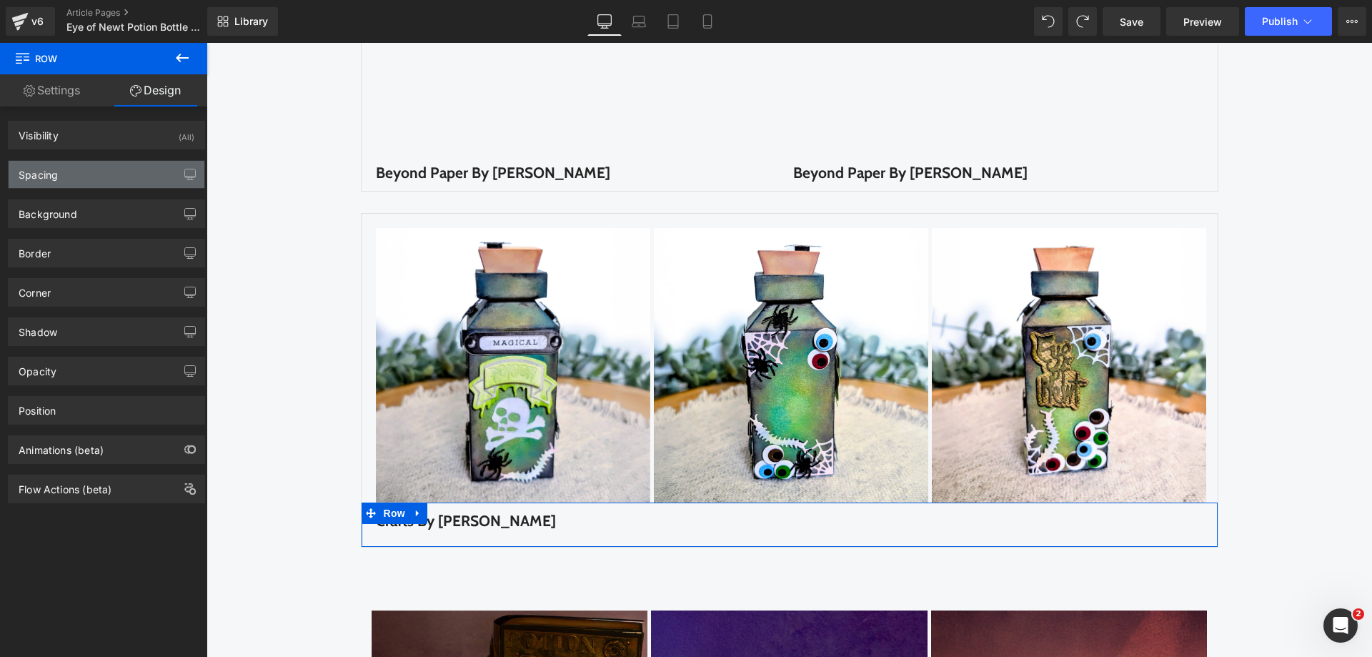
click at [76, 171] on div "Spacing" at bounding box center [107, 174] width 196 height 27
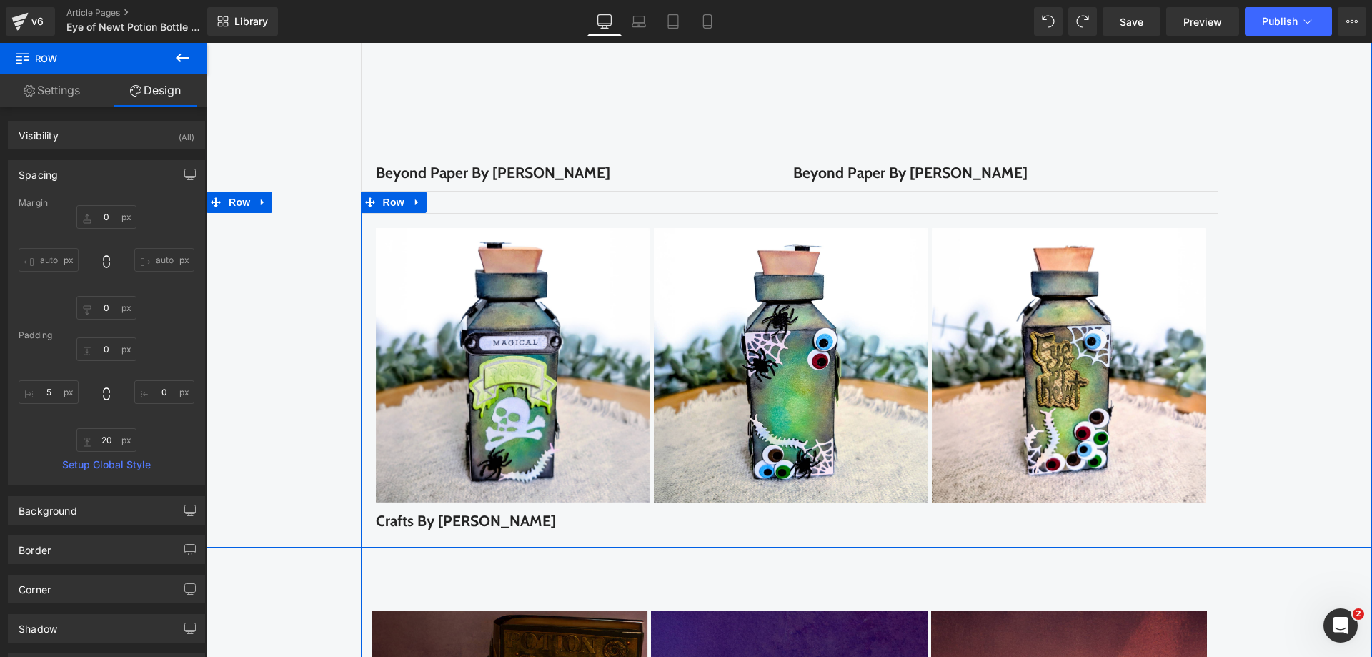
click at [296, 367] on div "Image Image Image ‹ › Carousel Row Crafts By [PERSON_NAME] Text Block Row Row" at bounding box center [788, 380] width 1165 height 334
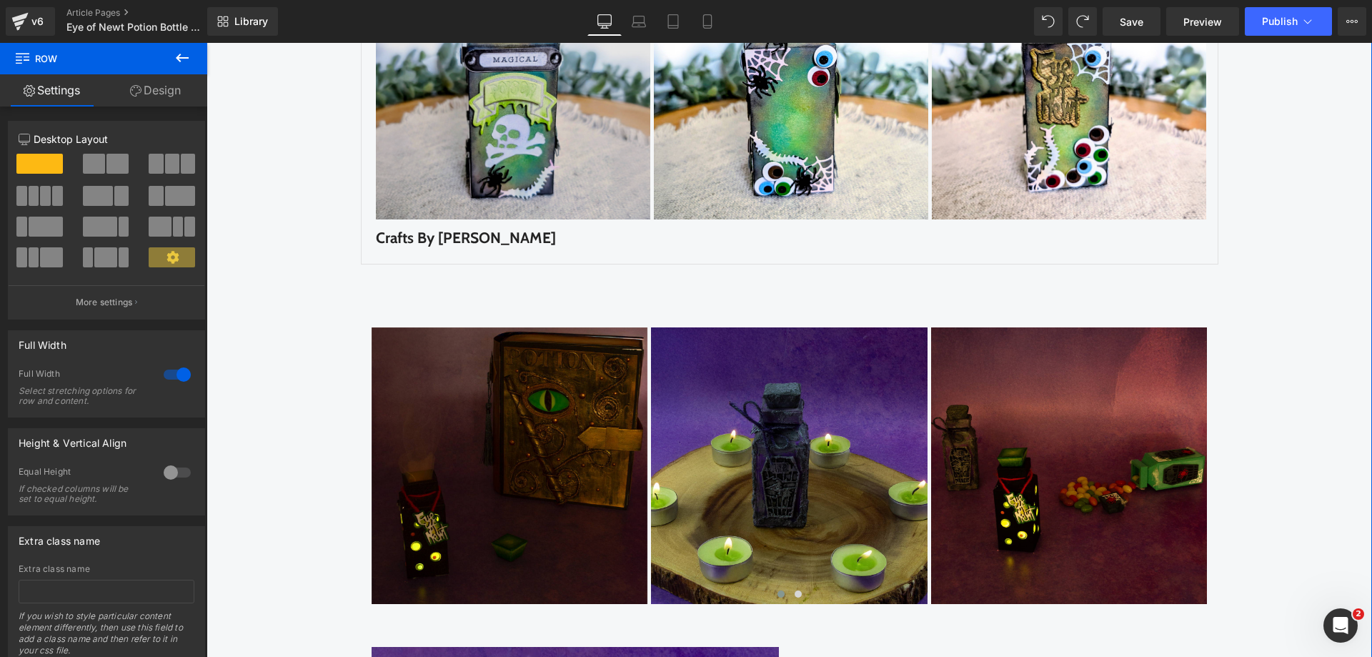
scroll to position [2573, 0]
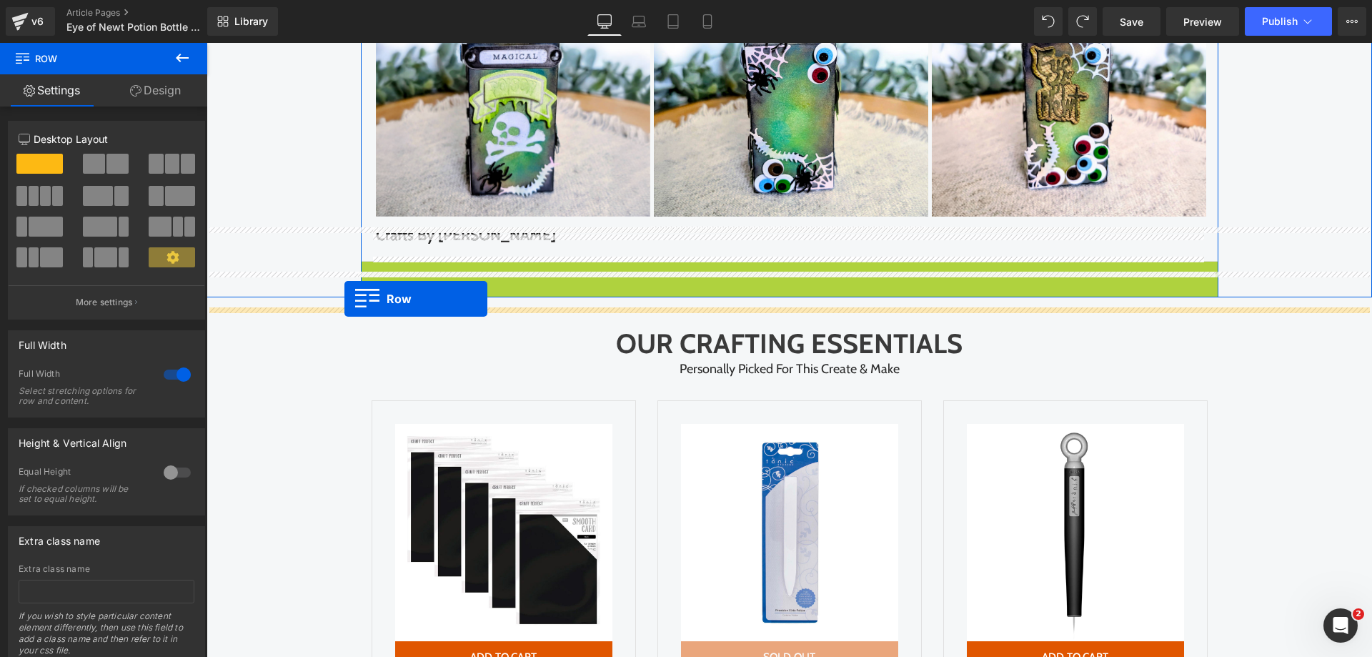
drag, startPoint x: 366, startPoint y: 286, endPoint x: 344, endPoint y: 299, distance: 24.6
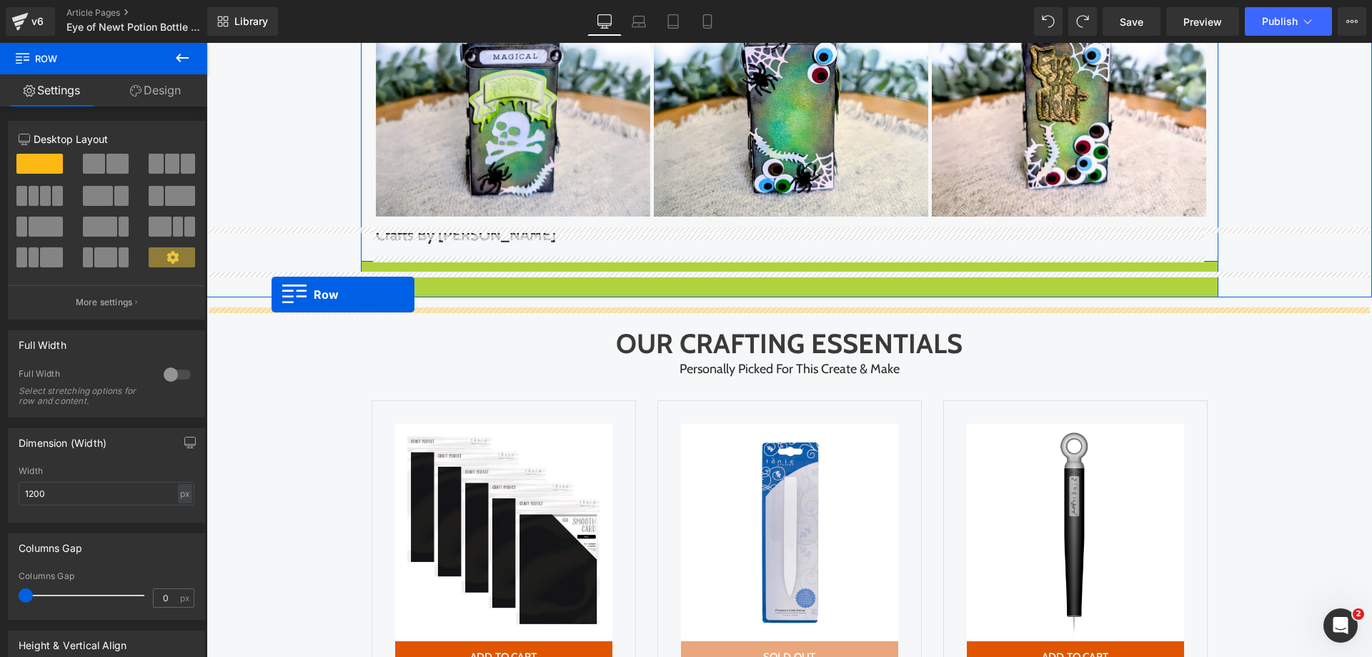
drag, startPoint x: 372, startPoint y: 286, endPoint x: 271, endPoint y: 294, distance: 101.1
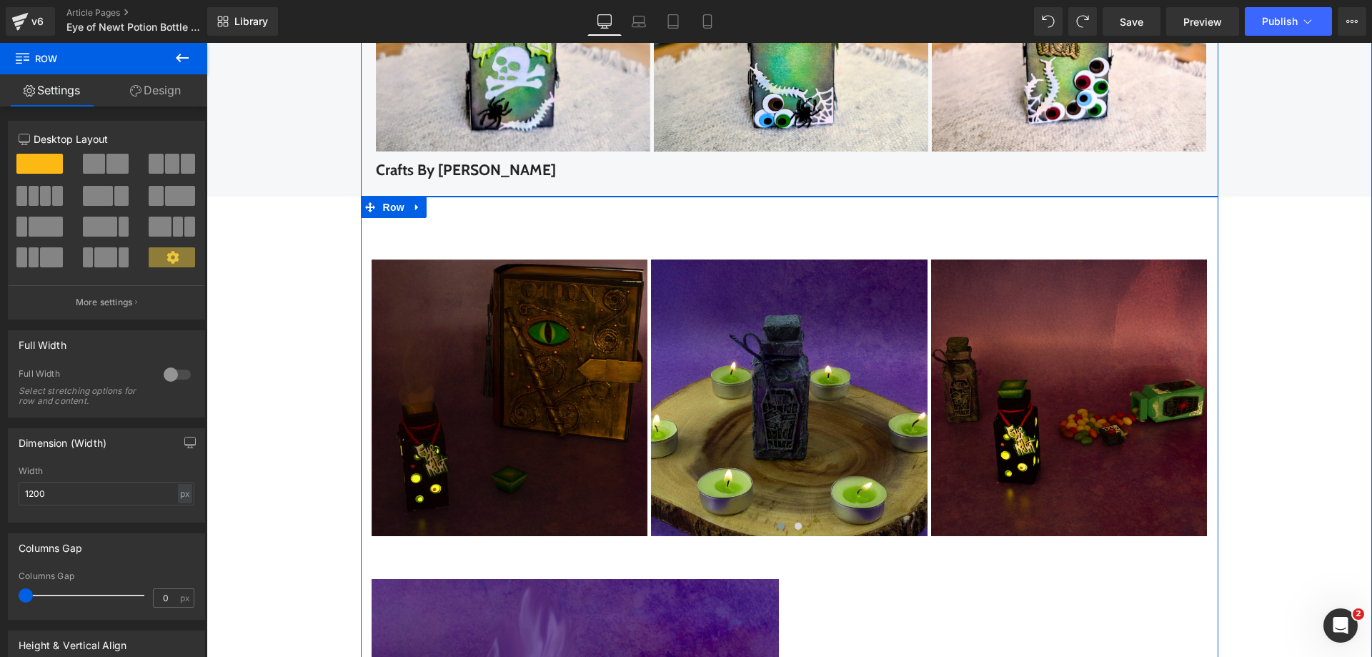
scroll to position [2858, 0]
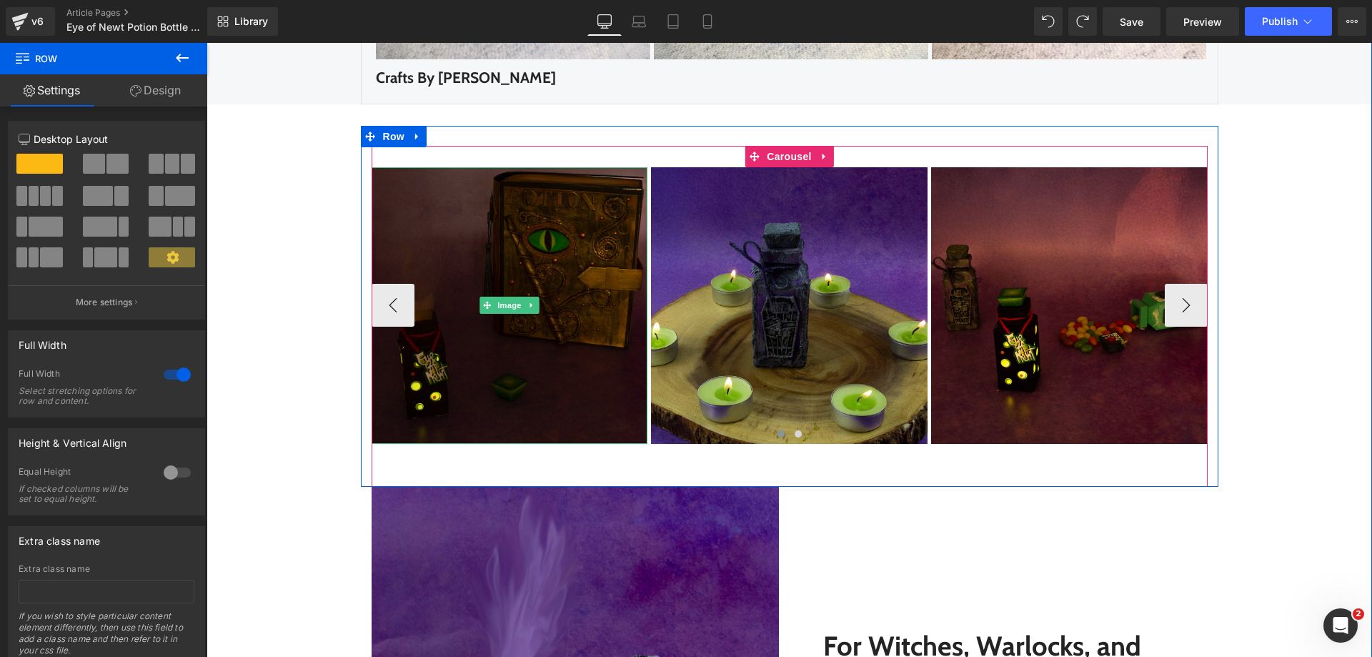
scroll to position [2716, 0]
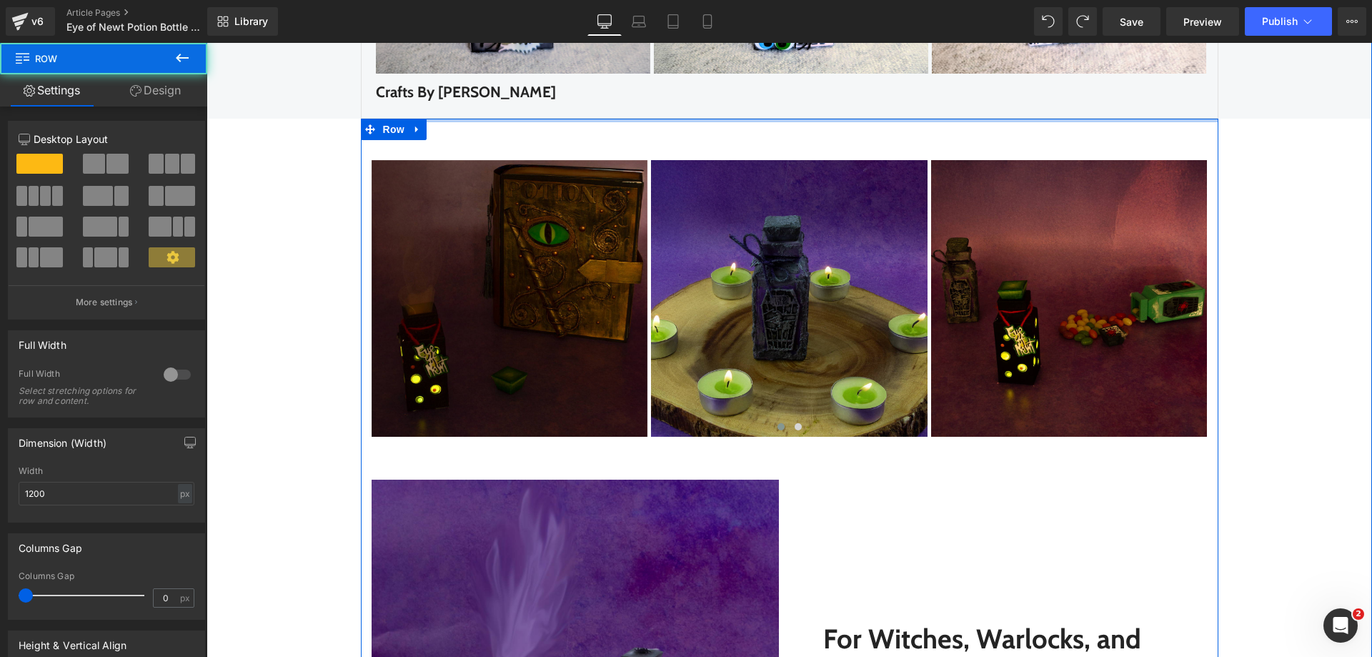
drag, startPoint x: 433, startPoint y: 129, endPoint x: 396, endPoint y: 71, distance: 68.8
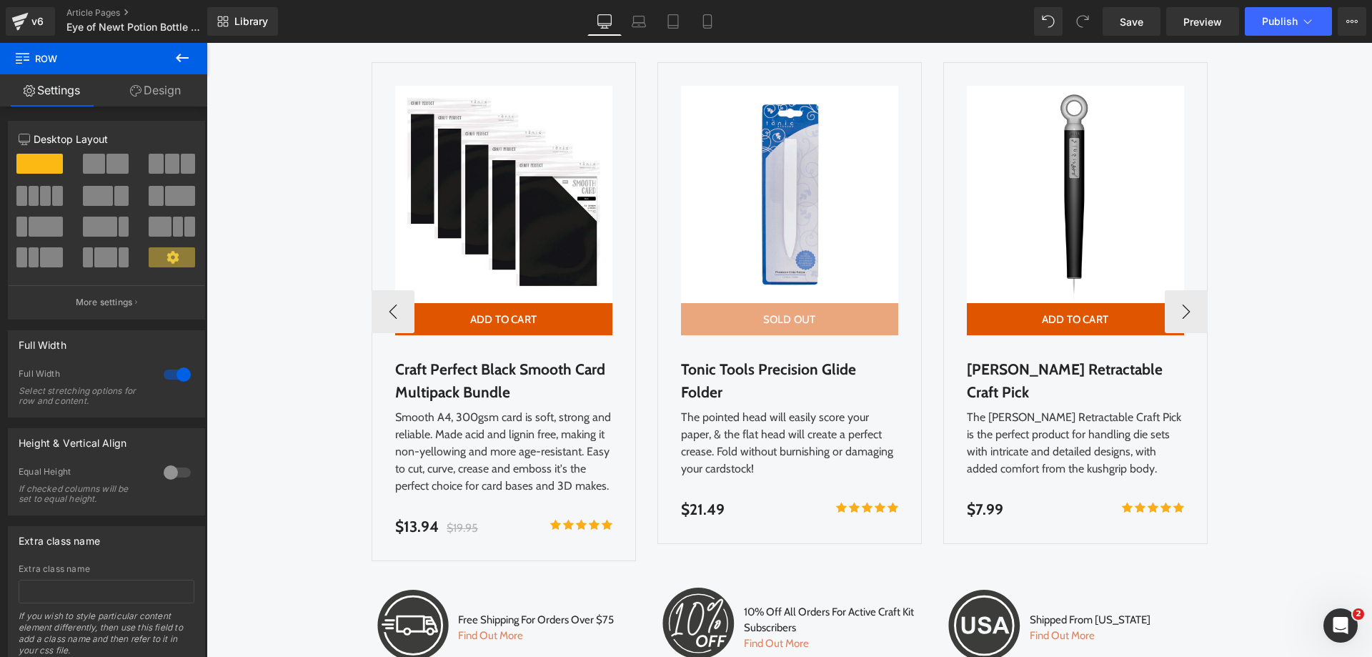
scroll to position [3930, 0]
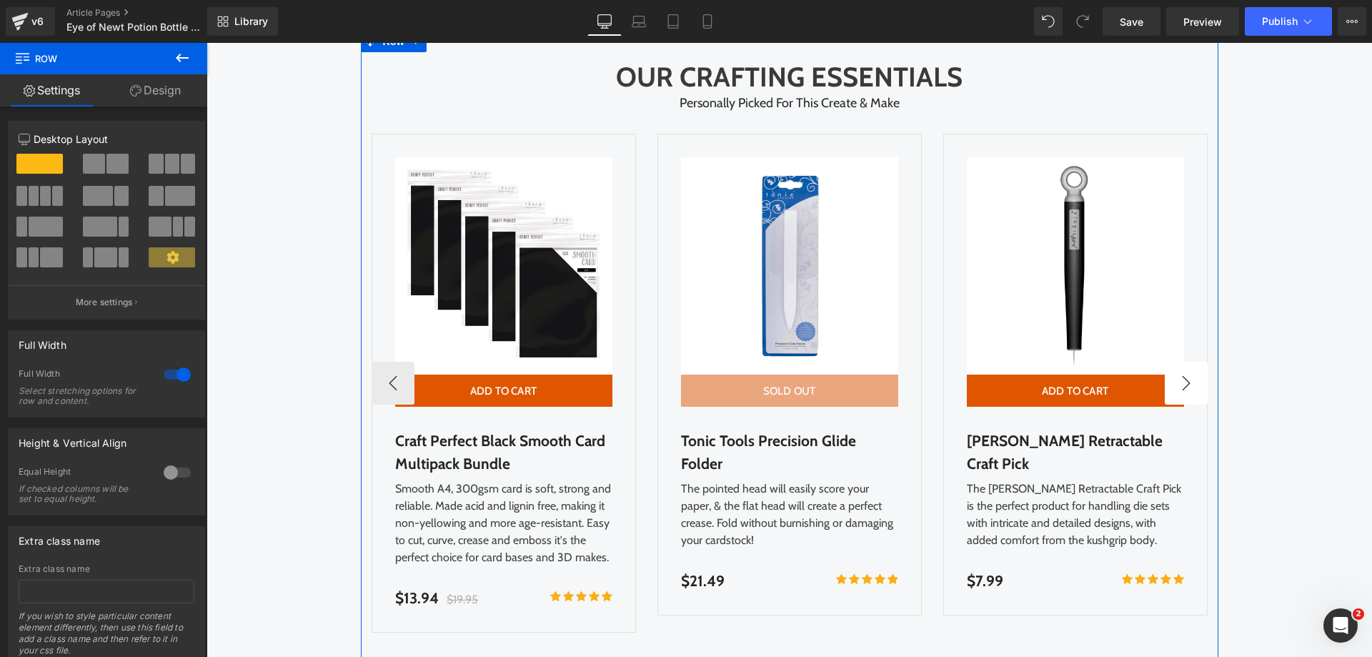
click at [1169, 388] on button "›" at bounding box center [1186, 383] width 43 height 43
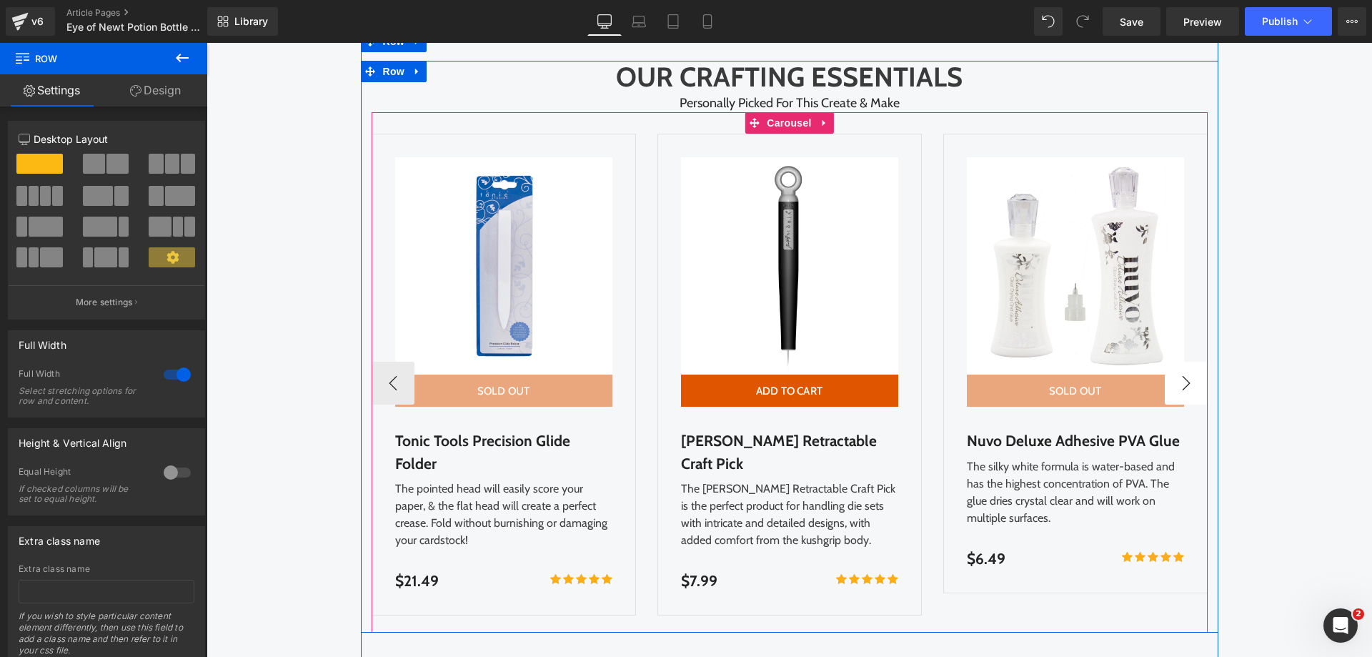
click at [1169, 388] on button "›" at bounding box center [1186, 383] width 43 height 43
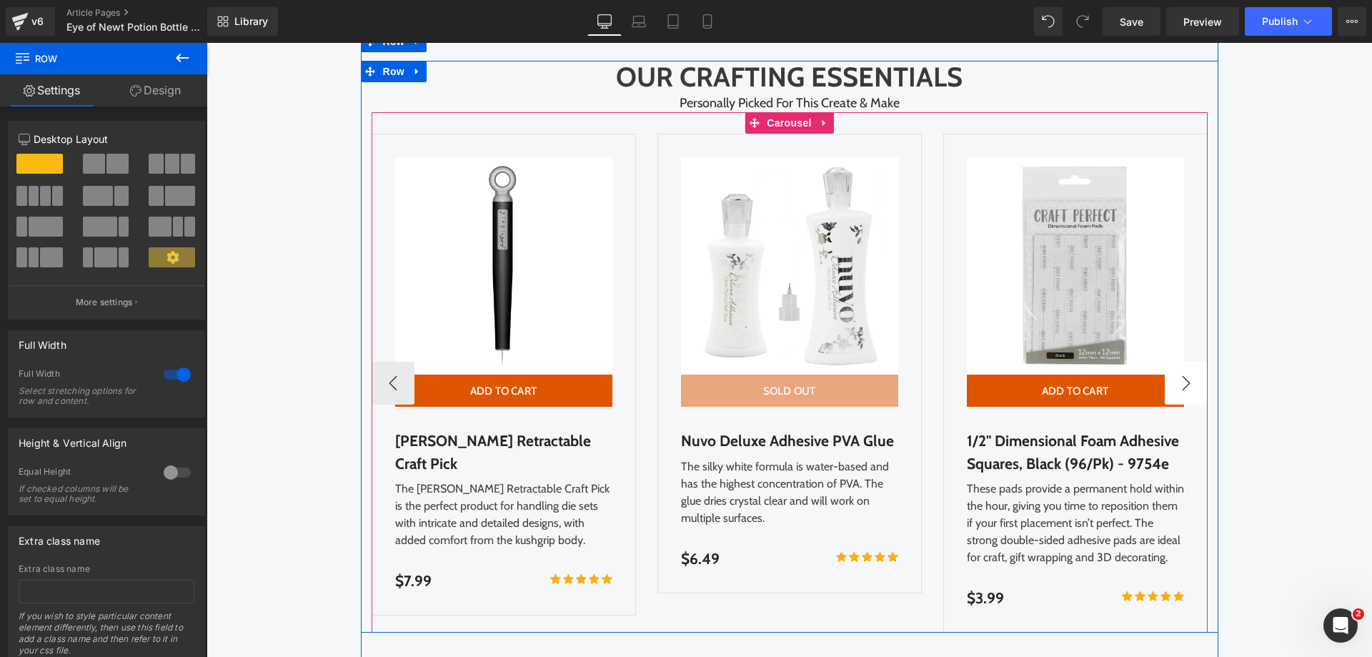
click at [1169, 388] on button "›" at bounding box center [1186, 383] width 43 height 43
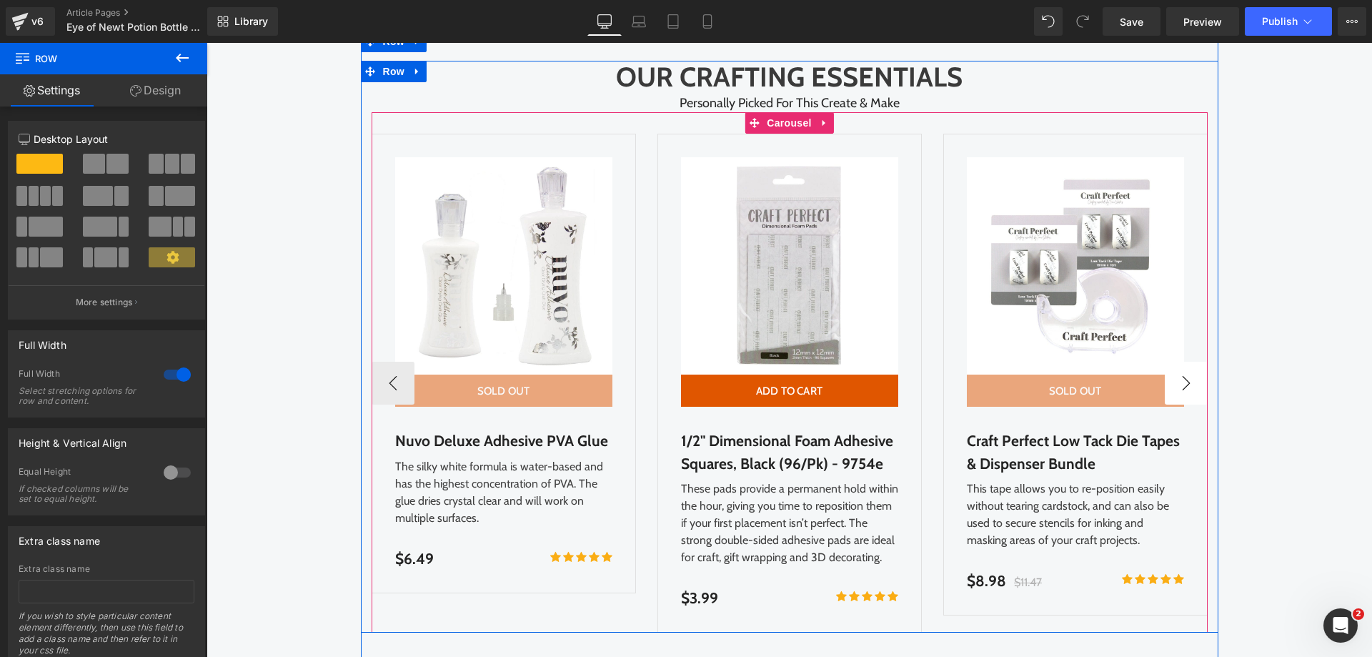
click at [1169, 388] on button "›" at bounding box center [1186, 383] width 43 height 43
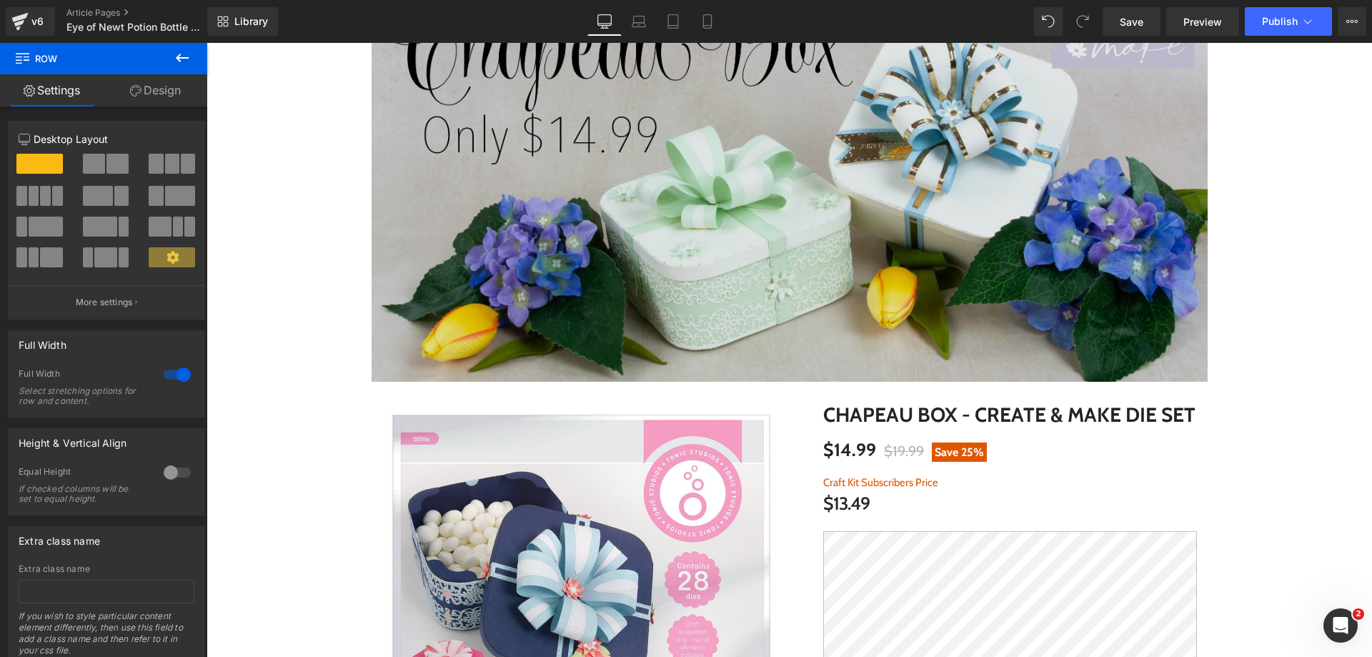
scroll to position [144, 0]
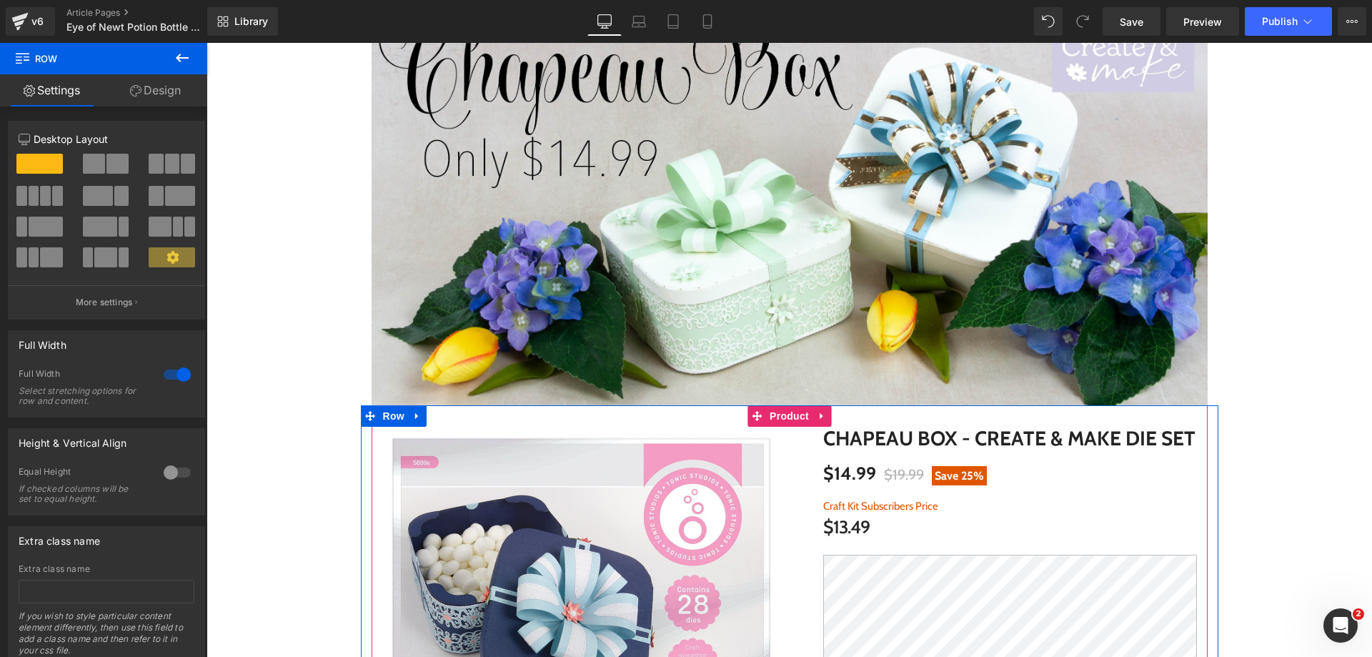
click at [782, 427] on li "Product" at bounding box center [779, 415] width 65 height 21
click at [787, 416] on span "Product" at bounding box center [789, 415] width 46 height 21
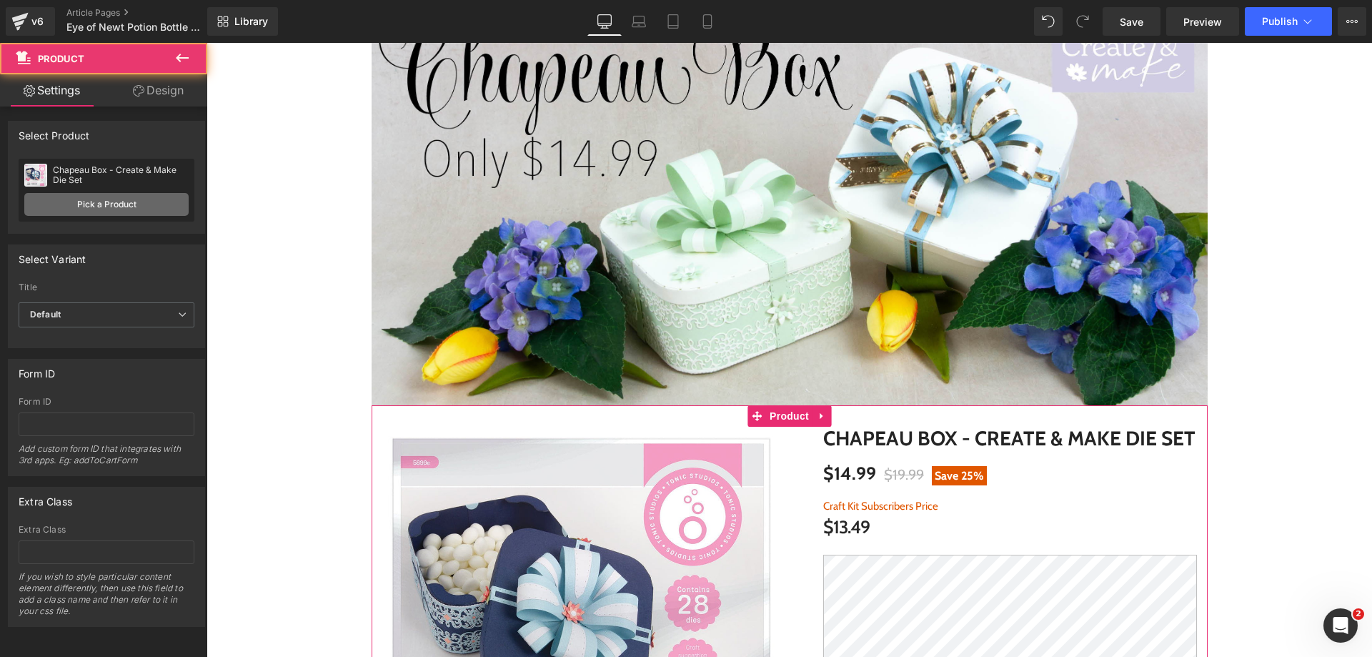
click at [87, 201] on link "Pick a Product" at bounding box center [106, 204] width 164 height 23
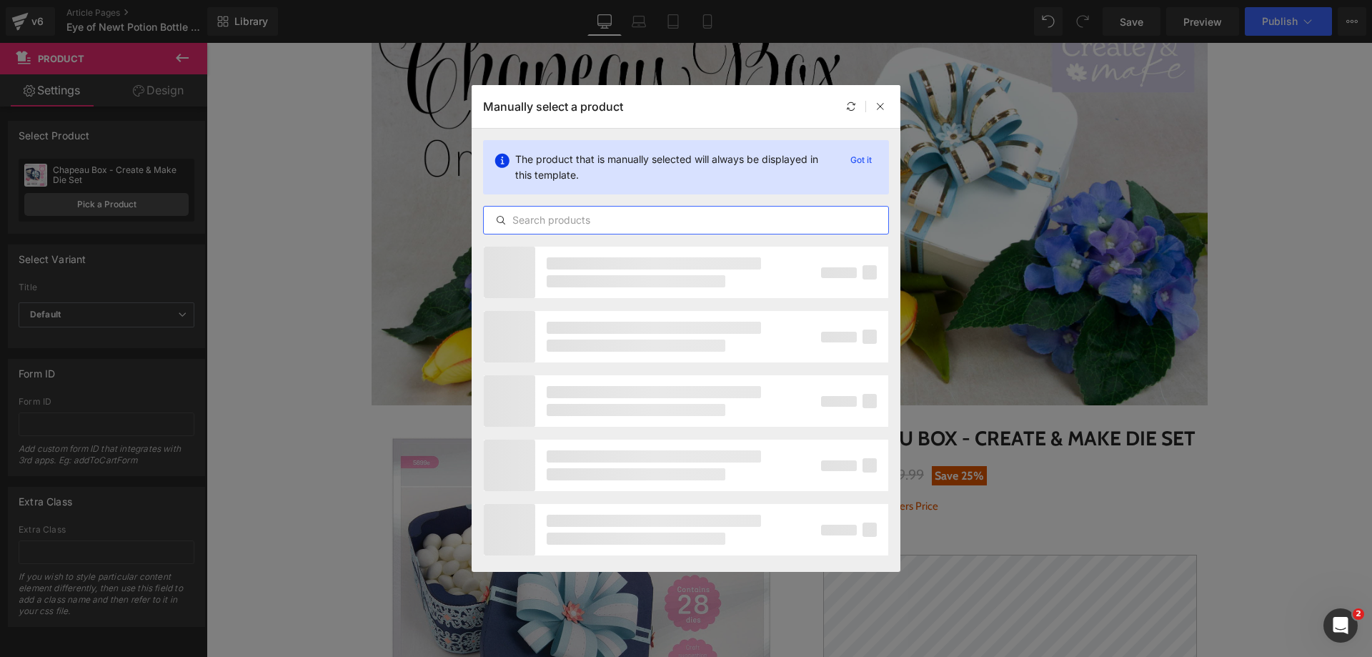
click at [529, 219] on input "text" at bounding box center [686, 219] width 404 height 17
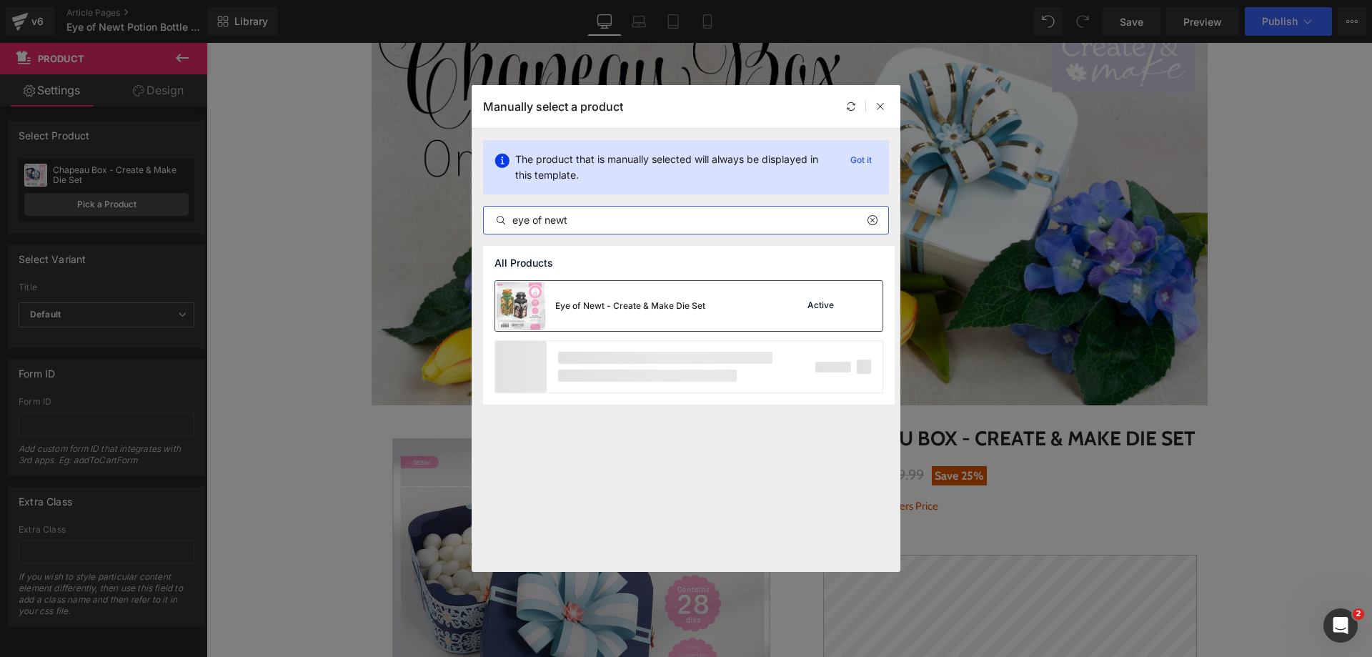
type input "eye of newt"
click at [597, 282] on div "Eye of Newt - Create & Make Die Set" at bounding box center [600, 306] width 210 height 50
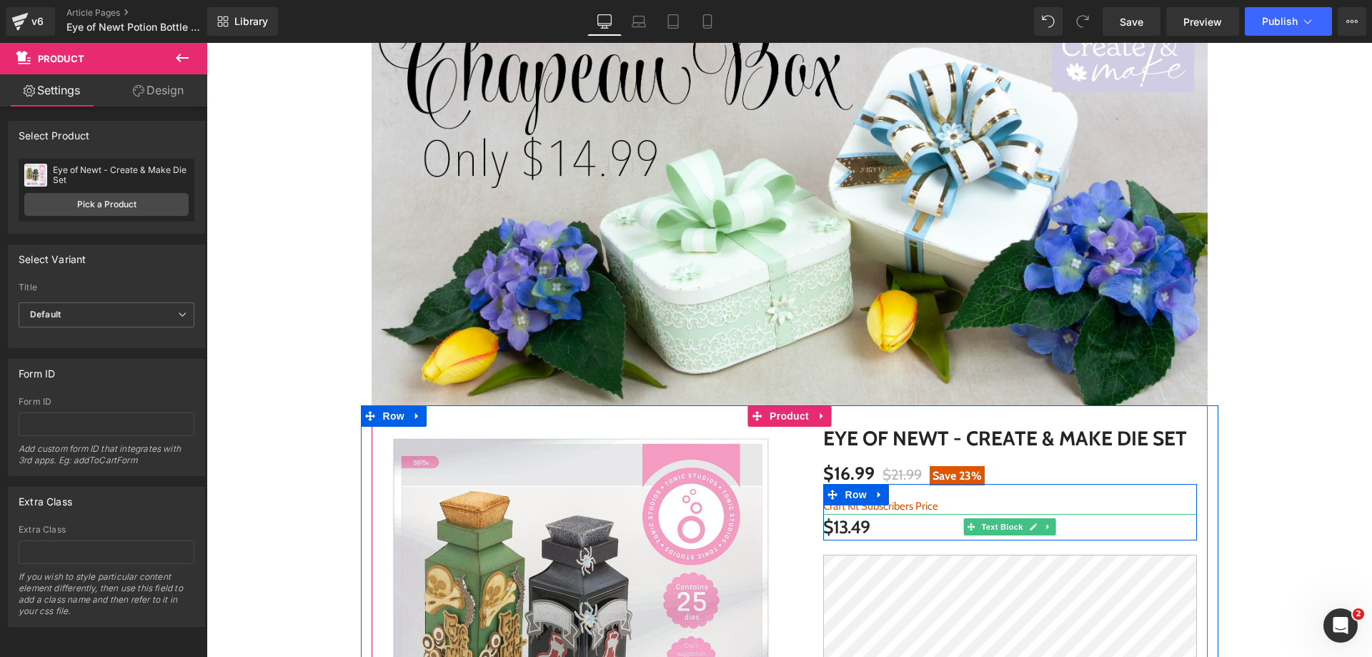
click at [829, 532] on p "$13.49" at bounding box center [1010, 527] width 374 height 26
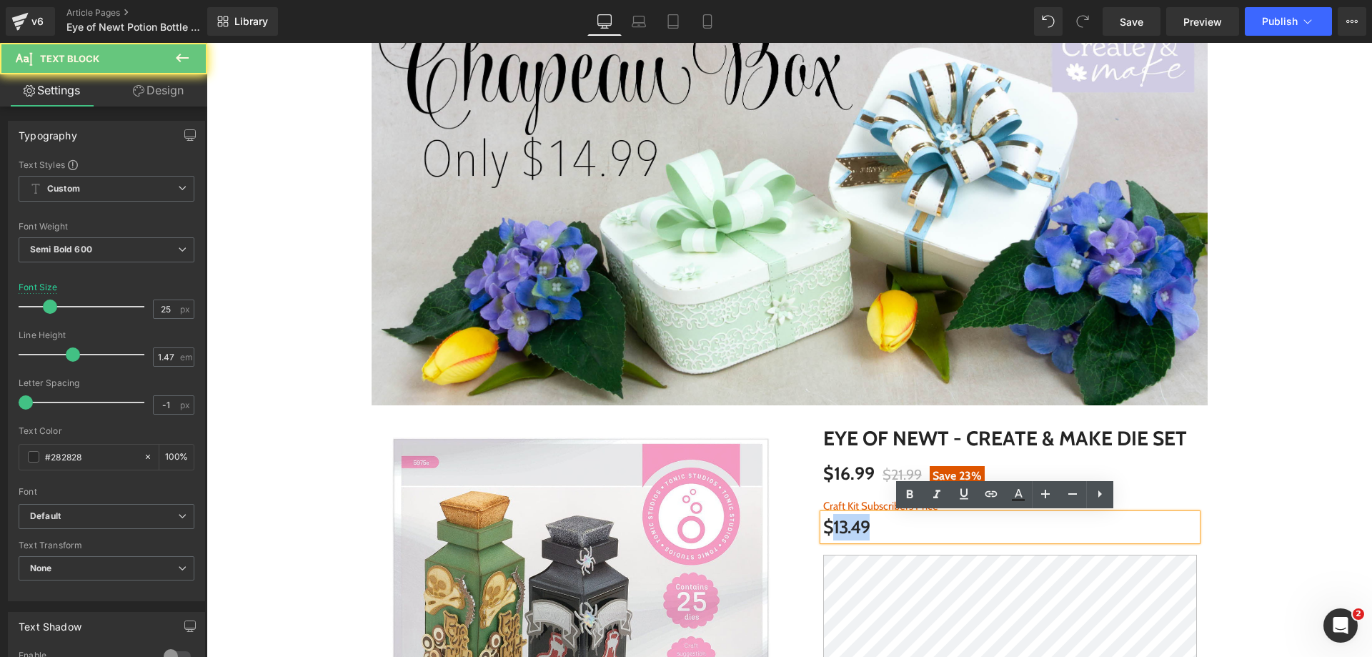
click at [829, 532] on p "$13.49" at bounding box center [1010, 527] width 374 height 26
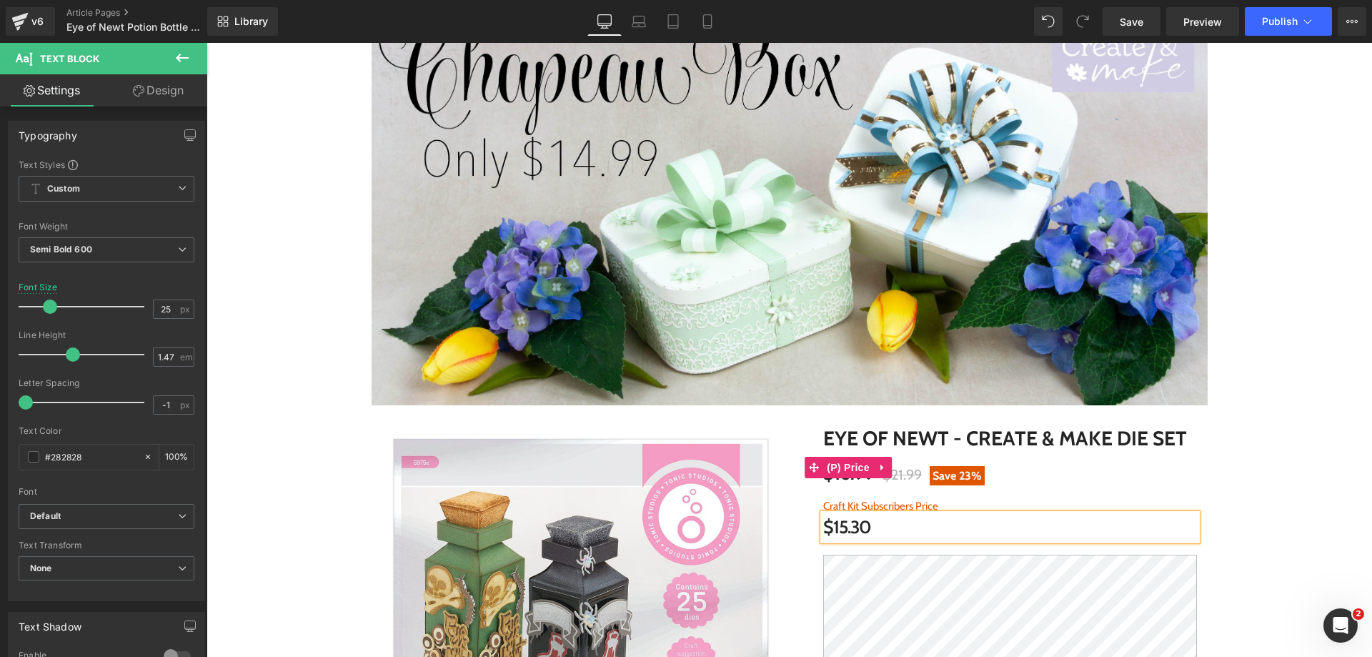
click at [1019, 477] on div "$16.99 $21.99 Save 23%" at bounding box center [1010, 467] width 374 height 33
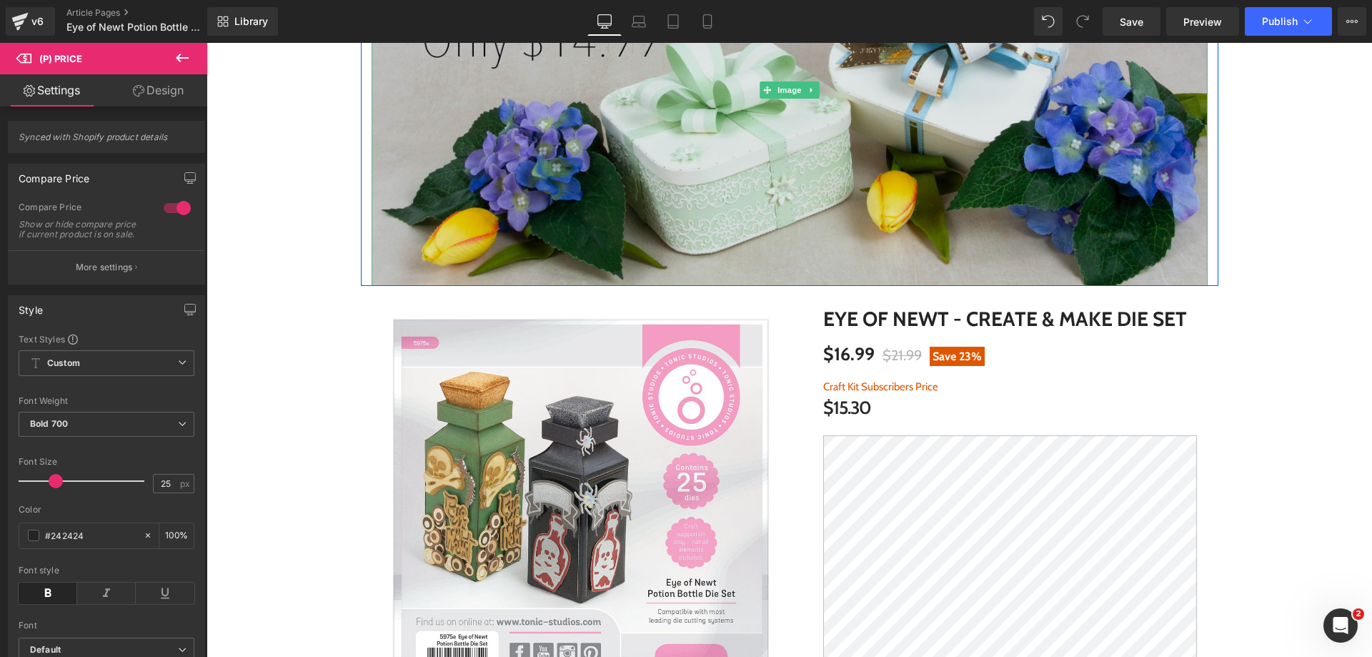
scroll to position [286, 0]
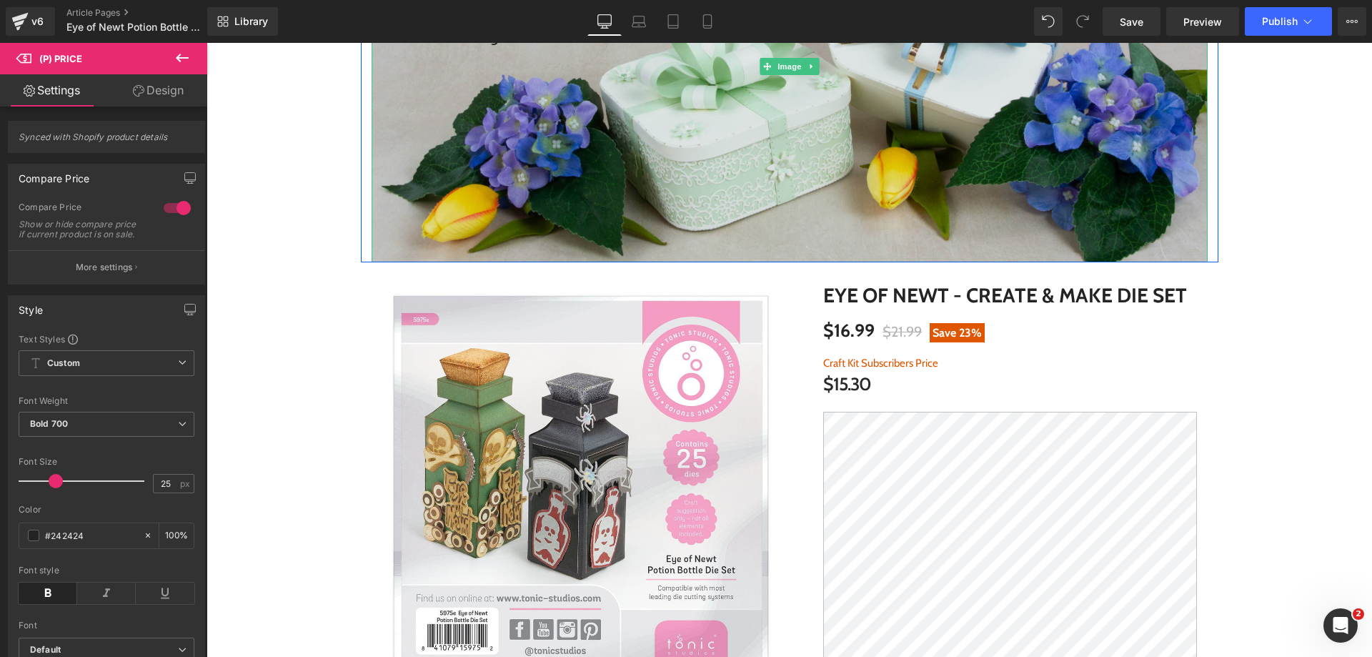
click at [795, 213] on img at bounding box center [790, 67] width 836 height 392
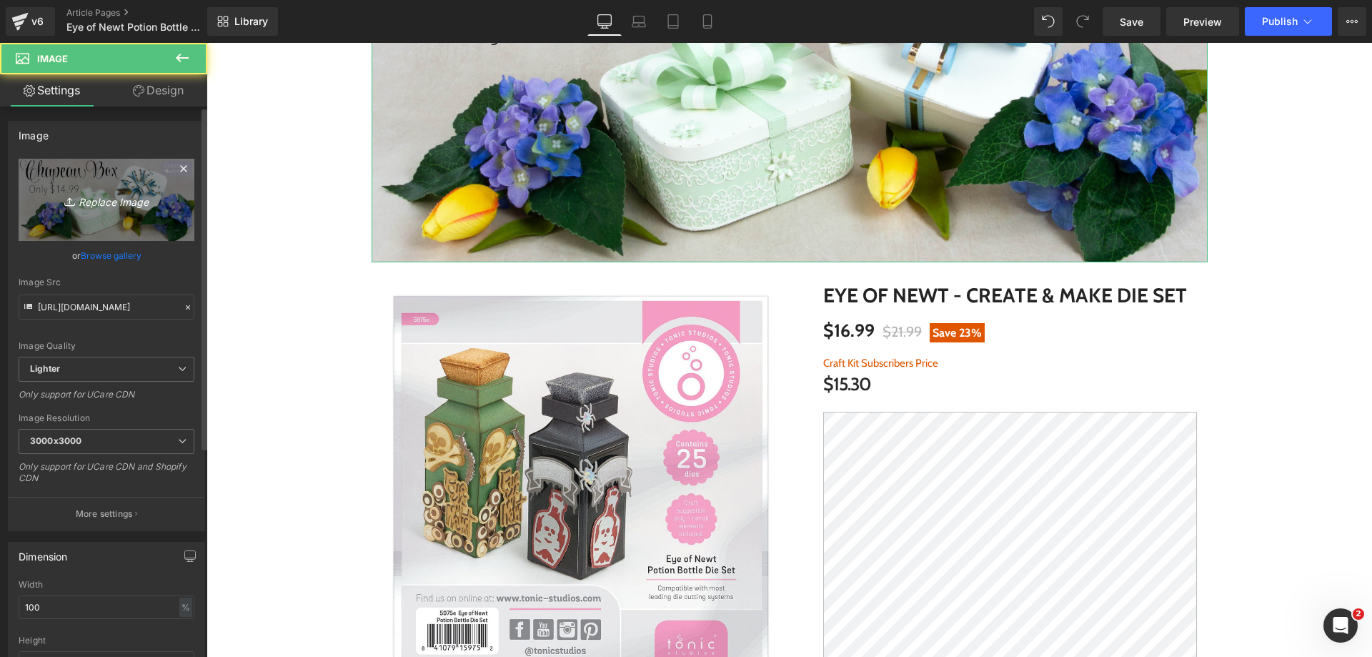
click at [174, 201] on link "Replace Image" at bounding box center [107, 200] width 176 height 82
type input "C:\fakepath\US Eye of Newt Banner_Top.jpg"
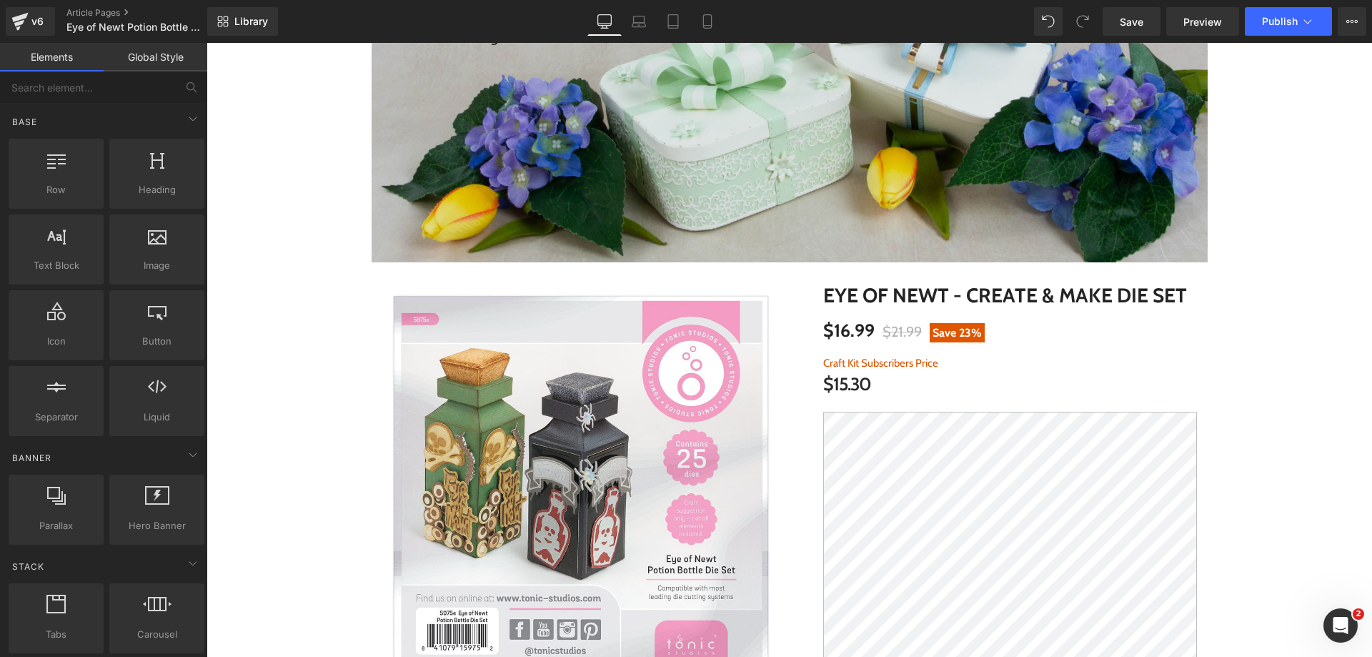
click at [446, 171] on img at bounding box center [790, 67] width 836 height 392
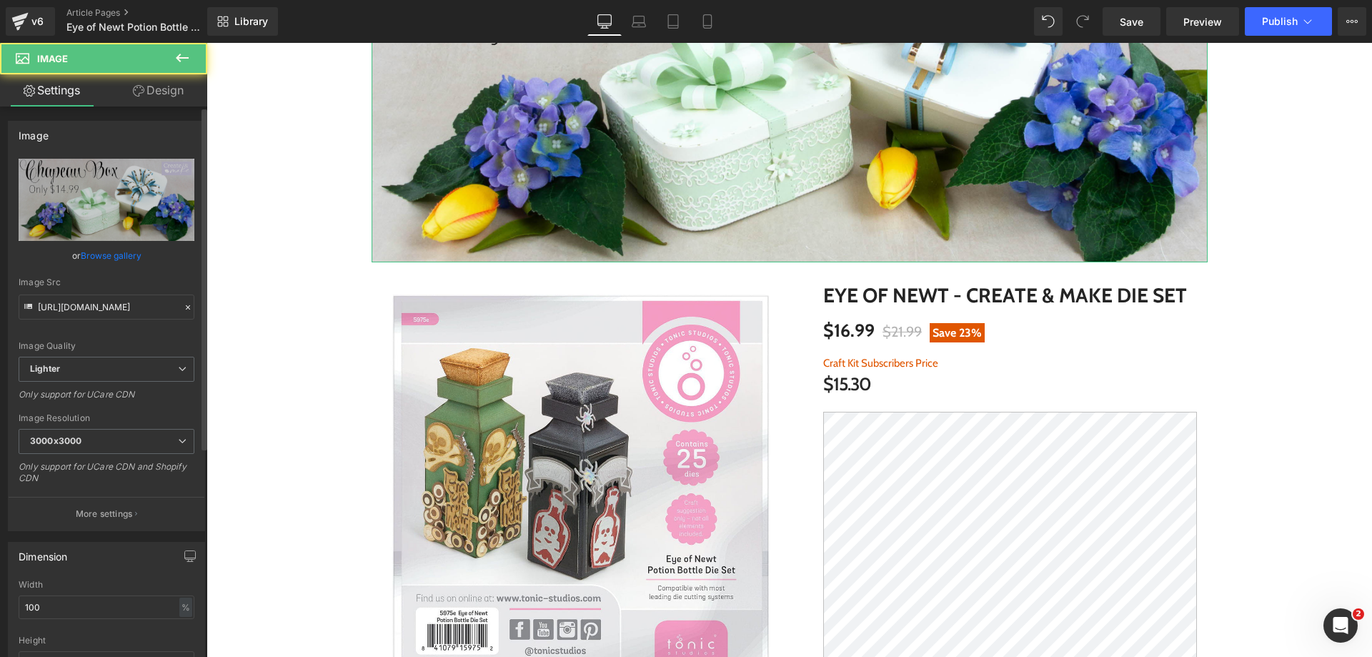
click at [141, 257] on div "or Browse gallery" at bounding box center [107, 255] width 176 height 15
click at [126, 253] on link "Browse gallery" at bounding box center [111, 255] width 61 height 25
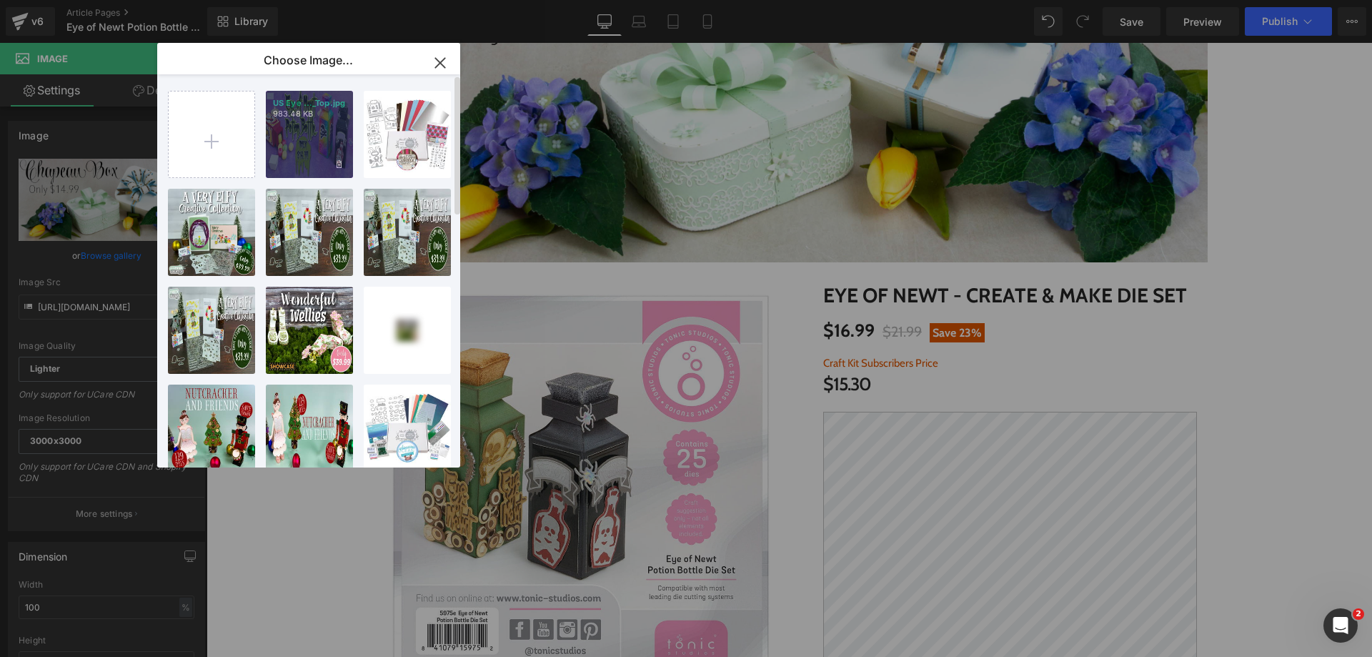
click at [304, 150] on div "US Eye ..._Top.jpg 983.48 KB" at bounding box center [309, 134] width 87 height 87
type input "[URL][DOMAIN_NAME]"
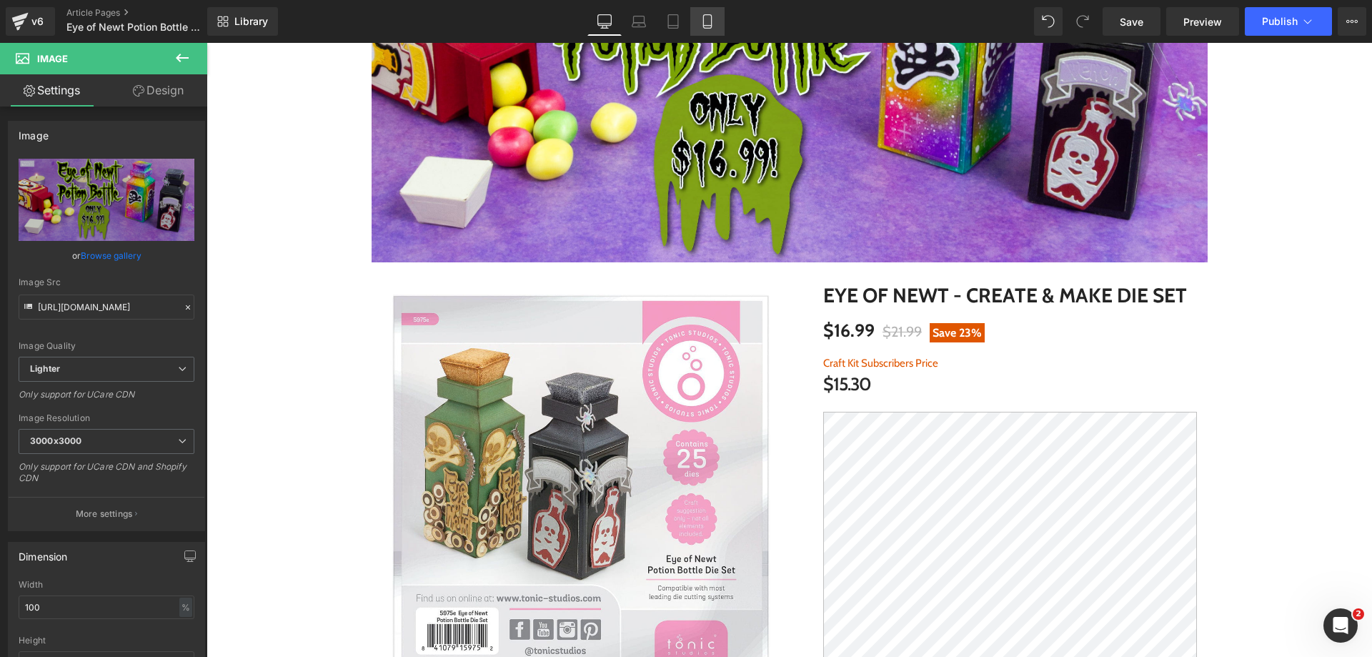
click at [712, 31] on link "Mobile" at bounding box center [707, 21] width 34 height 29
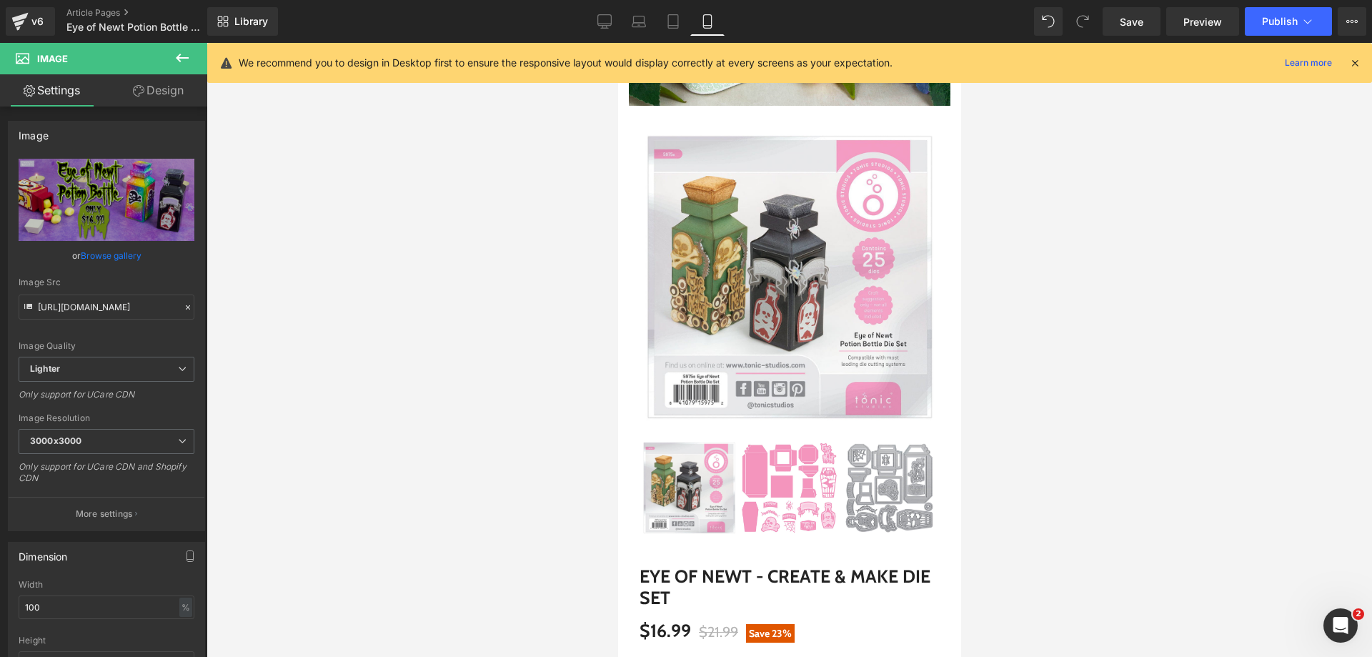
scroll to position [0, 0]
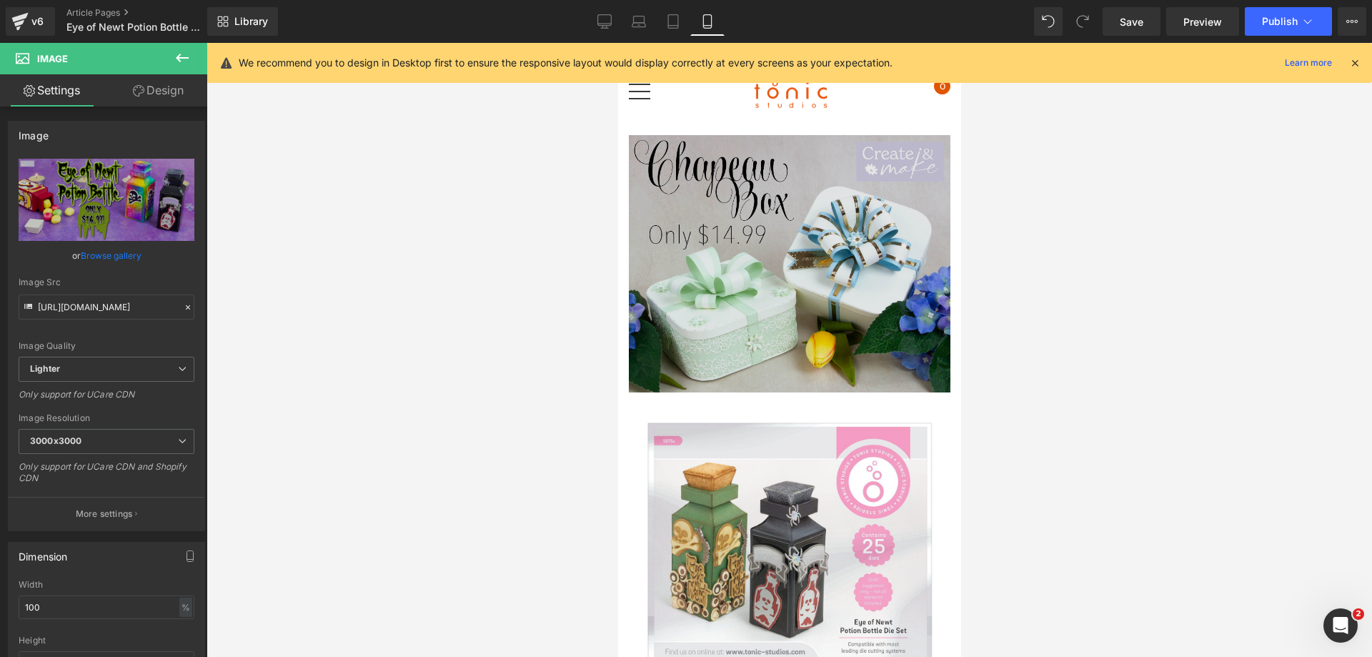
click at [682, 174] on img at bounding box center [788, 263] width 321 height 257
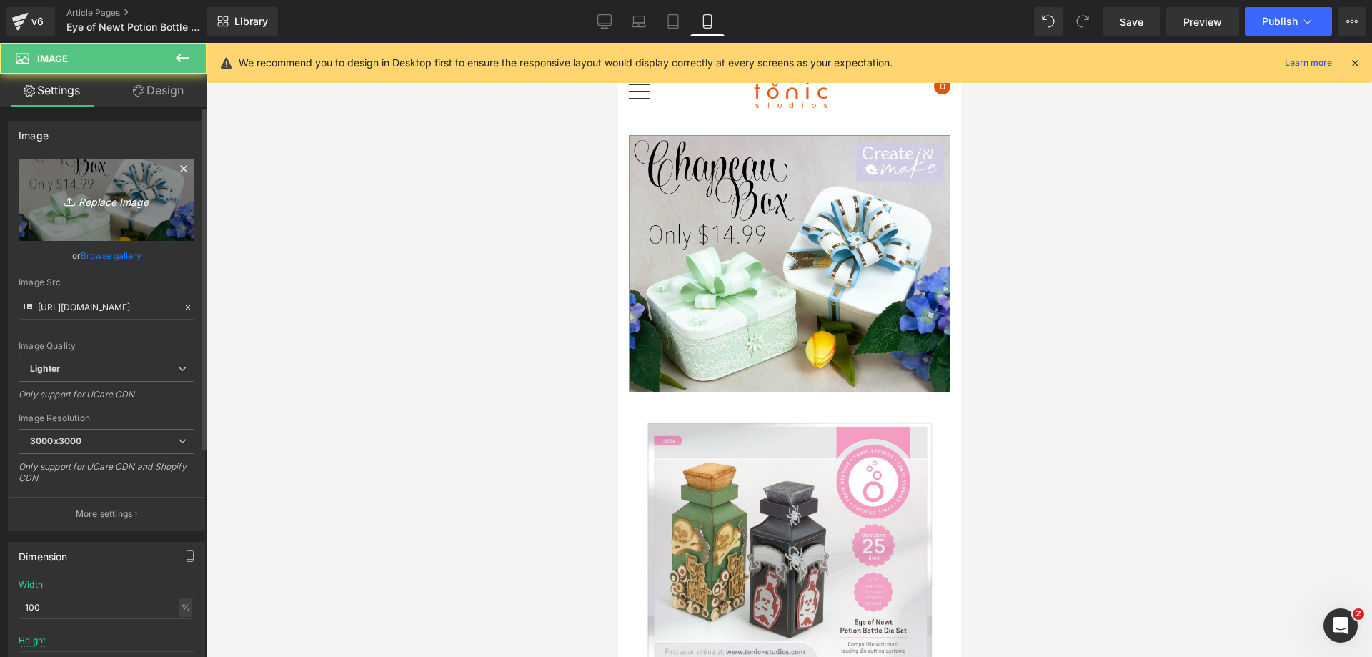
click at [104, 225] on link "Replace Image" at bounding box center [107, 200] width 176 height 82
type input "C:\fakepath\US Eye of Newt Banner_Mobile Top.jpg"
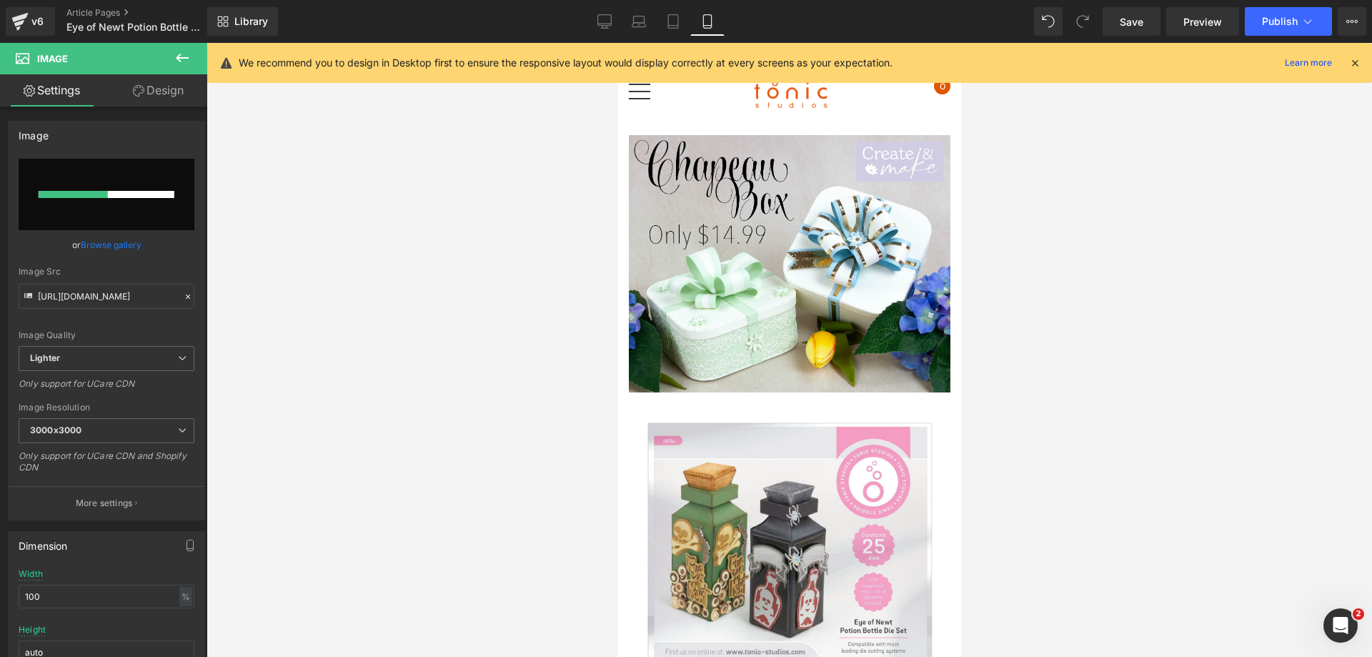
click at [1357, 61] on icon at bounding box center [1354, 62] width 13 height 13
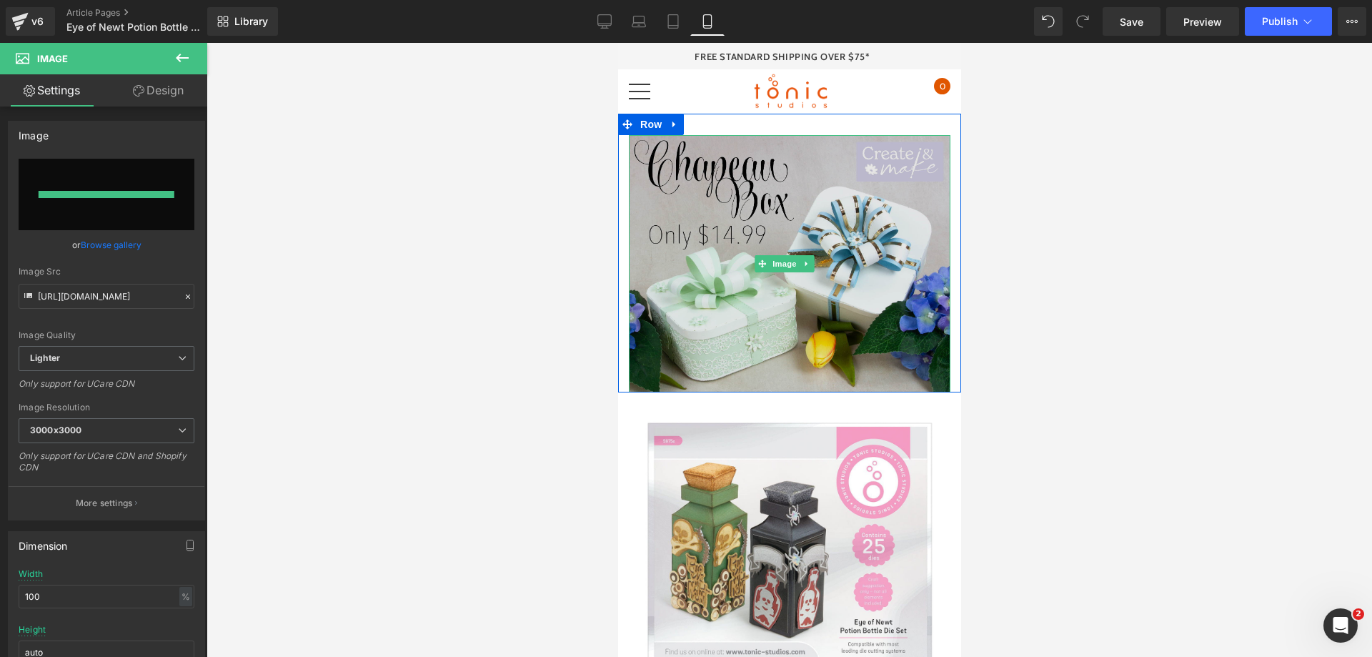
type input "[URL][DOMAIN_NAME]"
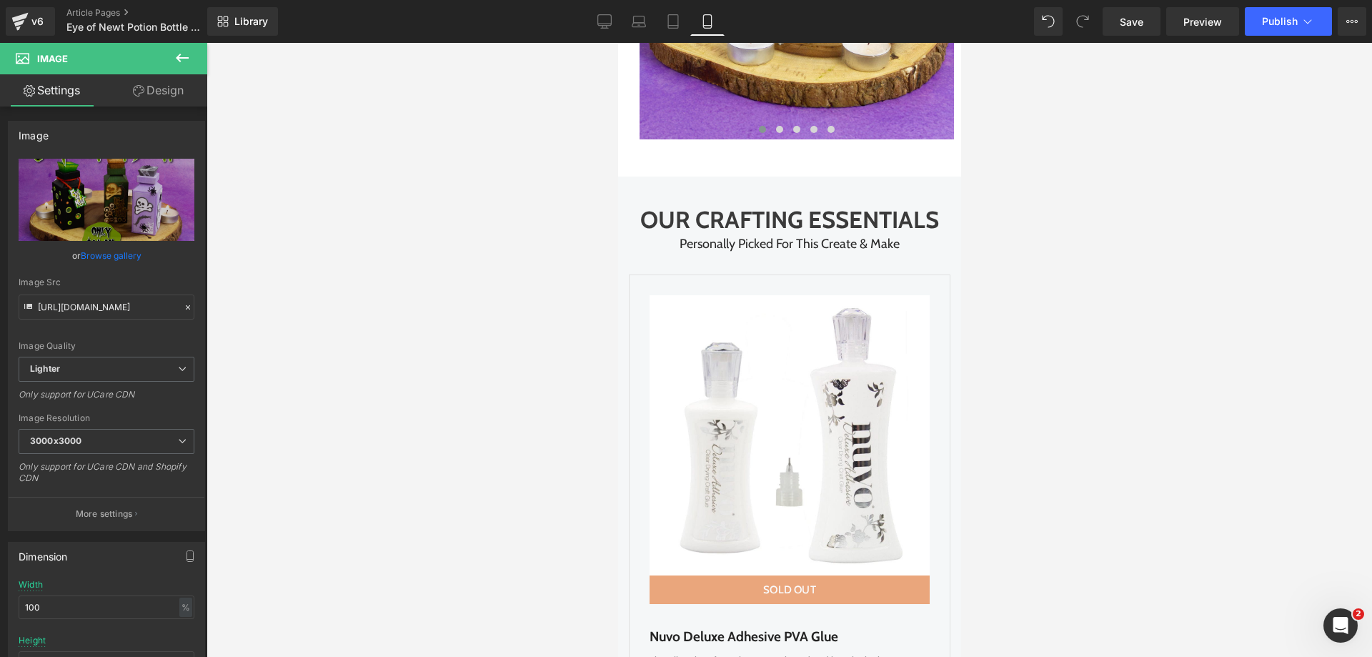
scroll to position [4144, 0]
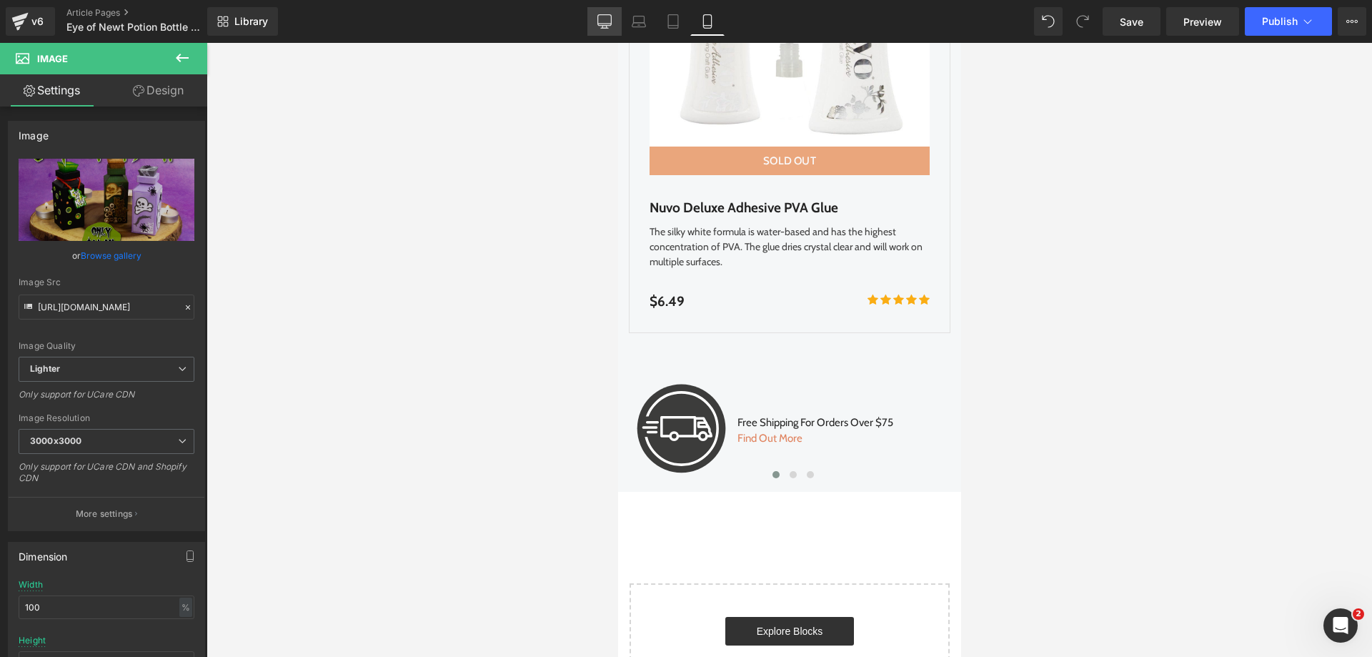
click at [609, 19] on icon at bounding box center [604, 21] width 14 height 14
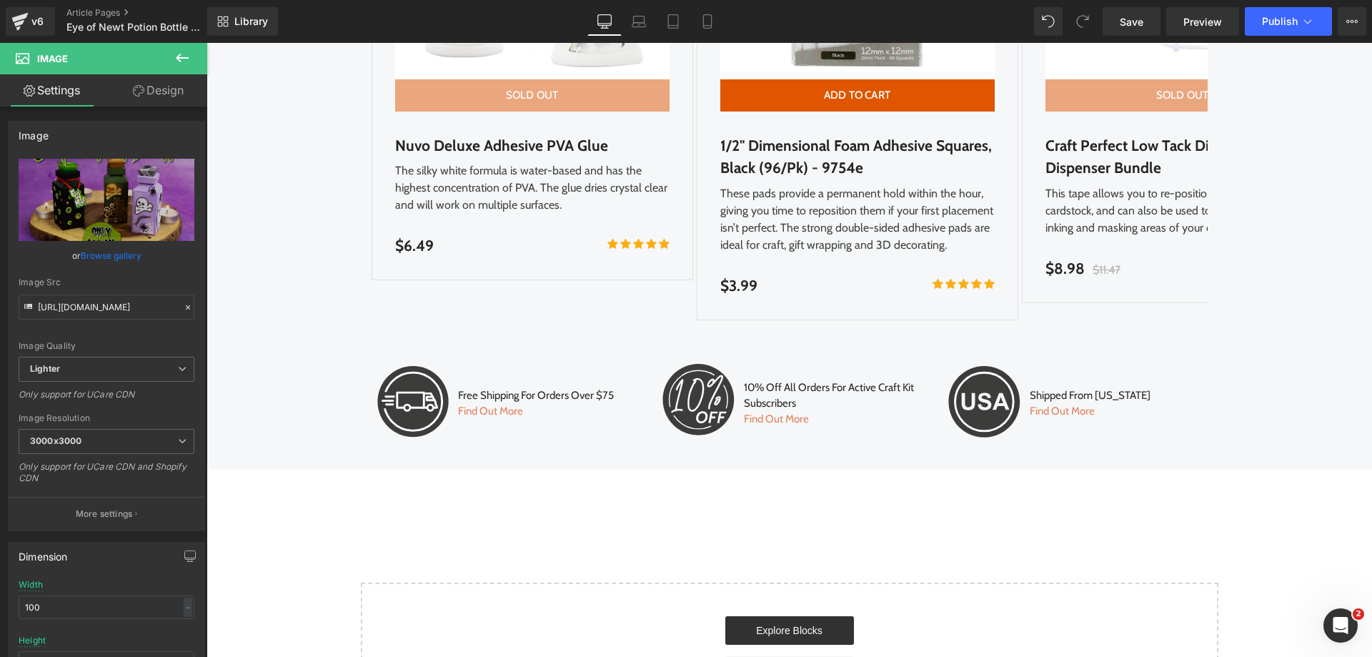
type input "auto"
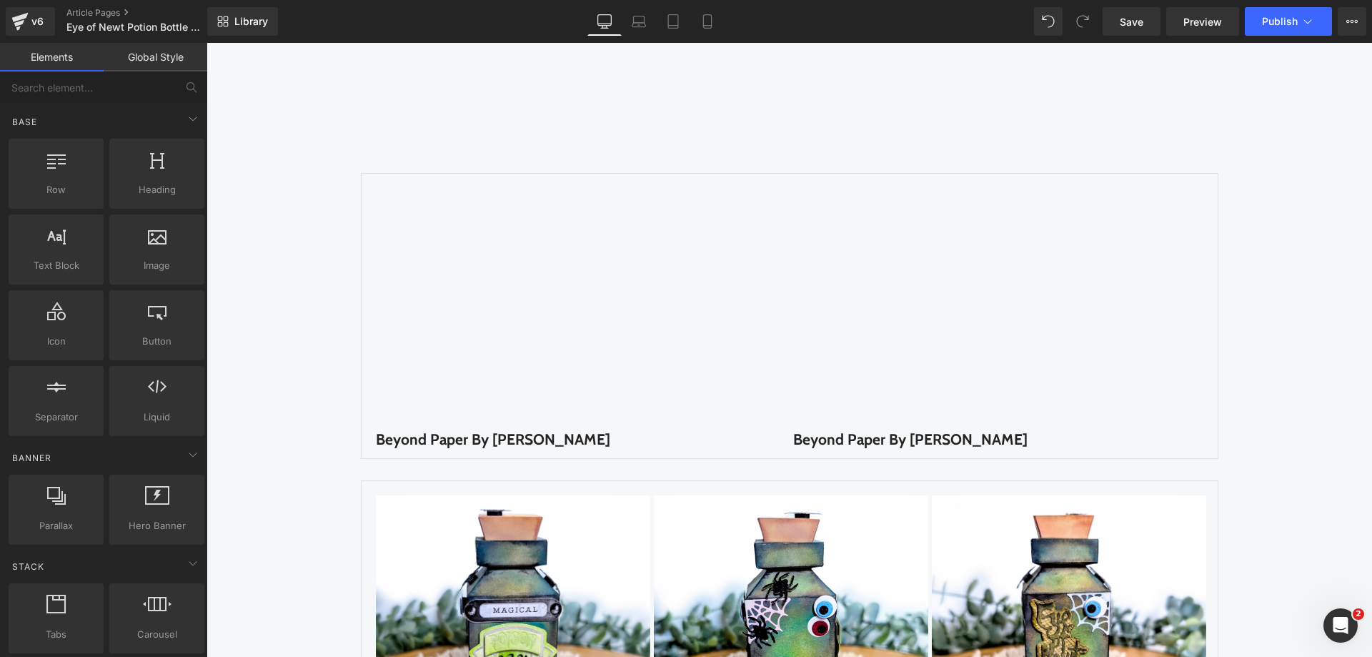
scroll to position [1500, 0]
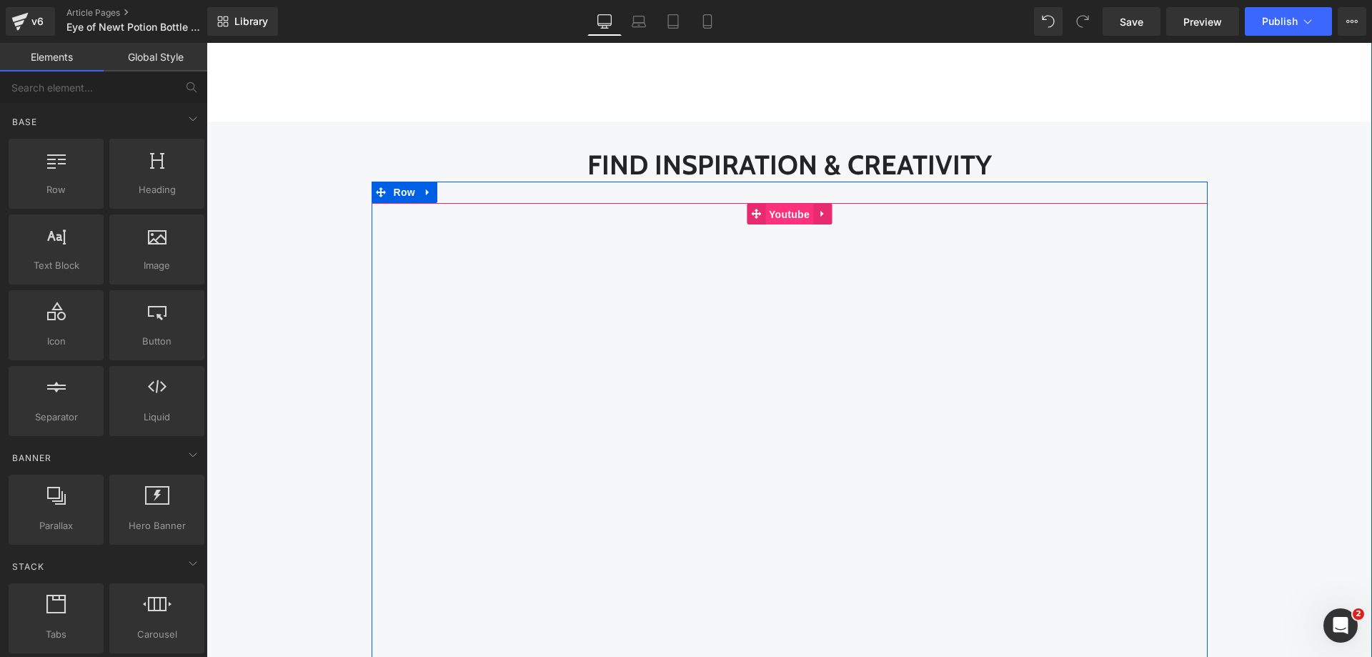
click at [781, 214] on span "Youtube" at bounding box center [789, 214] width 48 height 21
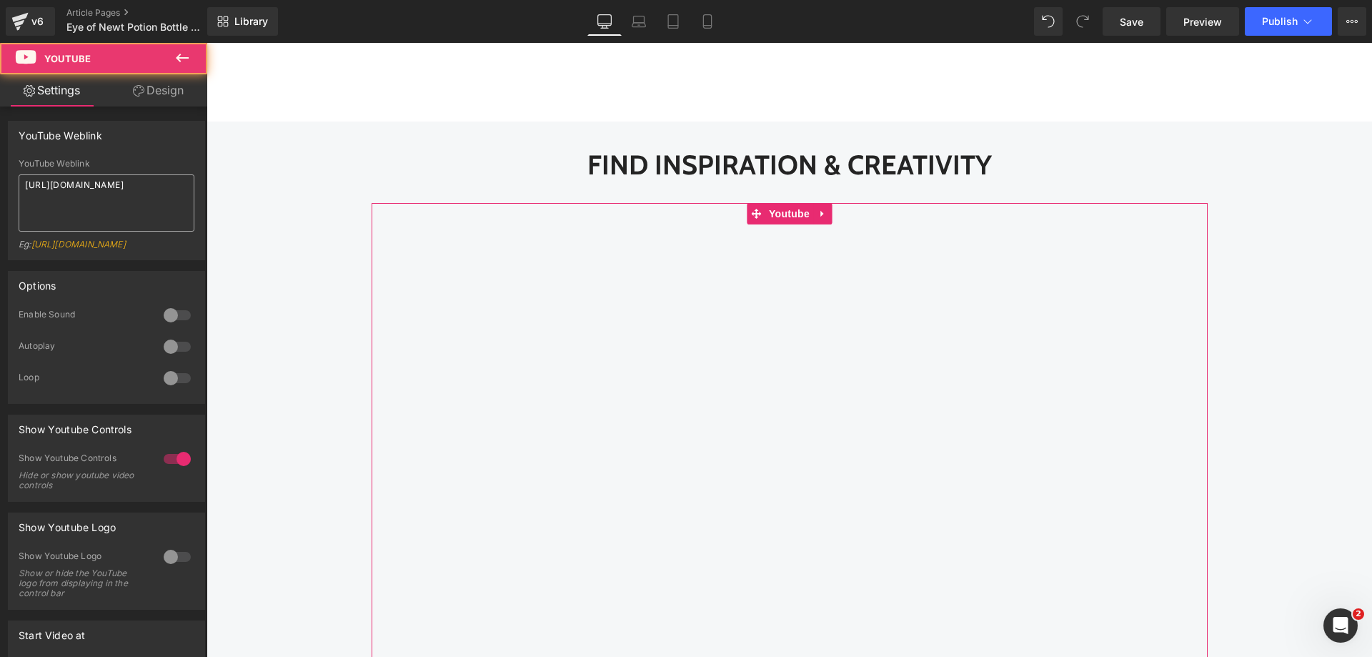
click at [94, 209] on textarea "[URL][DOMAIN_NAME]" at bounding box center [107, 202] width 176 height 57
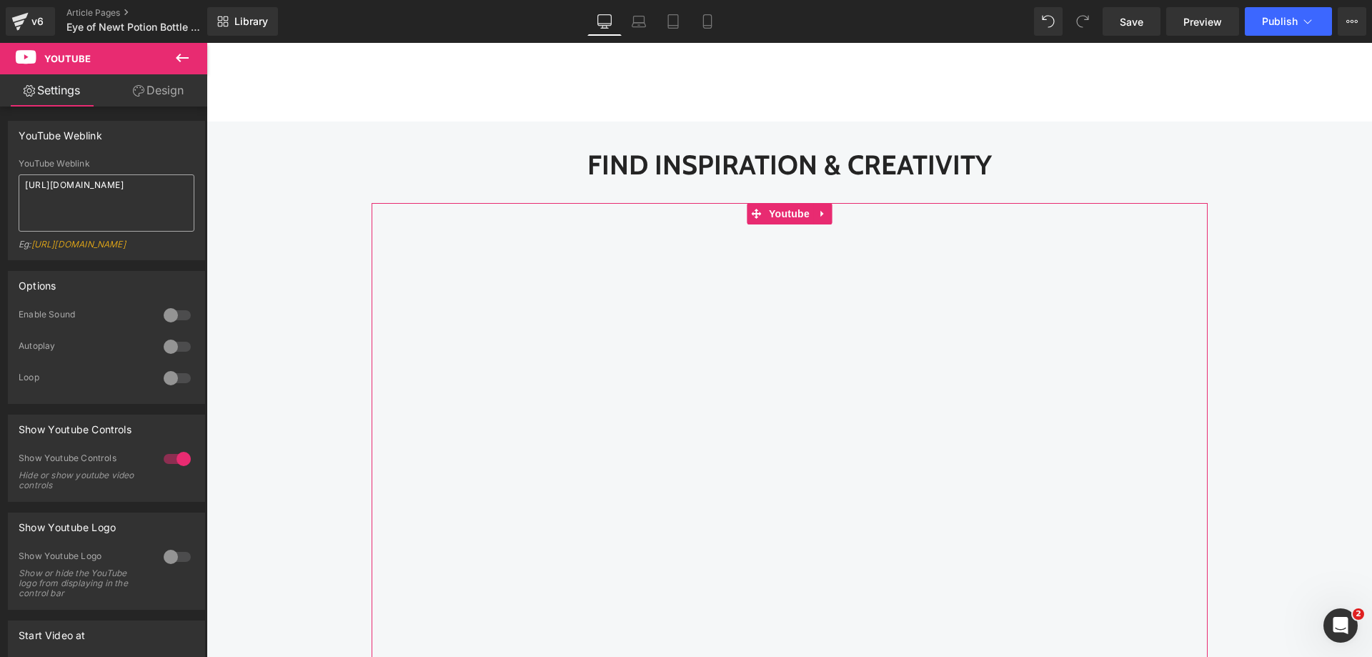
type textarea "[URL][DOMAIN_NAME]"
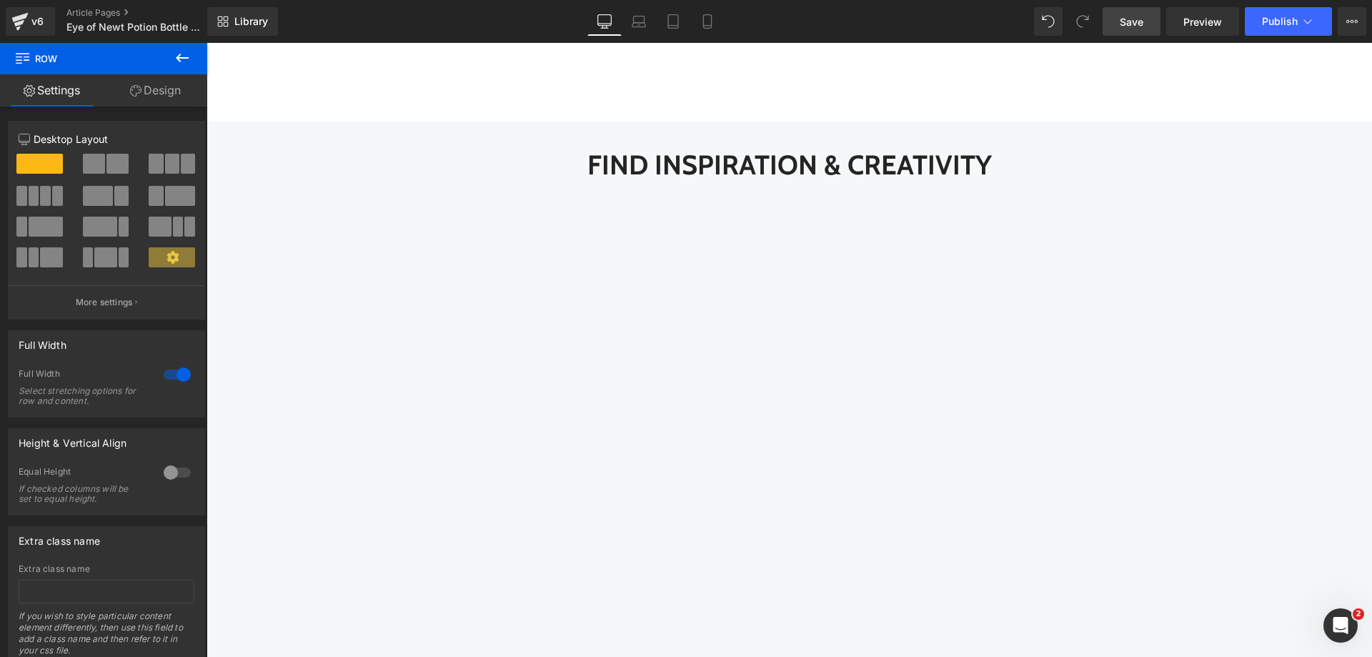
click at [1139, 23] on span "Save" at bounding box center [1132, 21] width 24 height 15
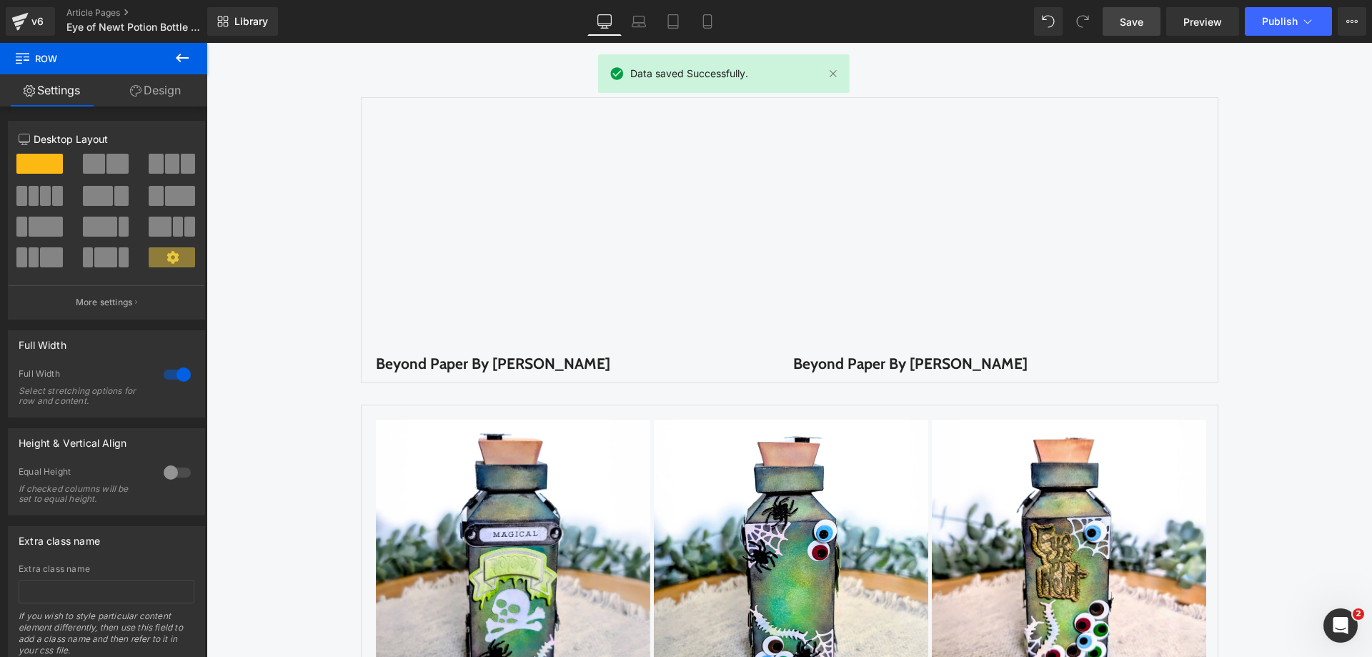
scroll to position [2072, 0]
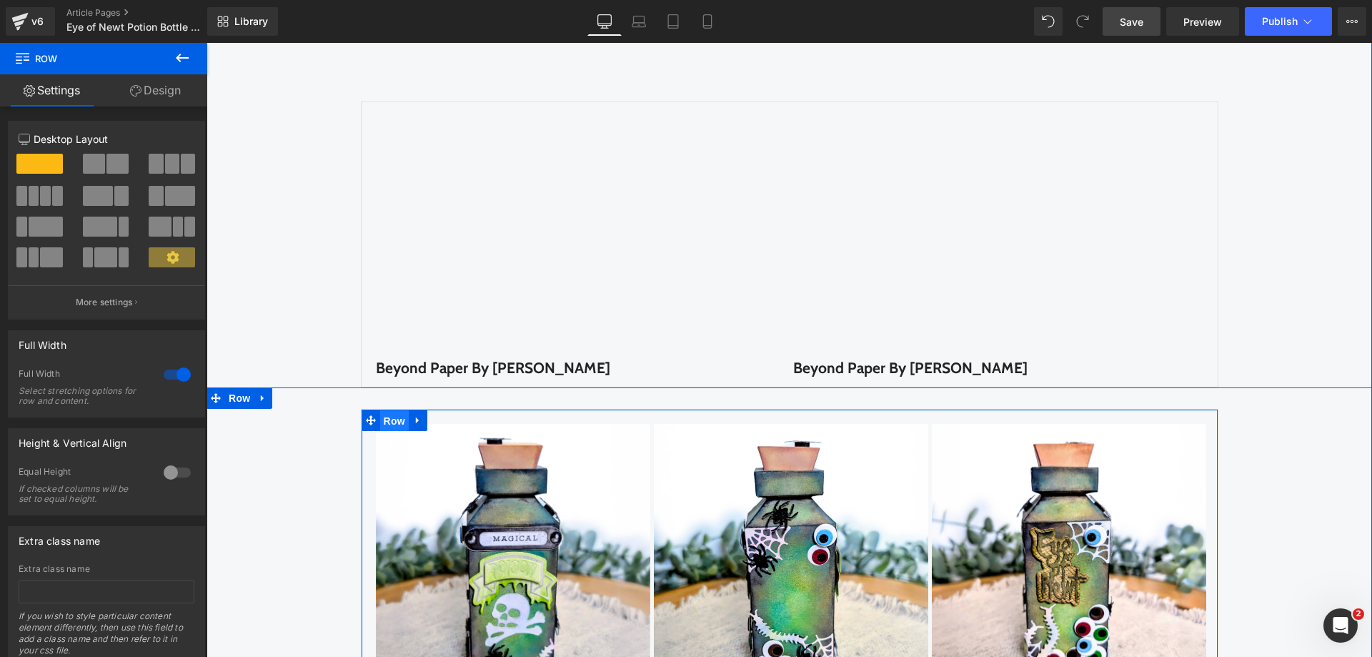
click at [380, 424] on span "Row" at bounding box center [394, 420] width 29 height 21
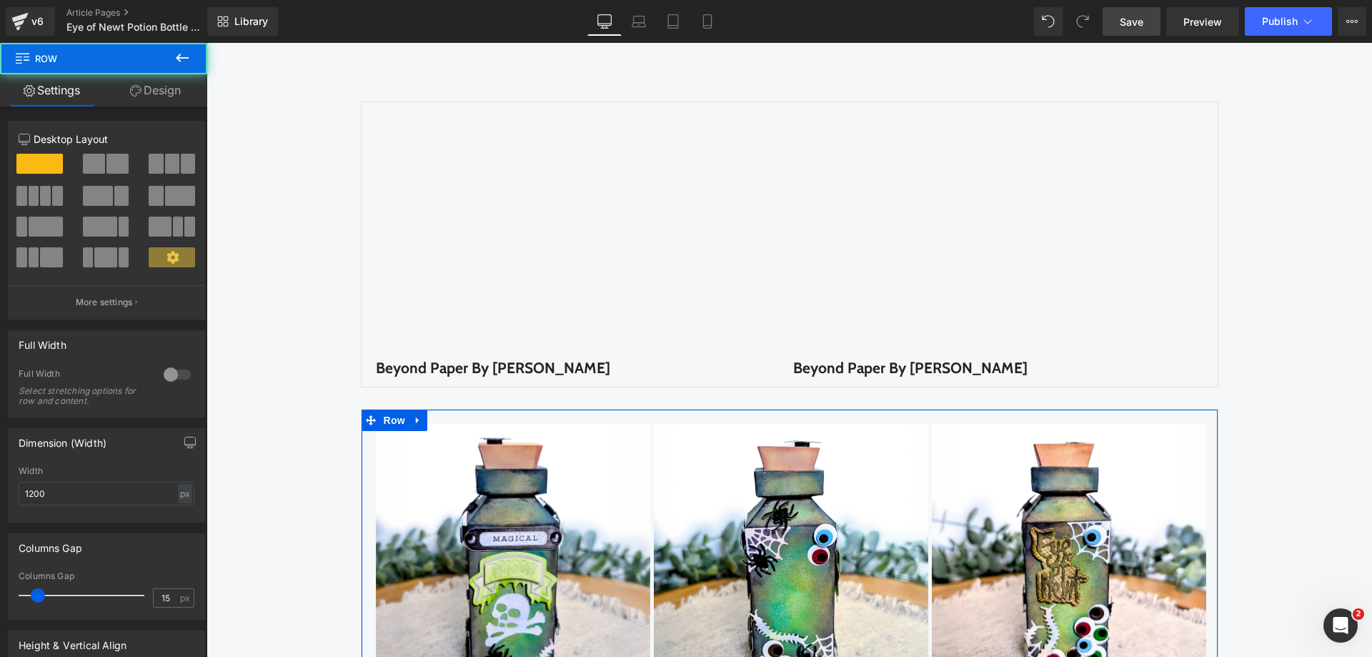
click at [151, 74] on link "Design" at bounding box center [156, 90] width 104 height 32
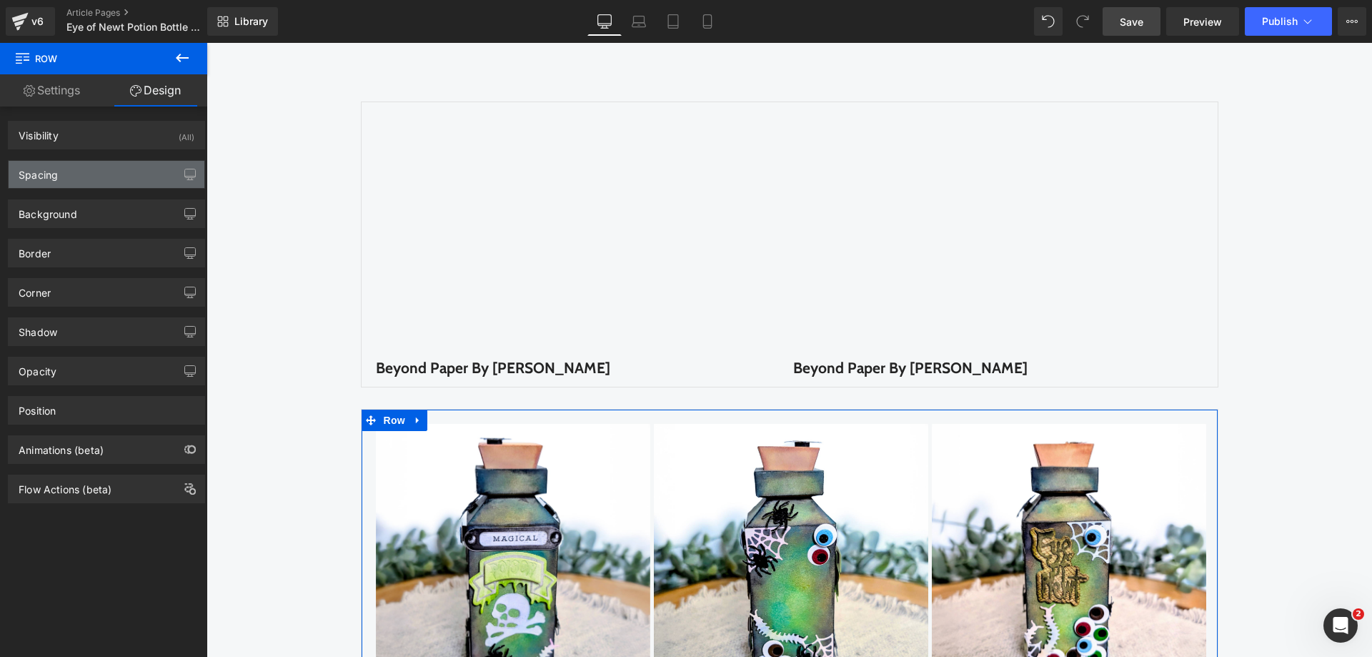
click at [101, 186] on div "Spacing" at bounding box center [107, 174] width 196 height 27
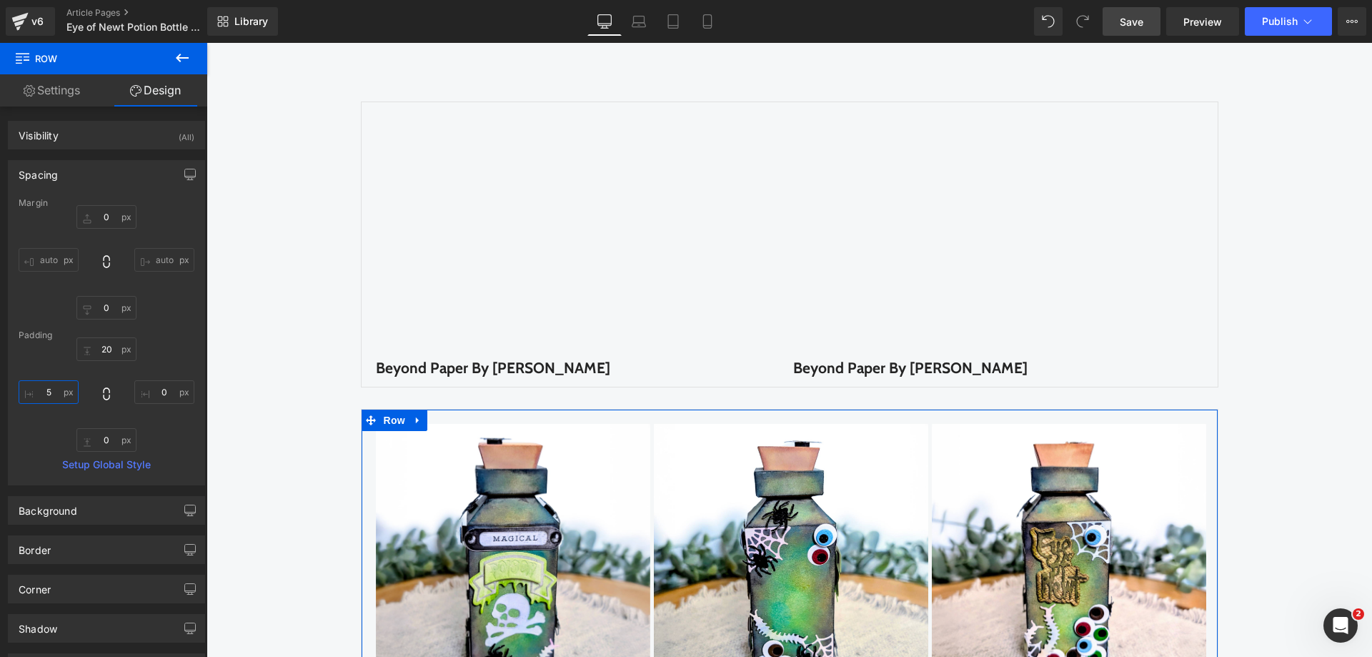
click at [73, 394] on input "5" at bounding box center [49, 392] width 60 height 24
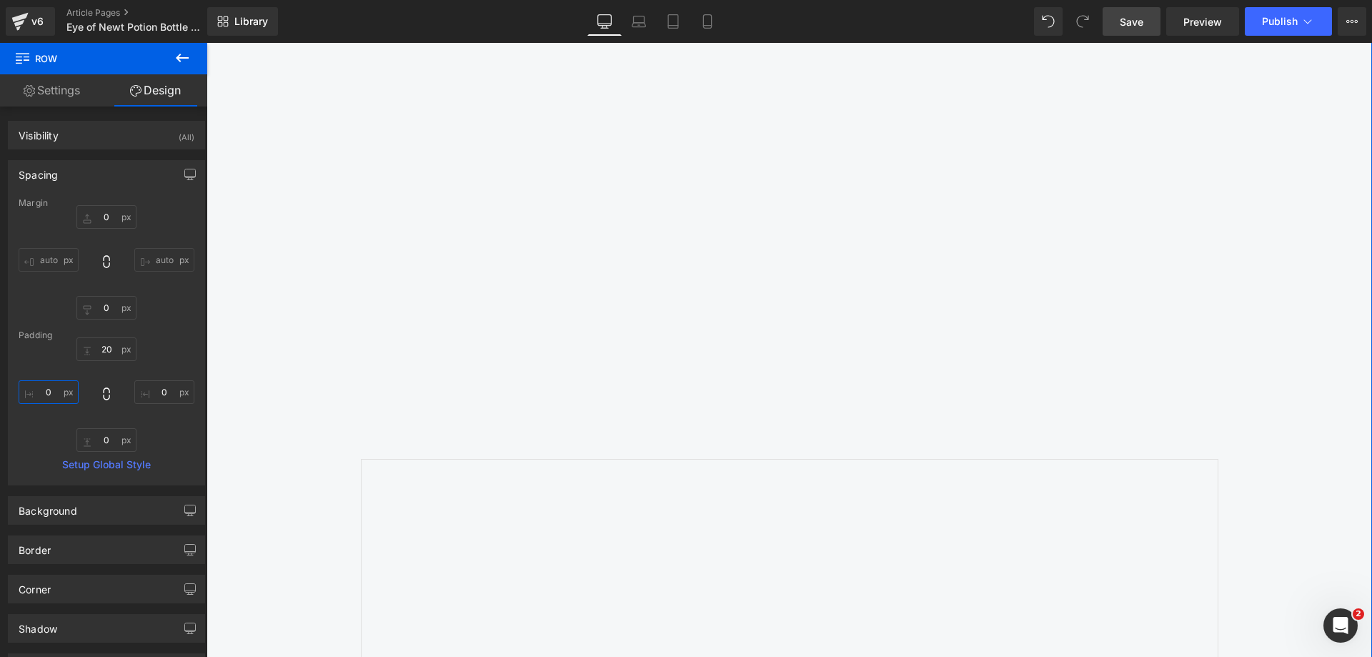
scroll to position [1286, 0]
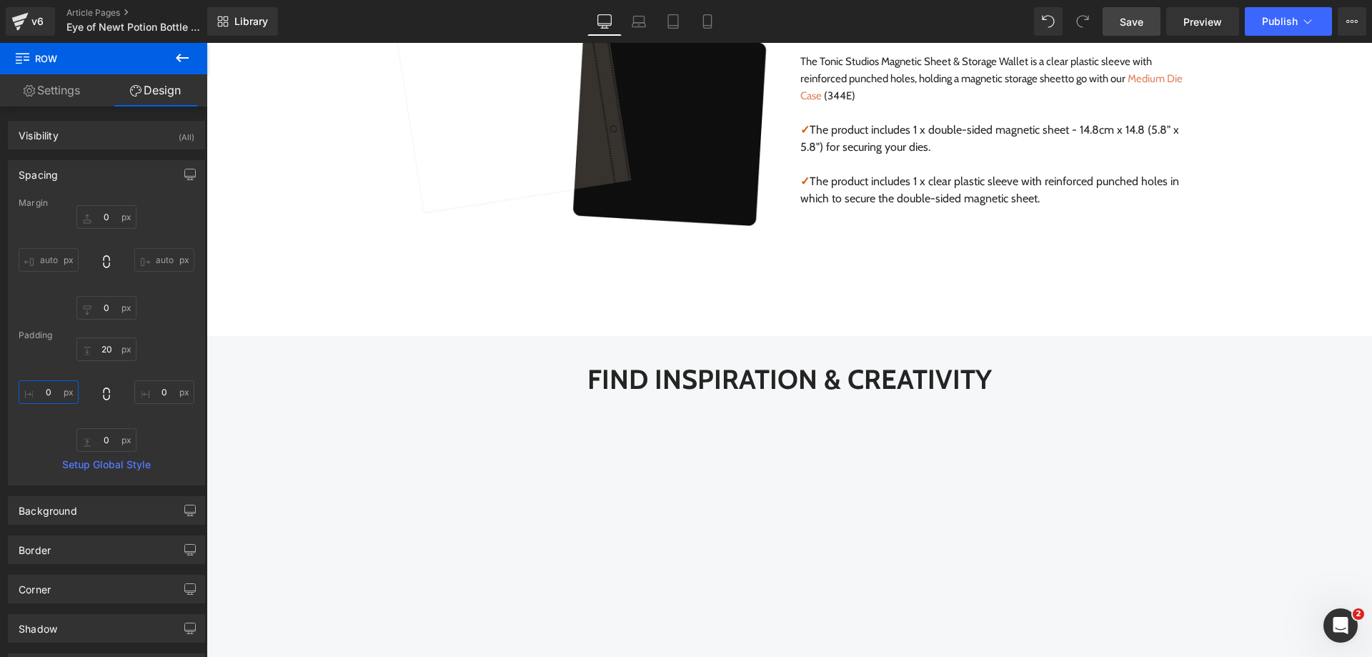
type input "0"
click at [1137, 38] on div "Library Desktop Desktop Laptop Tablet Mobile Save Preview Publish Scheduled Vie…" at bounding box center [789, 21] width 1165 height 43
click at [1137, 21] on span "Save" at bounding box center [1132, 21] width 24 height 15
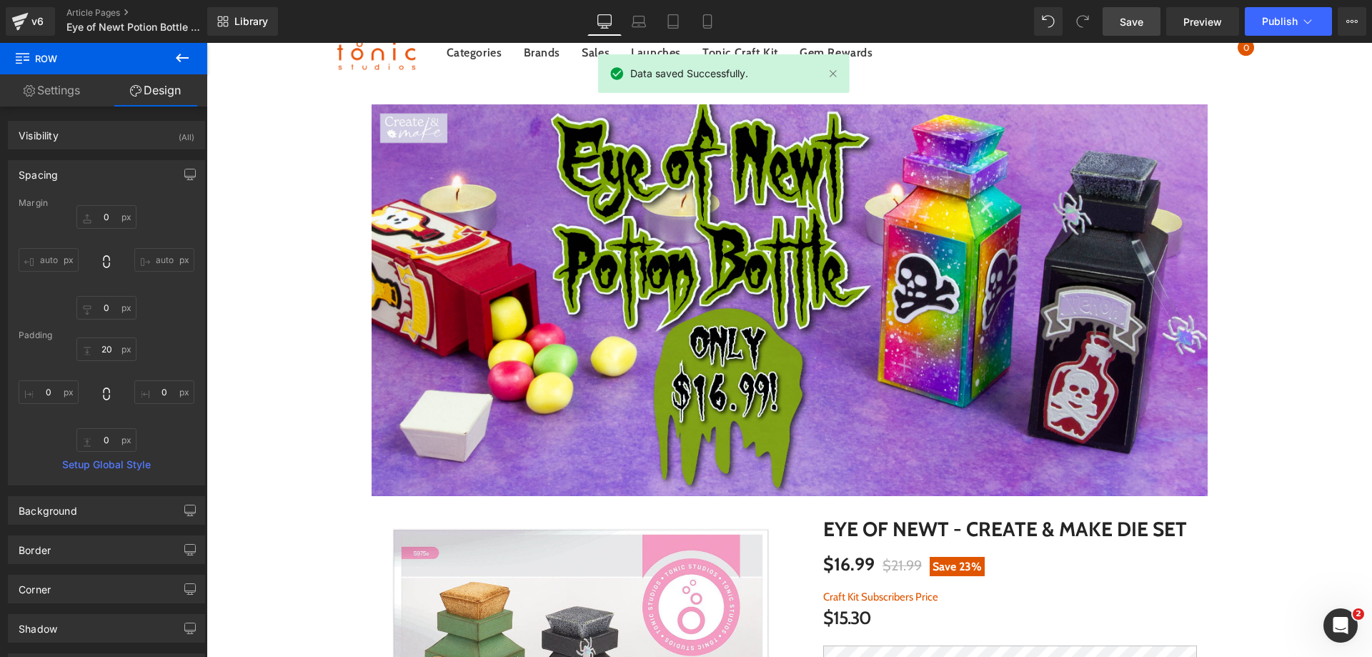
scroll to position [0, 0]
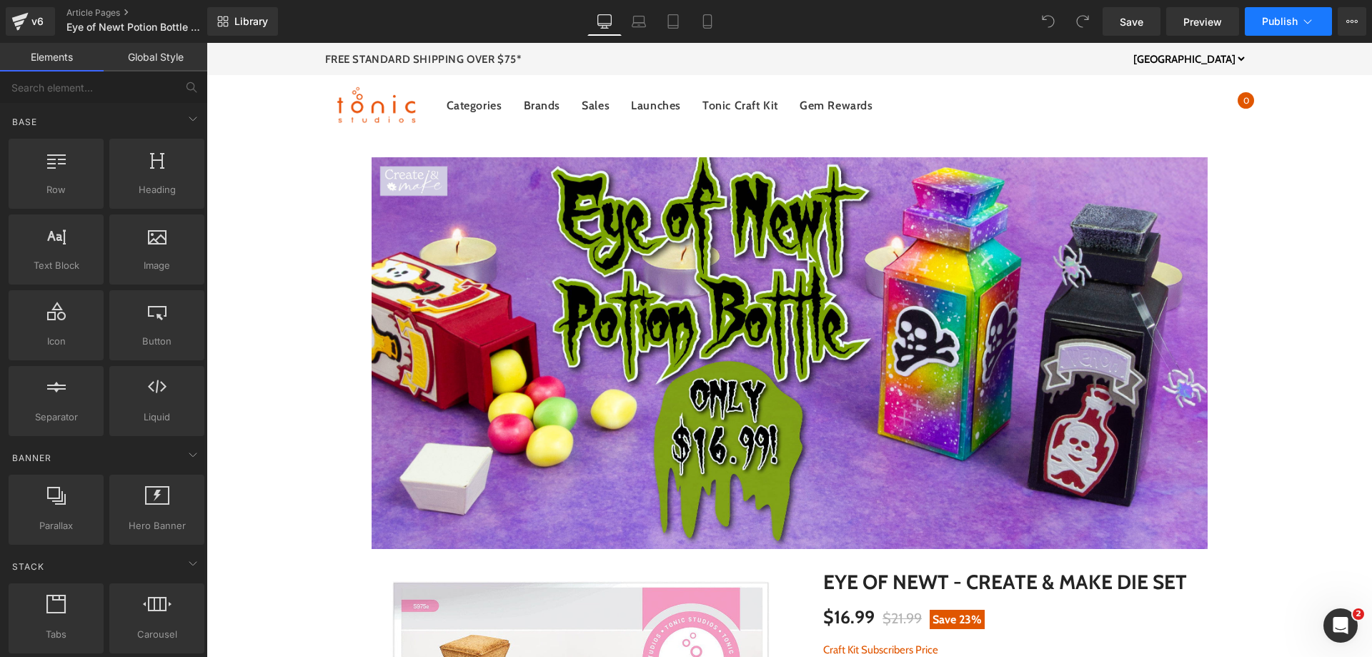
click at [1278, 23] on span "Publish" at bounding box center [1280, 21] width 36 height 11
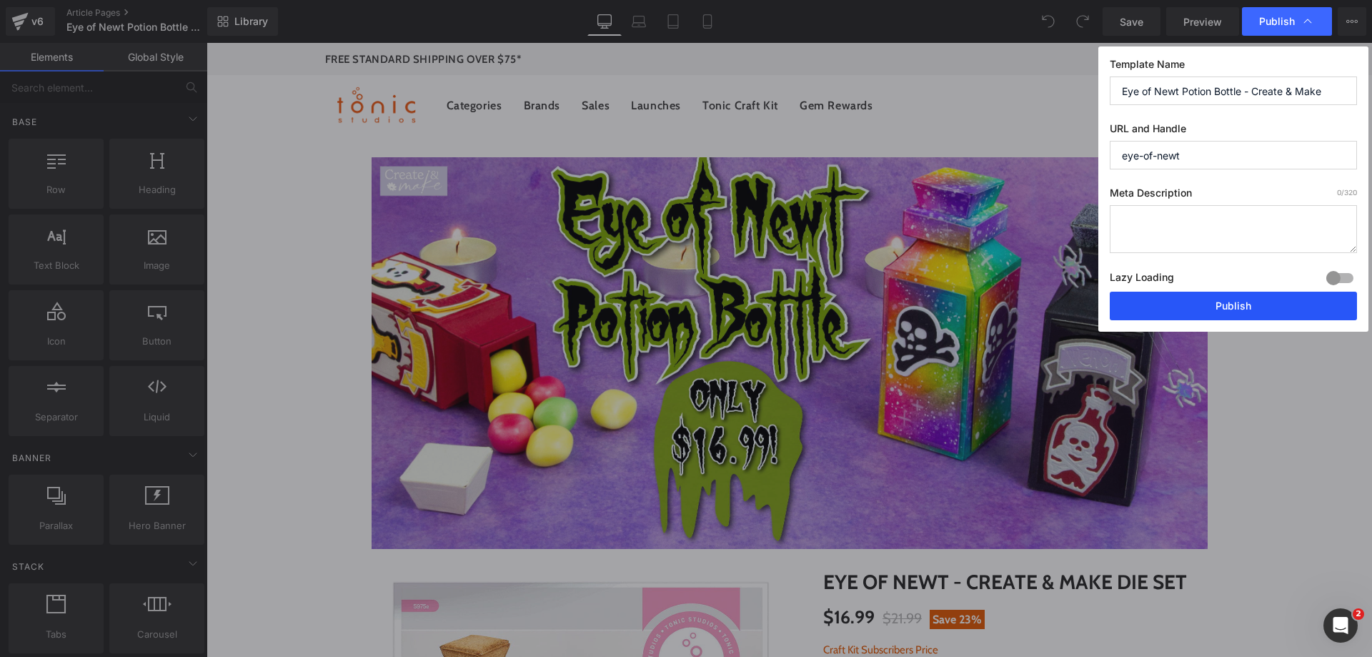
click at [1262, 299] on button "Publish" at bounding box center [1233, 305] width 247 height 29
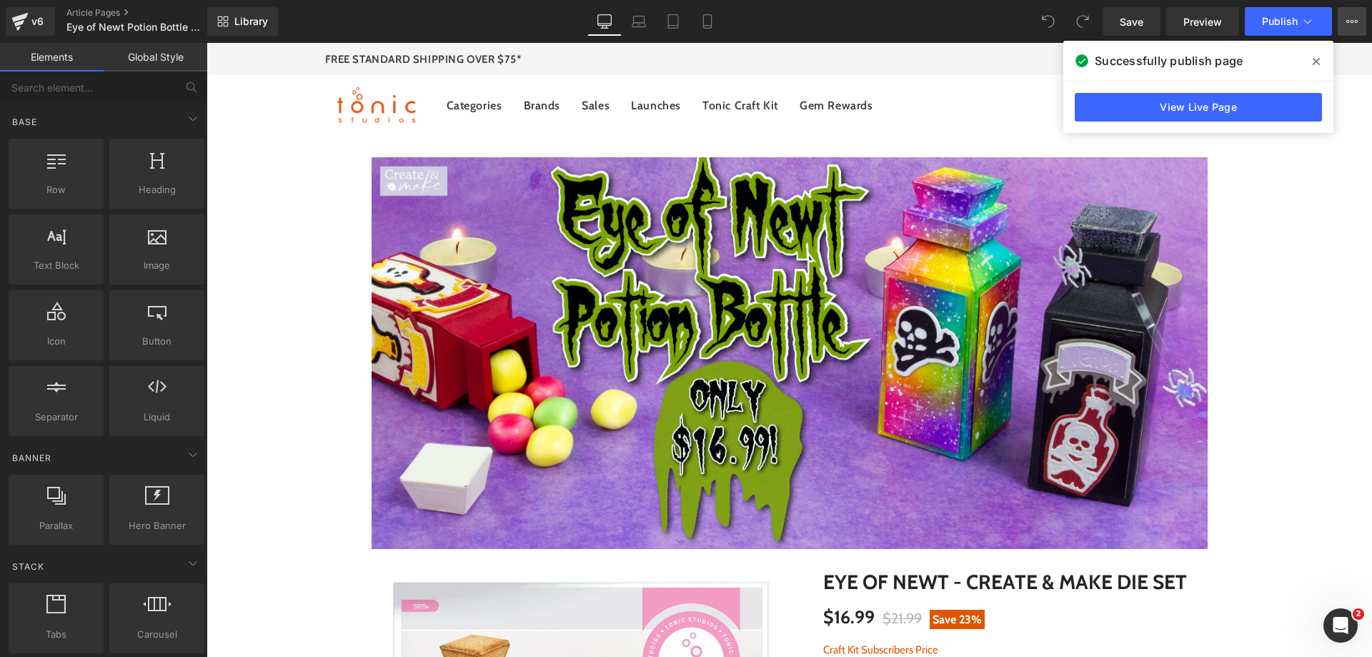
click at [1353, 18] on icon at bounding box center [1351, 21] width 11 height 11
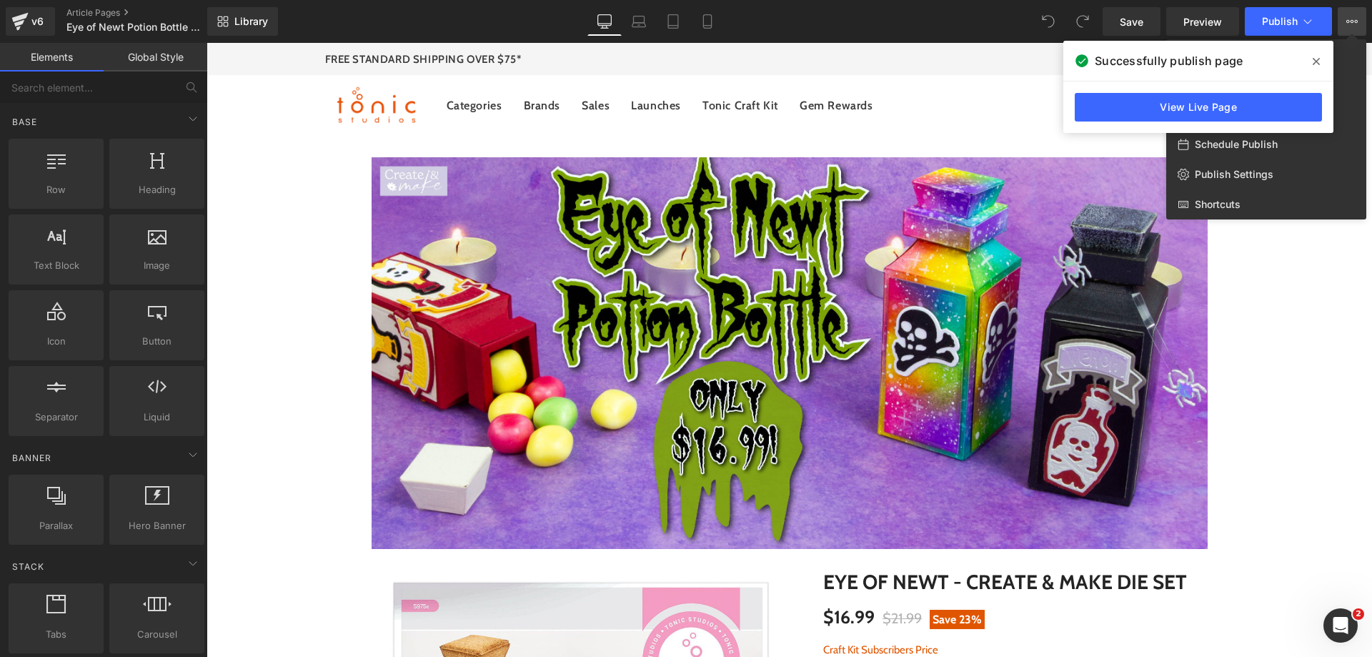
click at [1287, 143] on div "Schedule Publish" at bounding box center [1266, 144] width 200 height 30
select select
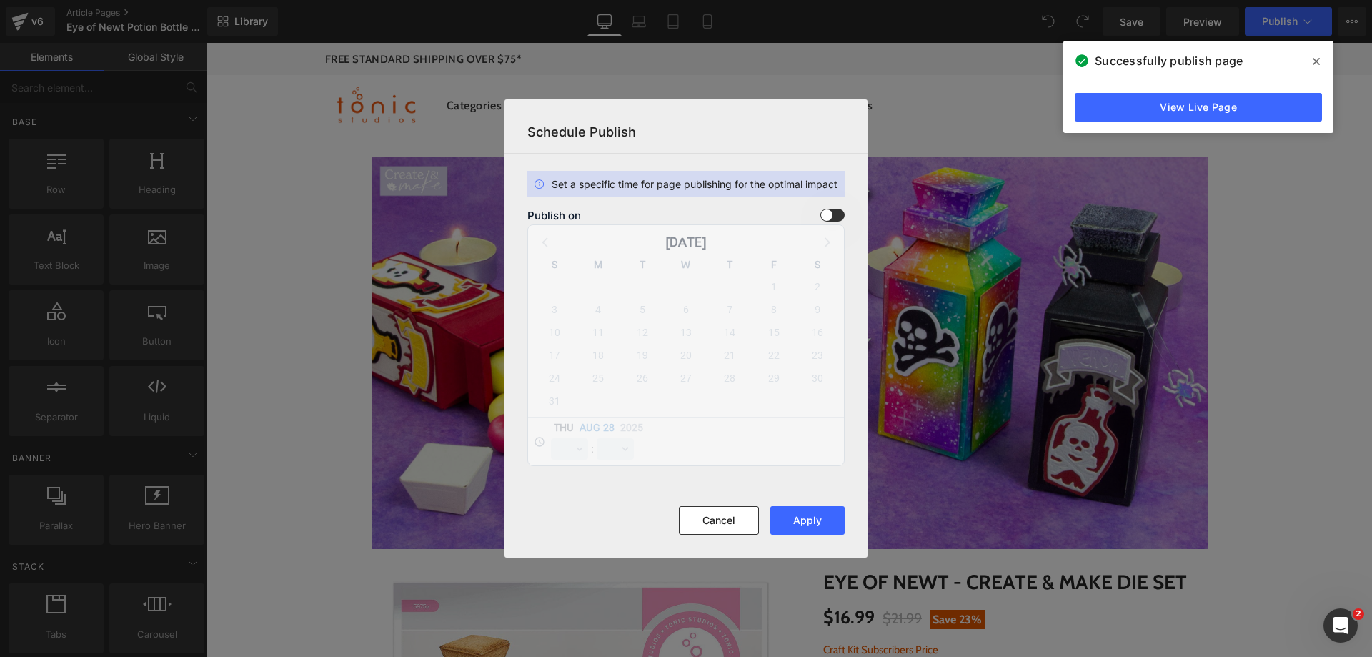
click at [837, 214] on span at bounding box center [832, 215] width 24 height 13
click at [0, 0] on input "checkbox" at bounding box center [0, 0] width 0 height 0
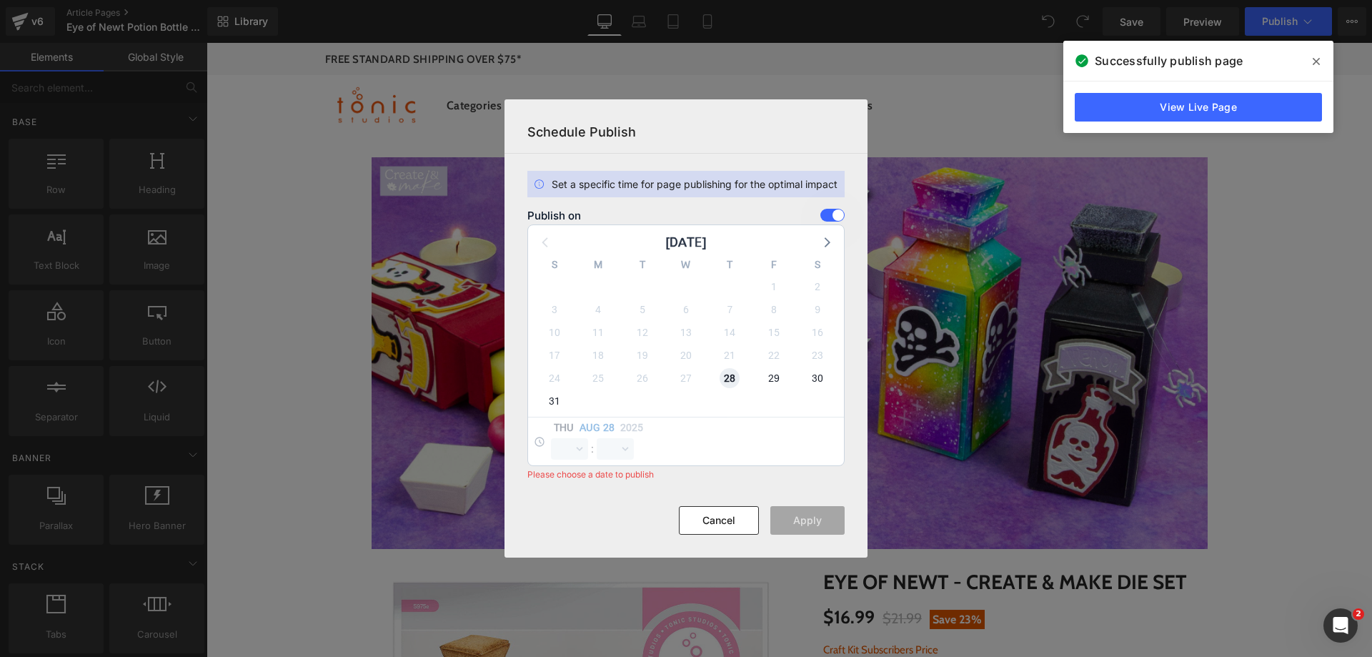
click at [726, 385] on span "28" at bounding box center [729, 378] width 20 height 20
click at [561, 454] on select "00 01 02 03 04 05 06 07 08 09 10 11 12 13 14 15 16 17 18 19 20 21 22 23" at bounding box center [569, 448] width 37 height 21
select select "16"
click at [551, 438] on select "00 01 02 03 04 05 06 07 08 09 10 11 12 13 14 15 16 17 18 19 20 21 22 23" at bounding box center [569, 448] width 37 height 21
click at [603, 441] on select "00 01 02 03 04 05 06 07 08 09 10 11 12 13 14 15 16 17 18 19 20 21 22 23 24 25 2…" at bounding box center [615, 448] width 37 height 21
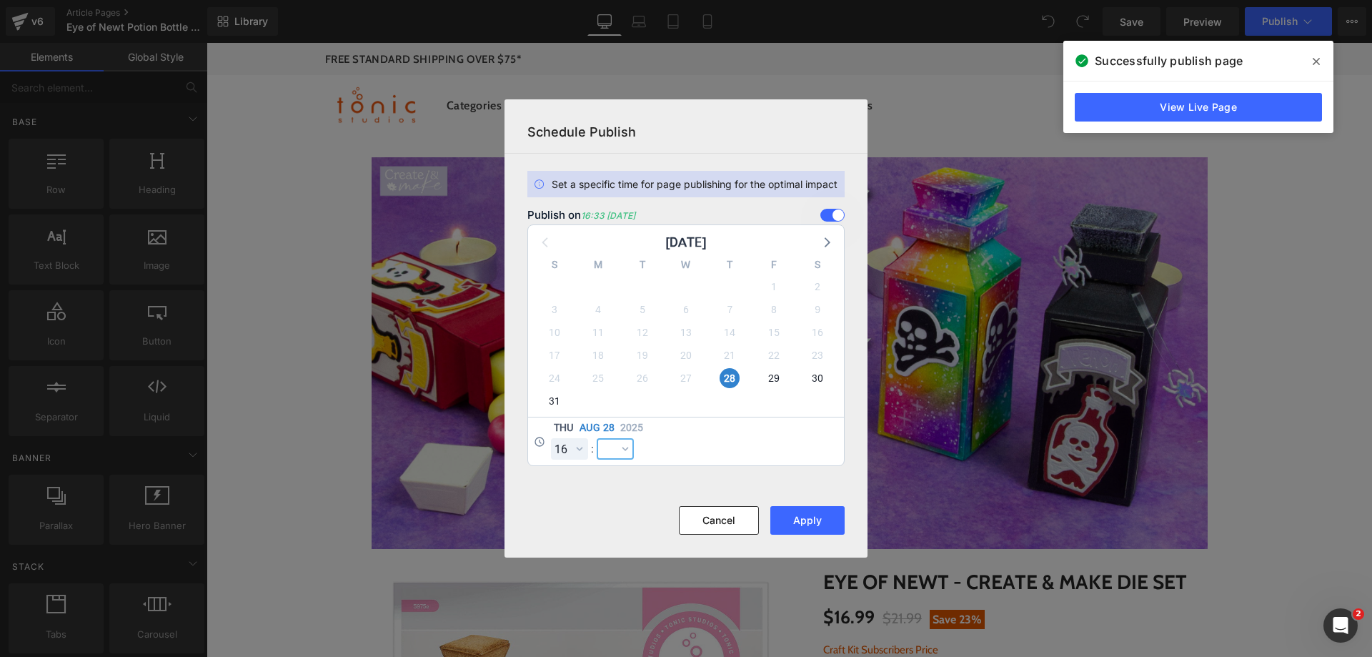
click at [607, 447] on select "00 01 02 03 04 05 06 07 08 09 10 11 12 13 14 15 16 17 18 19 20 21 22 23 24 25 2…" at bounding box center [615, 448] width 37 height 21
select select "0"
click at [597, 438] on select "00 01 02 03 04 05 06 07 08 09 10 11 12 13 14 15 16 17 18 19 20 21 22 23 24 25 2…" at bounding box center [615, 448] width 37 height 21
click at [799, 529] on button "Apply" at bounding box center [807, 520] width 74 height 29
